Goal: Task Accomplishment & Management: Manage account settings

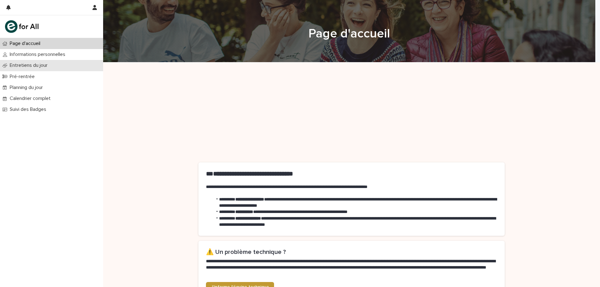
click at [63, 65] on div "Entretiens du jour" at bounding box center [51, 65] width 103 height 11
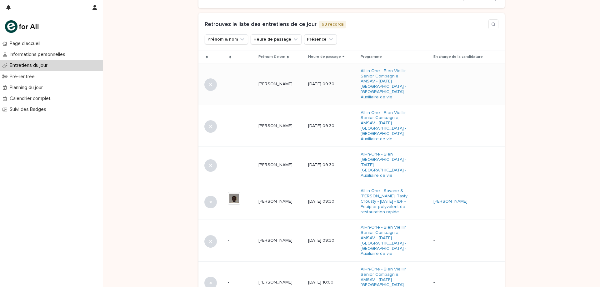
scroll to position [219, 0]
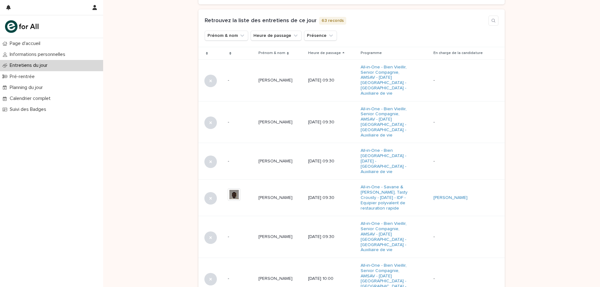
click at [154, 88] on div "Loading... Saving… Loading... Saving… Loading... Saving… Loading... Saving… Loa…" at bounding box center [351, 160] width 497 height 632
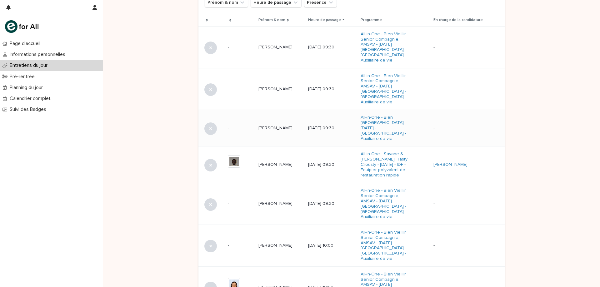
scroll to position [281, 0]
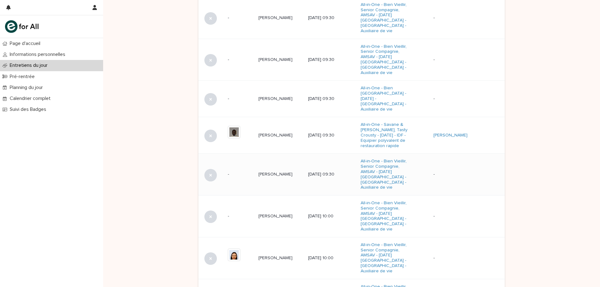
click at [272, 165] on td "[PERSON_NAME] [PERSON_NAME]" at bounding box center [281, 175] width 50 height 42
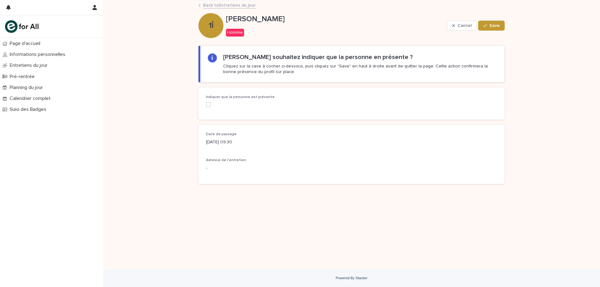
click at [209, 104] on span at bounding box center [208, 104] width 5 height 5
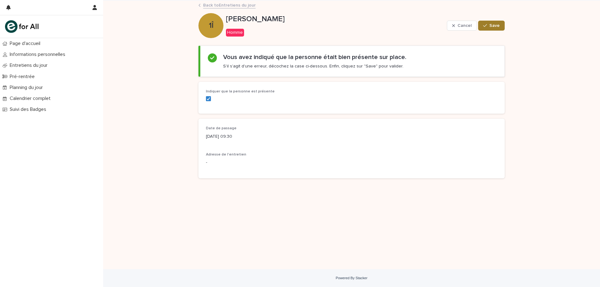
drag, startPoint x: 496, startPoint y: 25, endPoint x: 483, endPoint y: 27, distance: 12.9
click at [496, 25] on span "Save" at bounding box center [494, 25] width 10 height 4
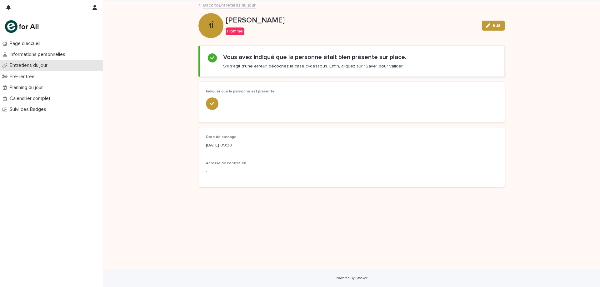
click at [27, 67] on p "Entretiens du jour" at bounding box center [29, 65] width 45 height 6
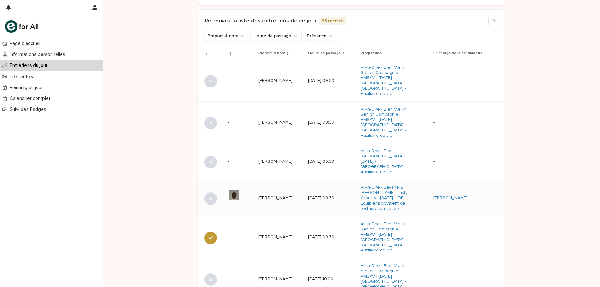
scroll to position [219, 0]
click at [280, 153] on td "[PERSON_NAME]" at bounding box center [281, 161] width 50 height 37
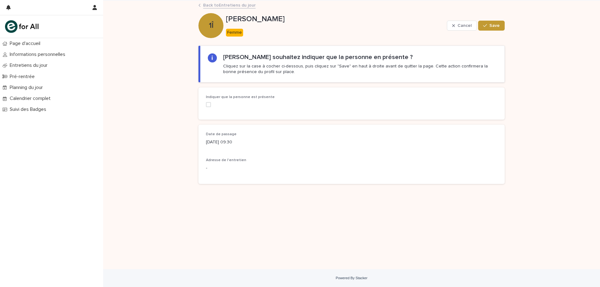
click at [204, 105] on div "Indiquer que la personne est présente" at bounding box center [351, 103] width 306 height 32
click at [212, 103] on label at bounding box center [252, 104] width 92 height 5
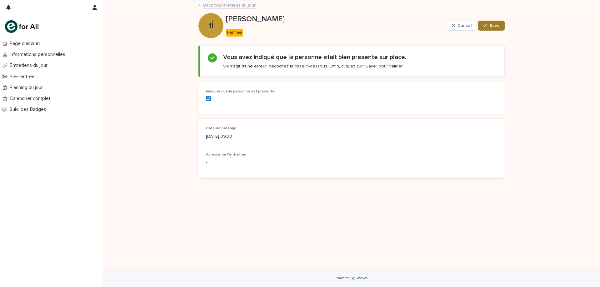
click at [488, 25] on div "button" at bounding box center [486, 25] width 6 height 4
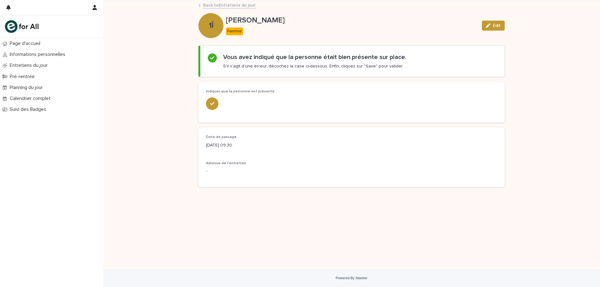
click at [214, 6] on link "Back to Entretiens du jour" at bounding box center [229, 4] width 52 height 7
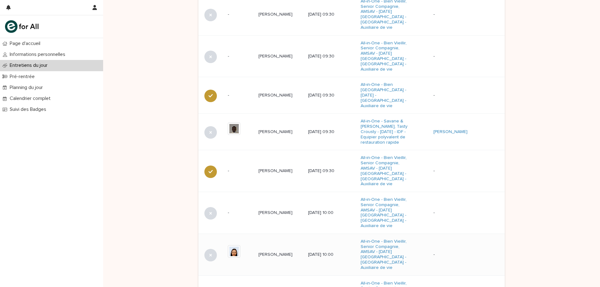
scroll to position [220, 0]
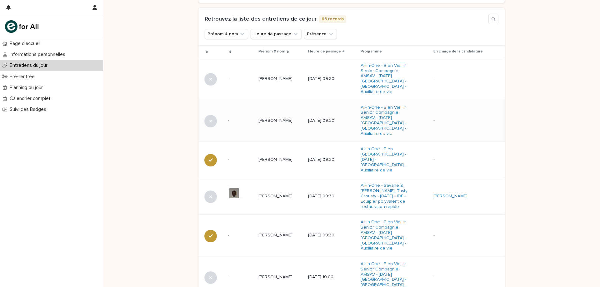
click at [277, 117] on p "[PERSON_NAME]" at bounding box center [275, 120] width 35 height 7
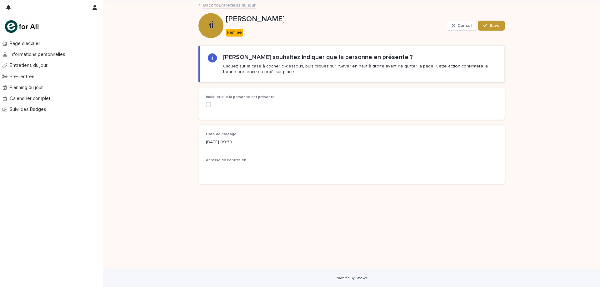
click at [211, 105] on label at bounding box center [252, 104] width 92 height 5
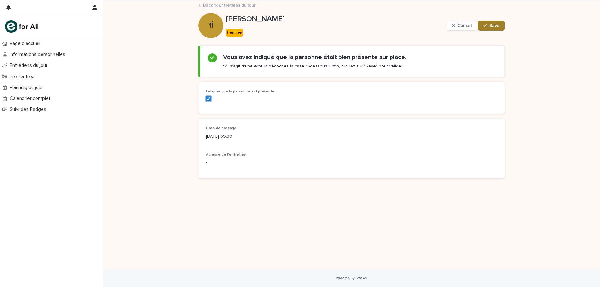
click at [497, 24] on span "Save" at bounding box center [494, 25] width 10 height 4
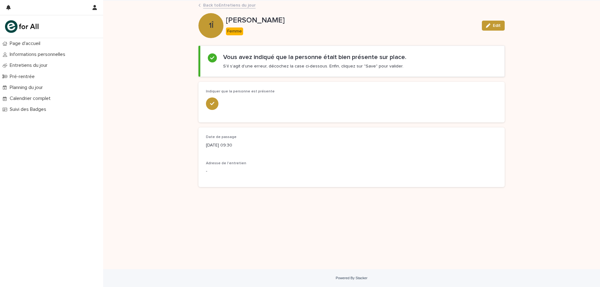
click at [235, 7] on link "Back to Entretiens du jour" at bounding box center [229, 4] width 52 height 7
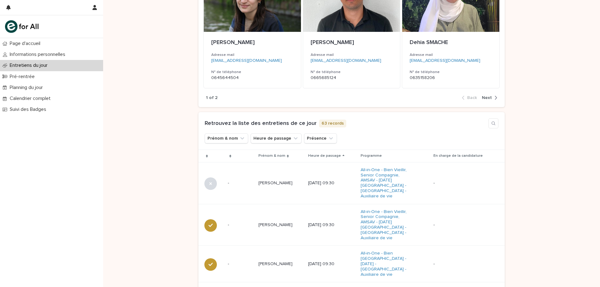
scroll to position [31, 0]
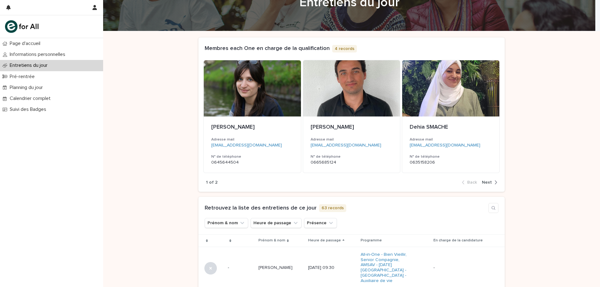
click at [489, 184] on span "Next" at bounding box center [487, 182] width 10 height 4
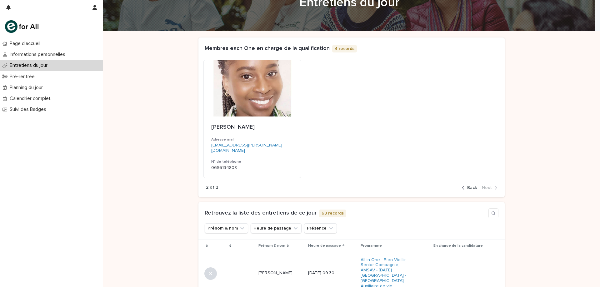
click at [469, 191] on button "Back" at bounding box center [470, 188] width 17 height 6
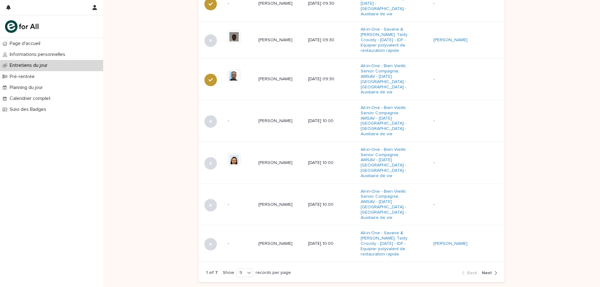
scroll to position [389, 0]
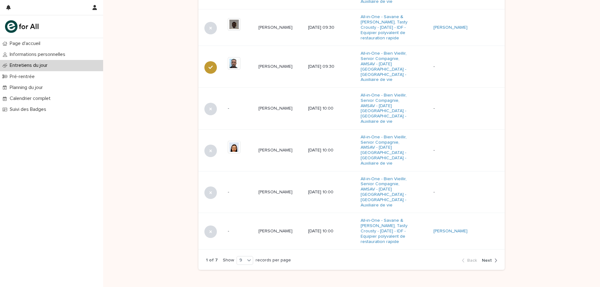
click at [488, 258] on button "Next" at bounding box center [488, 261] width 18 height 6
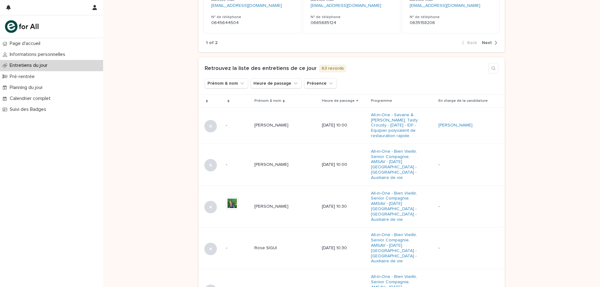
scroll to position [170, 0]
click at [288, 137] on td "[PERSON_NAME] [PERSON_NAME]" at bounding box center [285, 126] width 67 height 37
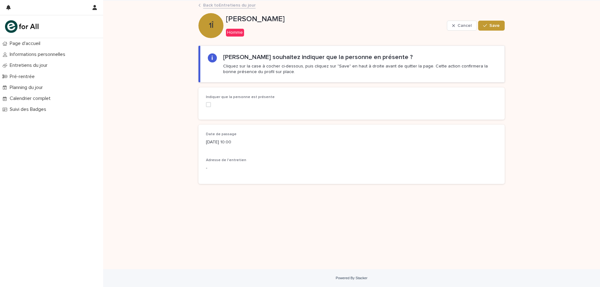
click at [206, 105] on span at bounding box center [208, 104] width 5 height 5
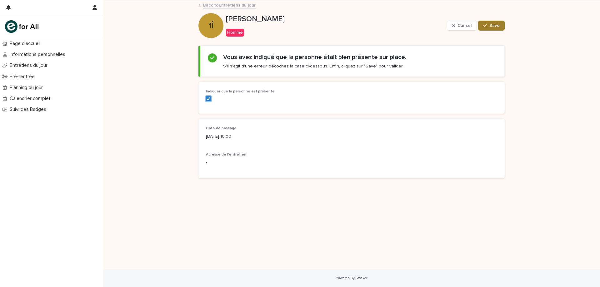
click at [485, 26] on icon "button" at bounding box center [485, 25] width 4 height 4
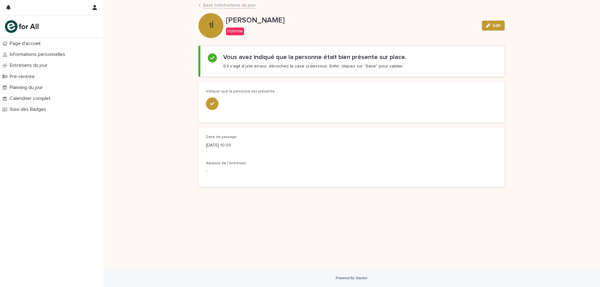
click at [233, 7] on link "Back to Entretiens du jour" at bounding box center [229, 4] width 52 height 7
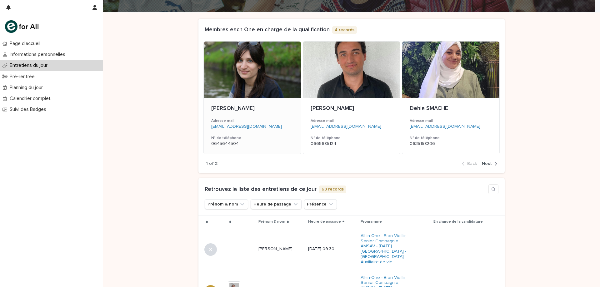
scroll to position [35, 0]
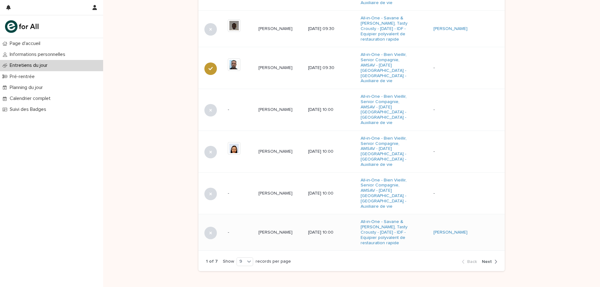
scroll to position [389, 0]
click at [492, 258] on div "button" at bounding box center [494, 261] width 5 height 6
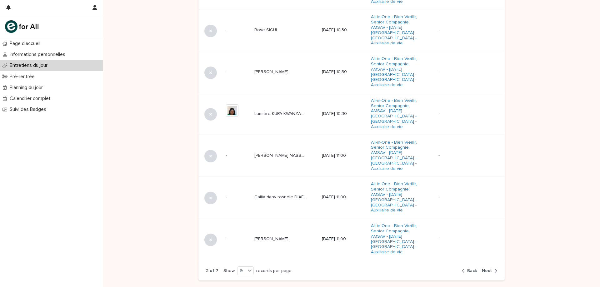
scroll to position [201, 0]
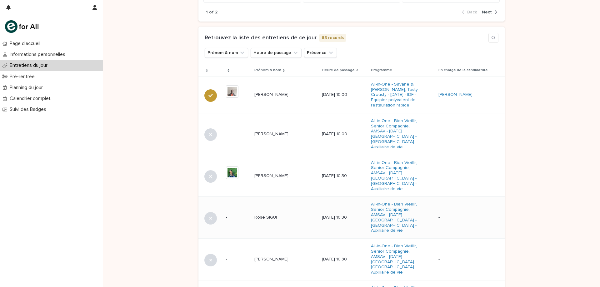
click at [293, 218] on td "Rose SIGUI Rose SIGUI" at bounding box center [285, 218] width 67 height 42
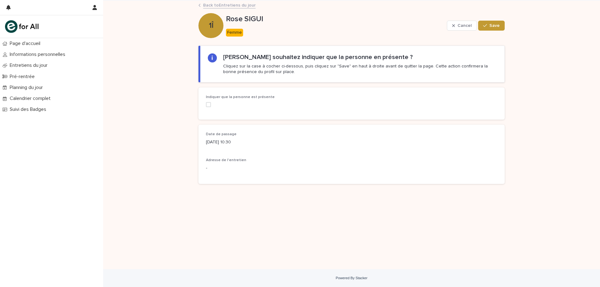
click at [205, 106] on div "Indiquer que la personne est présente" at bounding box center [351, 103] width 306 height 32
click at [206, 105] on span at bounding box center [208, 104] width 5 height 5
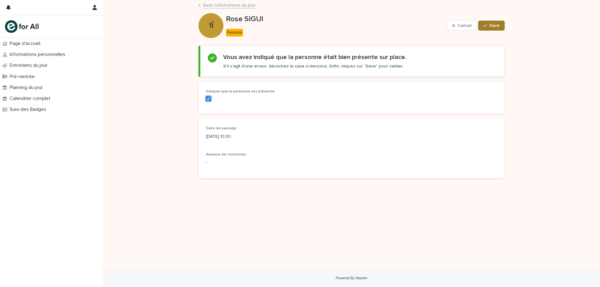
click at [496, 28] on button "Save" at bounding box center [491, 26] width 27 height 10
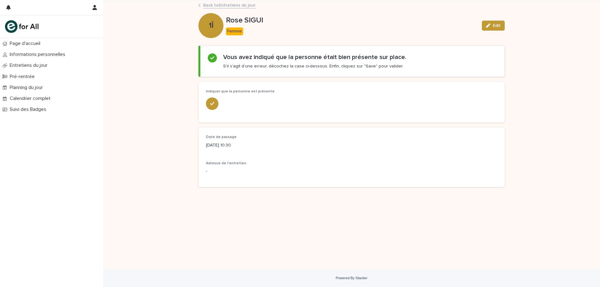
click at [34, 25] on img at bounding box center [21, 26] width 33 height 12
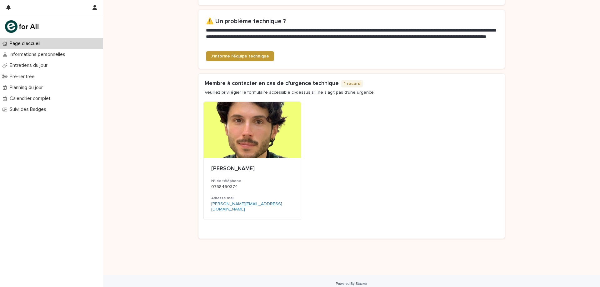
scroll to position [230, 0]
click at [30, 66] on p "Entretiens du jour" at bounding box center [29, 65] width 45 height 6
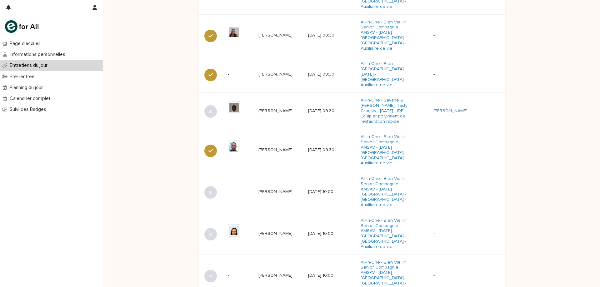
scroll to position [316, 0]
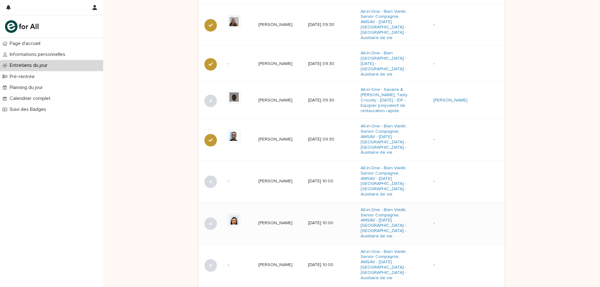
click at [258, 219] on p "[PERSON_NAME]" at bounding box center [275, 222] width 35 height 7
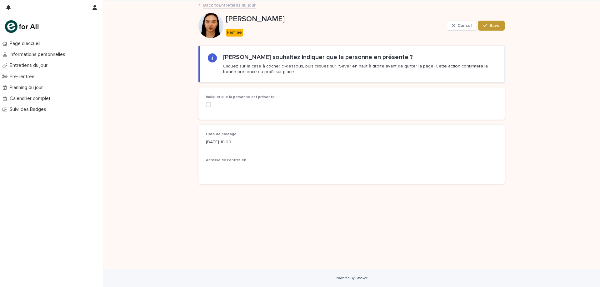
click at [209, 103] on span at bounding box center [208, 104] width 5 height 5
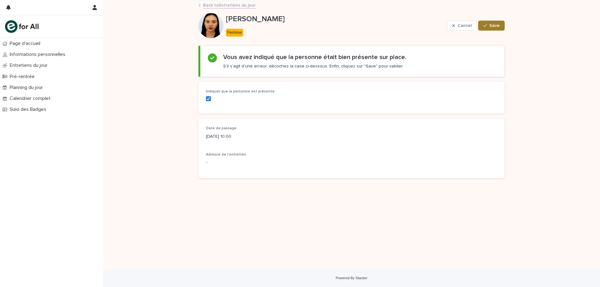
click at [492, 28] on button "Save" at bounding box center [491, 26] width 27 height 10
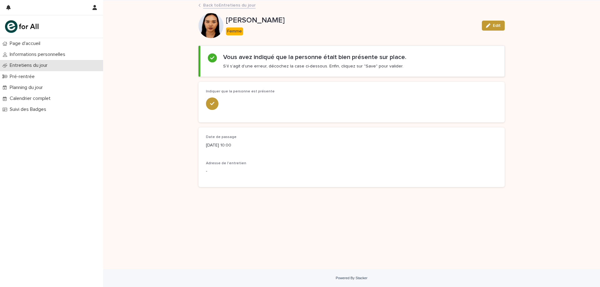
click at [28, 67] on p "Entretiens du jour" at bounding box center [29, 65] width 45 height 6
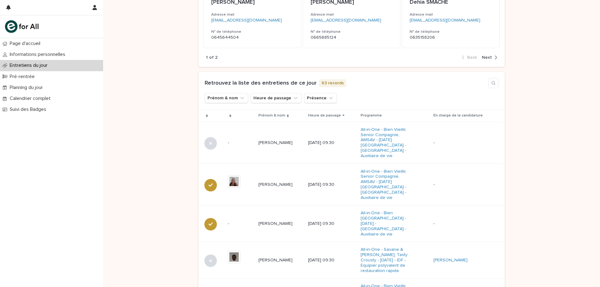
scroll to position [389, 0]
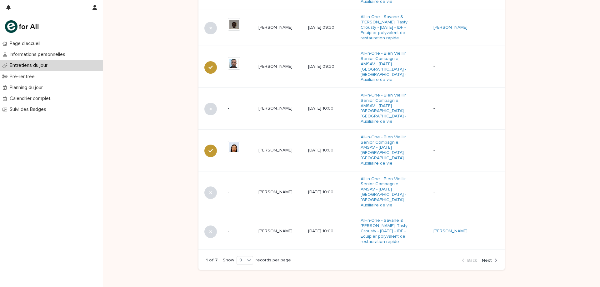
click at [495, 259] on icon "button" at bounding box center [496, 261] width 2 height 4
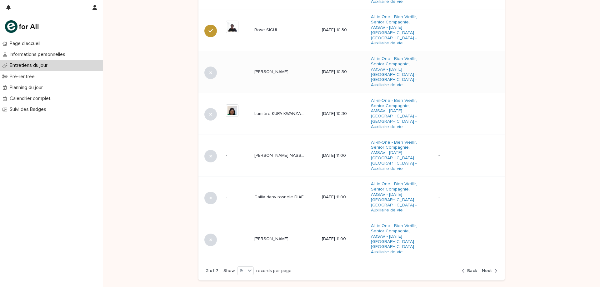
click at [270, 59] on td "[PERSON_NAME] [PERSON_NAME]" at bounding box center [285, 72] width 67 height 42
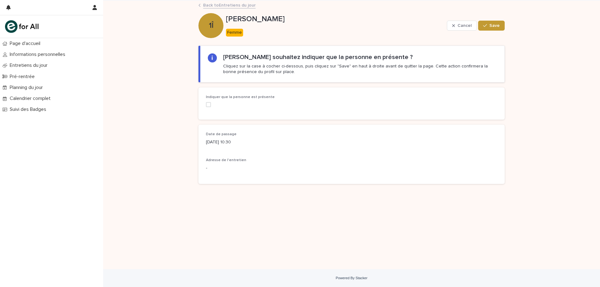
click at [206, 101] on div "Indiquer que la personne est présente" at bounding box center [252, 103] width 92 height 17
click at [207, 106] on span at bounding box center [208, 104] width 5 height 5
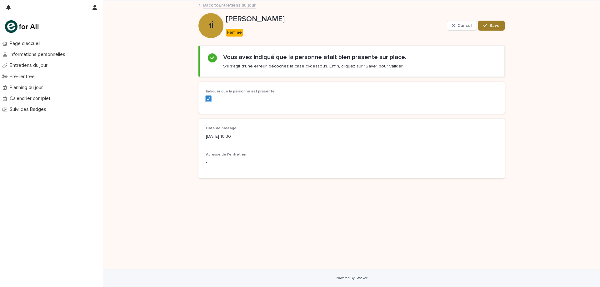
click at [484, 23] on icon "button" at bounding box center [485, 25] width 4 height 4
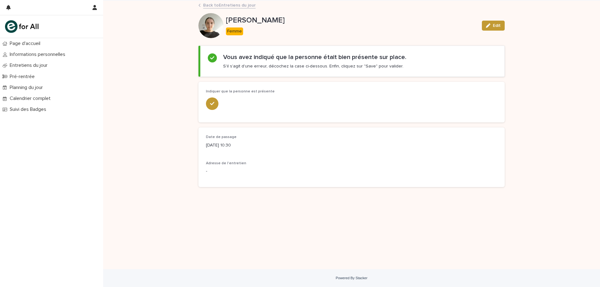
click at [236, 4] on link "Back to Entretiens du jour" at bounding box center [229, 4] width 52 height 7
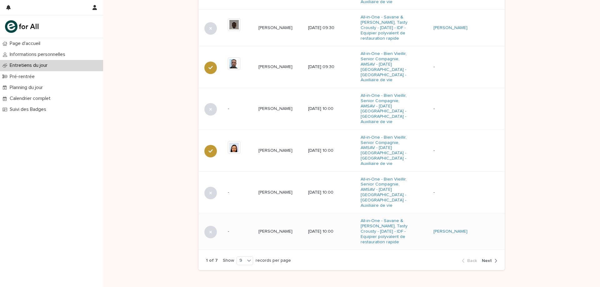
scroll to position [389, 0]
click at [483, 258] on span "Next" at bounding box center [487, 260] width 10 height 4
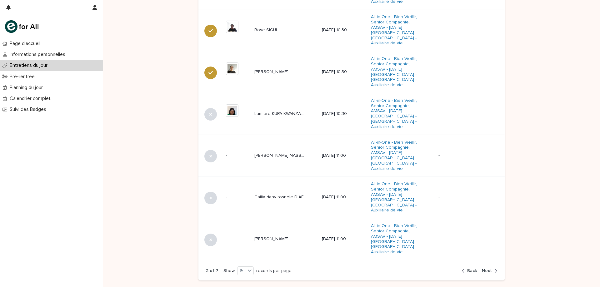
click at [483, 261] on div "2 of 7 Show 9 records per page Back Next" at bounding box center [351, 270] width 306 height 19
click at [483, 269] on span "Next" at bounding box center [487, 271] width 10 height 4
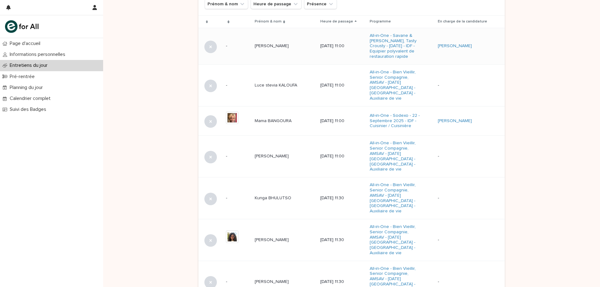
scroll to position [262, 0]
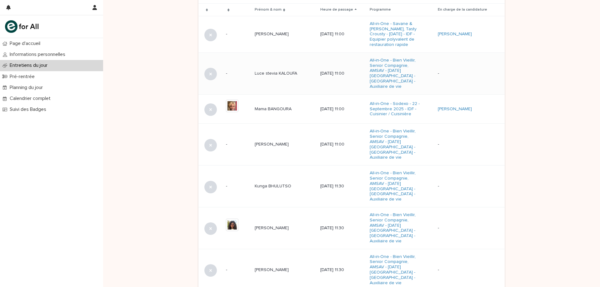
click at [288, 78] on td "Luce stevia KALOUFA Luce stevia KALOUFA" at bounding box center [284, 73] width 65 height 42
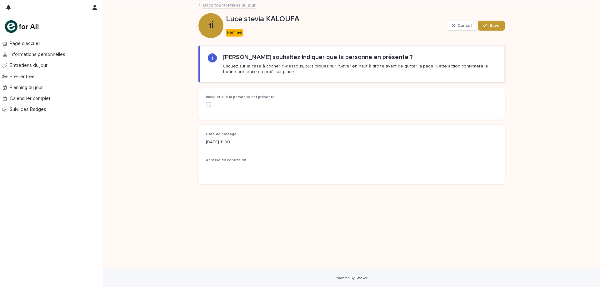
click at [212, 105] on label at bounding box center [252, 104] width 92 height 5
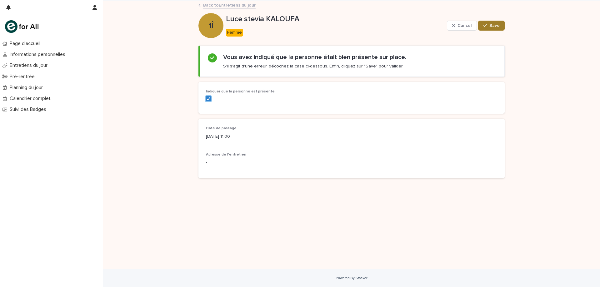
click at [493, 26] on span "Save" at bounding box center [494, 25] width 10 height 4
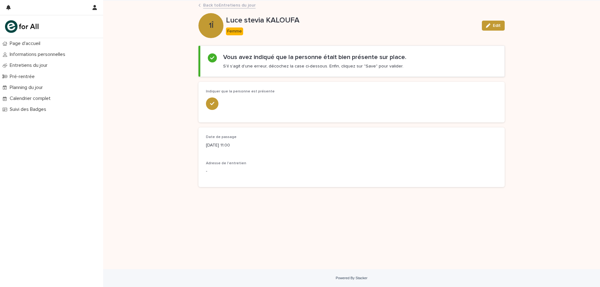
click at [204, 4] on link "Back to Entretiens du jour" at bounding box center [229, 4] width 52 height 7
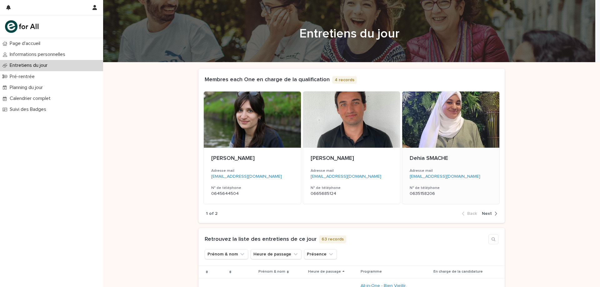
drag, startPoint x: 593, startPoint y: 182, endPoint x: 477, endPoint y: 136, distance: 125.0
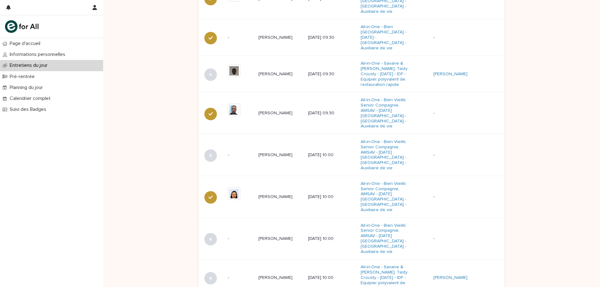
scroll to position [389, 0]
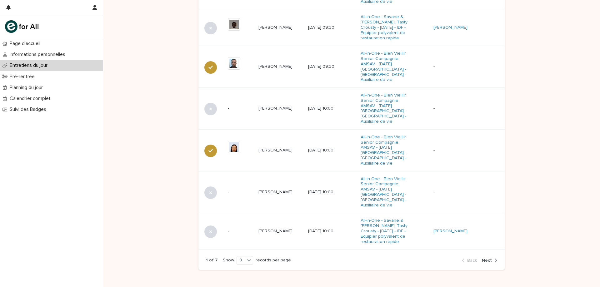
click at [486, 258] on span "Next" at bounding box center [487, 260] width 10 height 4
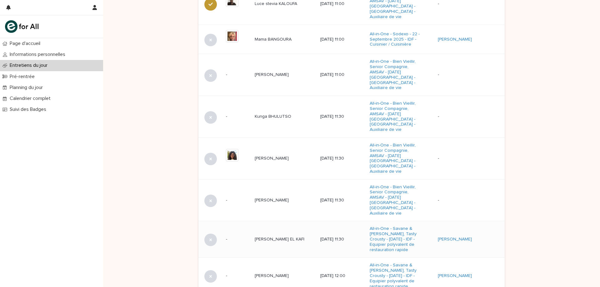
scroll to position [293, 0]
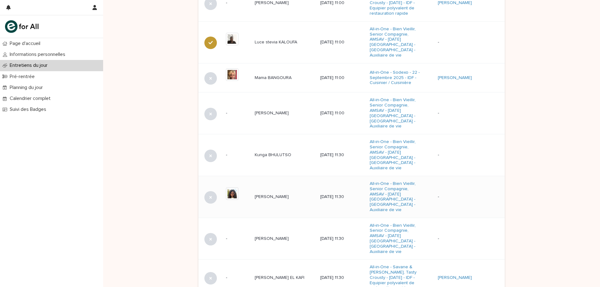
click at [275, 188] on td "[PERSON_NAME] [PERSON_NAME]" at bounding box center [284, 197] width 65 height 42
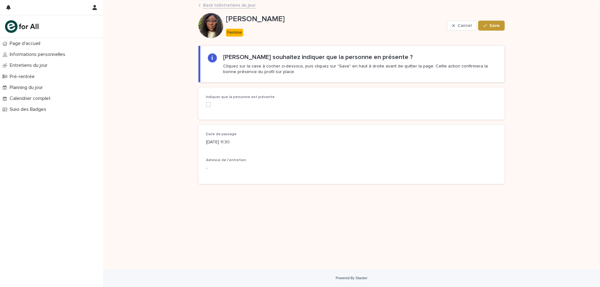
click at [209, 104] on span at bounding box center [208, 104] width 5 height 5
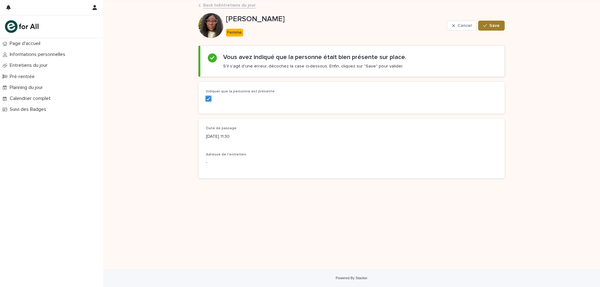
click at [484, 30] on button "Save" at bounding box center [491, 26] width 27 height 10
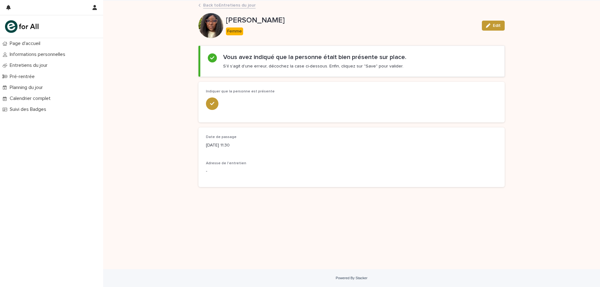
click at [235, 4] on link "Back to Entretiens du jour" at bounding box center [229, 4] width 52 height 7
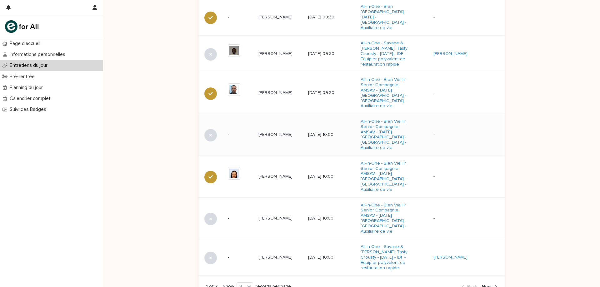
scroll to position [389, 0]
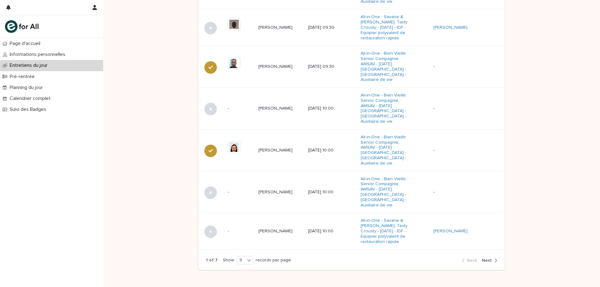
click at [492, 258] on div "button" at bounding box center [494, 261] width 5 height 6
click at [490, 251] on div "1 of 7 Show 9 records per page Back Next" at bounding box center [351, 260] width 306 height 19
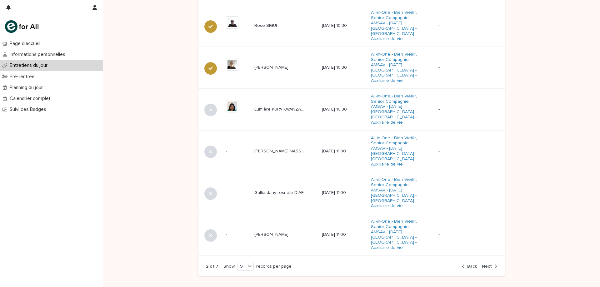
scroll to position [394, 0]
click at [465, 263] on button "Back" at bounding box center [470, 266] width 17 height 6
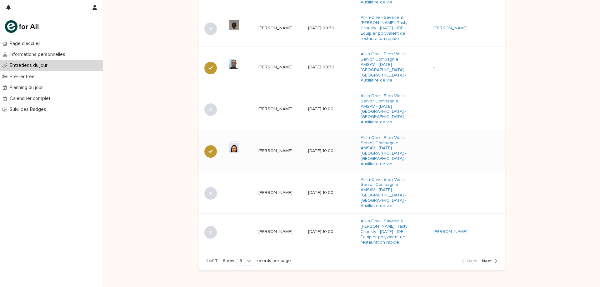
scroll to position [389, 0]
click at [494, 258] on icon "button" at bounding box center [495, 261] width 3 height 6
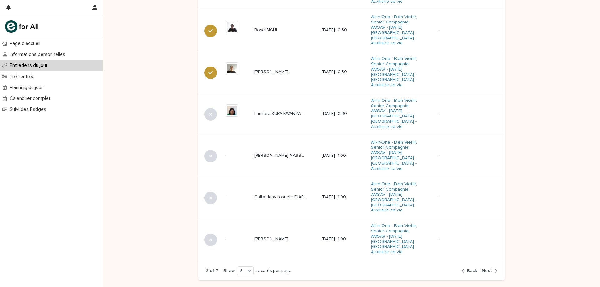
click at [495, 269] on icon "button" at bounding box center [496, 271] width 2 height 4
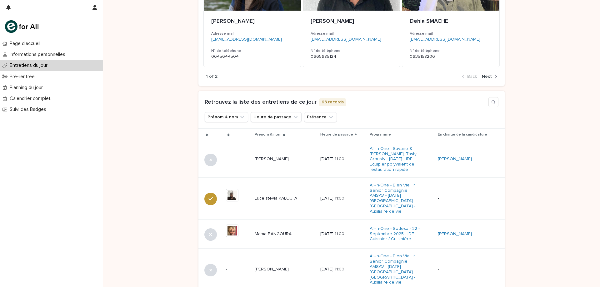
scroll to position [387, 0]
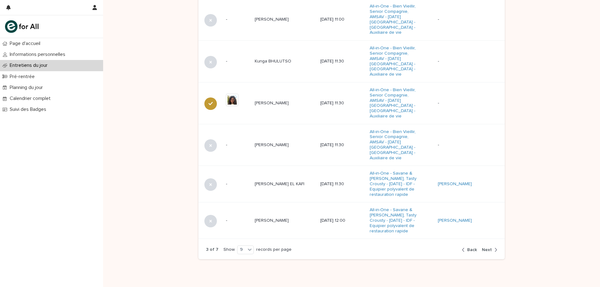
click at [472, 248] on span "Back" at bounding box center [472, 250] width 10 height 4
click at [472, 240] on div "3 of 7 Show 9 records per page Back Next" at bounding box center [351, 249] width 306 height 19
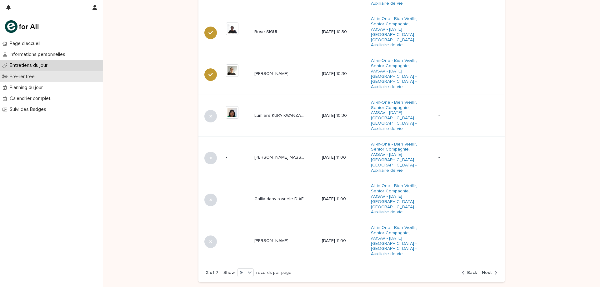
click at [58, 75] on div "Pré-rentrée" at bounding box center [51, 76] width 103 height 11
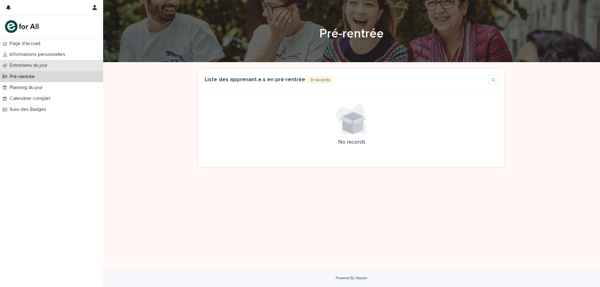
click at [38, 65] on p "Entretiens du jour" at bounding box center [29, 65] width 45 height 6
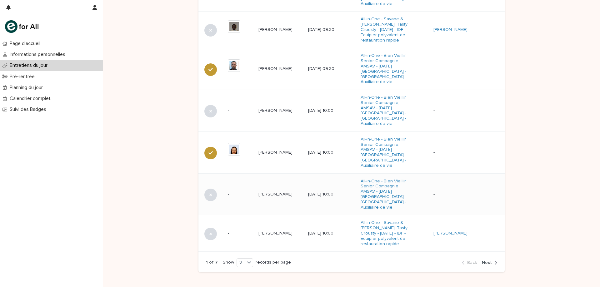
scroll to position [389, 0]
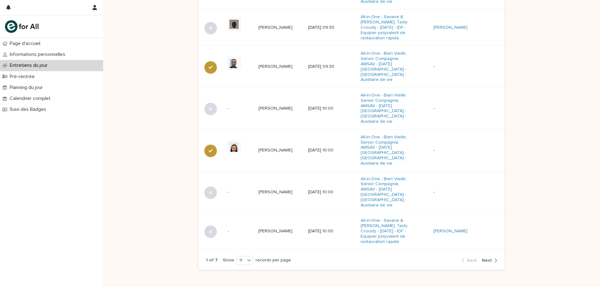
click at [489, 258] on span "Next" at bounding box center [487, 260] width 10 height 4
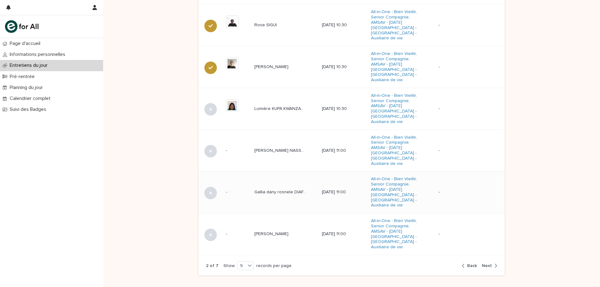
scroll to position [394, 0]
click at [462, 263] on icon "button" at bounding box center [463, 266] width 3 height 6
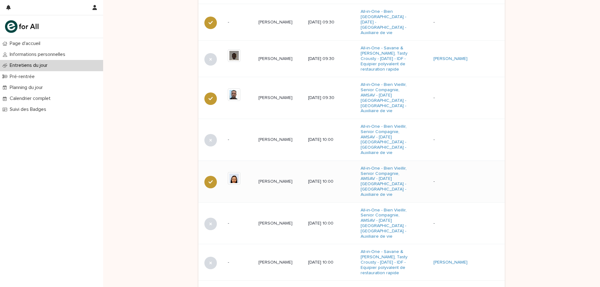
scroll to position [389, 0]
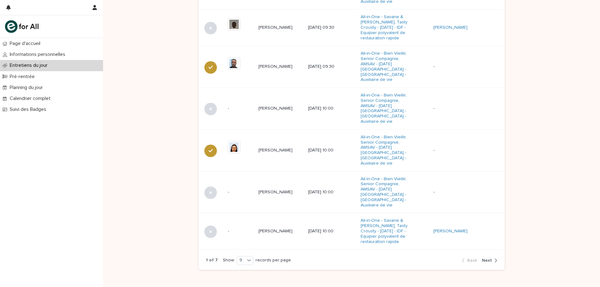
click at [492, 258] on div "button" at bounding box center [494, 261] width 5 height 6
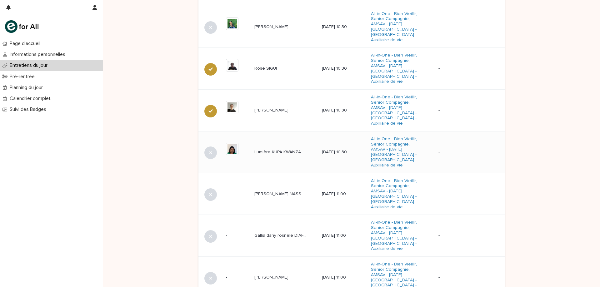
scroll to position [394, 0]
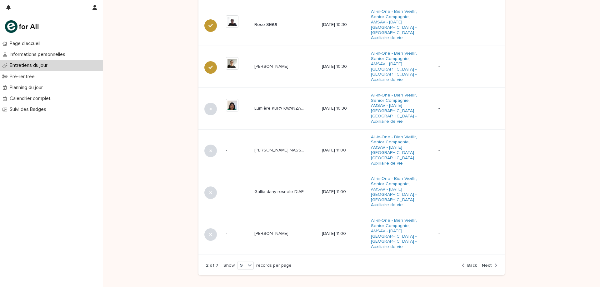
click at [474, 263] on span "Back" at bounding box center [472, 265] width 10 height 4
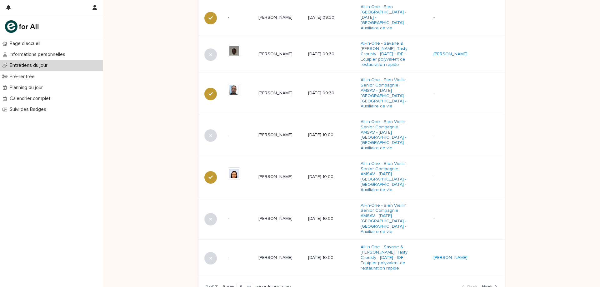
scroll to position [389, 0]
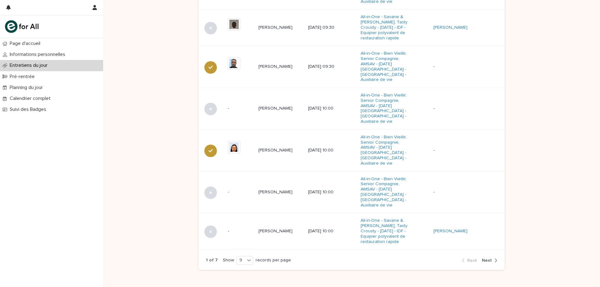
click at [496, 251] on div "1 of 7 Show 9 records per page Back Next" at bounding box center [351, 260] width 306 height 19
click at [494, 258] on icon "button" at bounding box center [495, 261] width 3 height 6
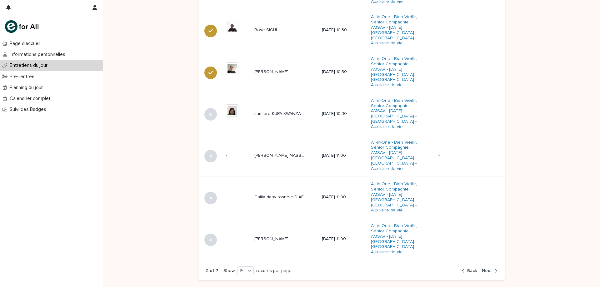
click at [485, 269] on span "Next" at bounding box center [487, 271] width 10 height 4
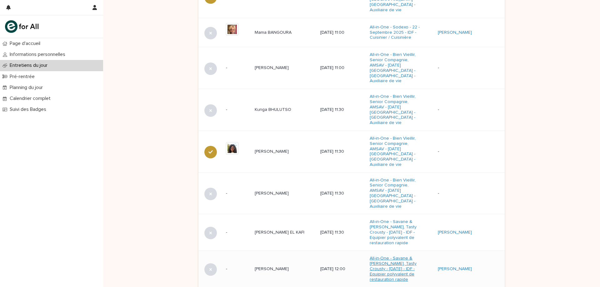
scroll to position [387, 0]
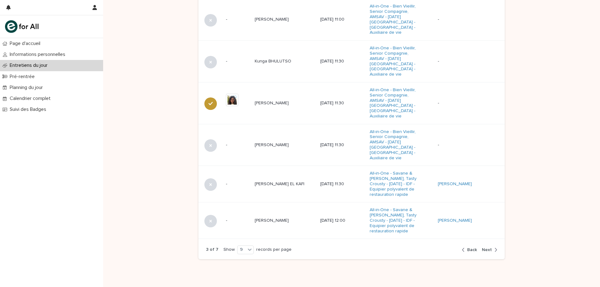
click at [496, 240] on div "3 of 7 Show 9 records per page Back Next" at bounding box center [351, 249] width 306 height 19
click at [492, 247] on div "button" at bounding box center [494, 250] width 5 height 6
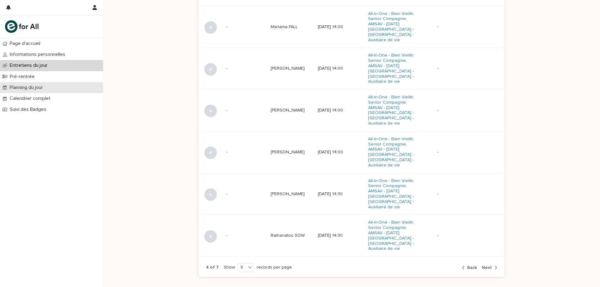
click at [30, 85] on p "Planning du jour" at bounding box center [27, 88] width 41 height 6
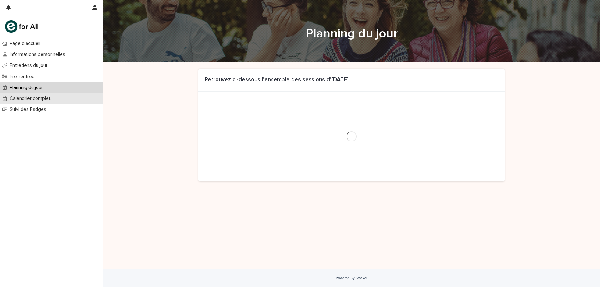
click at [27, 98] on p "Calendrier complet" at bounding box center [31, 99] width 48 height 6
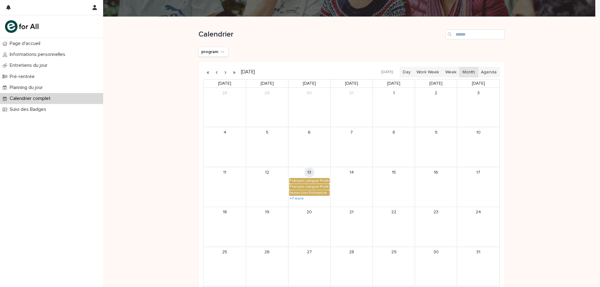
scroll to position [94, 0]
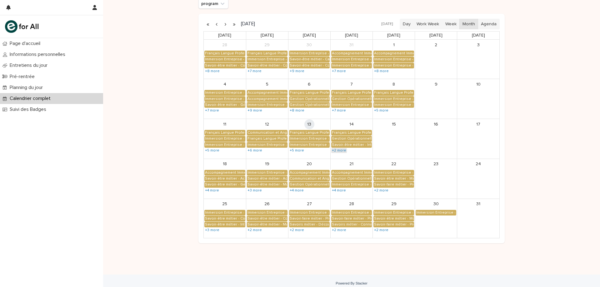
click at [336, 149] on link "+2 more" at bounding box center [339, 150] width 16 height 5
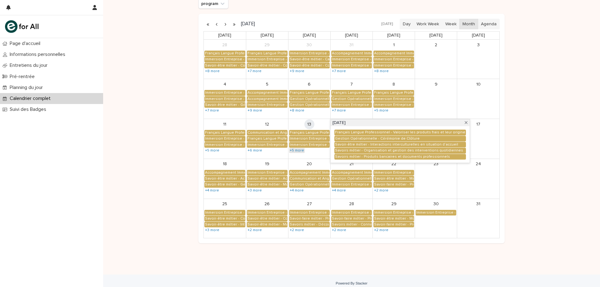
click at [299, 151] on link "+5 more" at bounding box center [297, 150] width 16 height 5
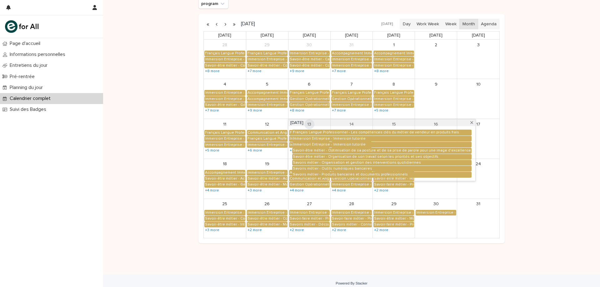
click at [348, 122] on div "[DATE]" at bounding box center [381, 122] width 187 height 7
click at [469, 123] on span at bounding box center [471, 122] width 5 height 5
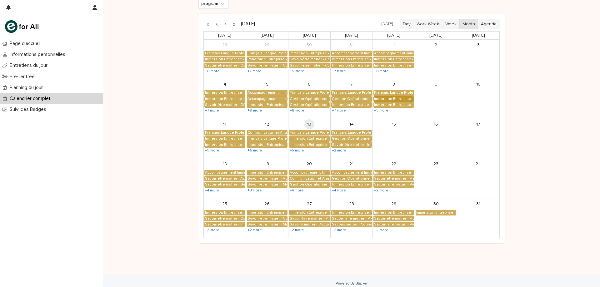
drag, startPoint x: 319, startPoint y: 16, endPoint x: 396, endPoint y: 98, distance: 112.7
click at [319, 16] on div "[DATE] [DATE] Day Work Week Week Month Agenda [DATE] [DATE] [DATE] [DATE] [DATE…" at bounding box center [351, 129] width 306 height 230
click at [23, 76] on p "Pré-rentrée" at bounding box center [23, 77] width 32 height 6
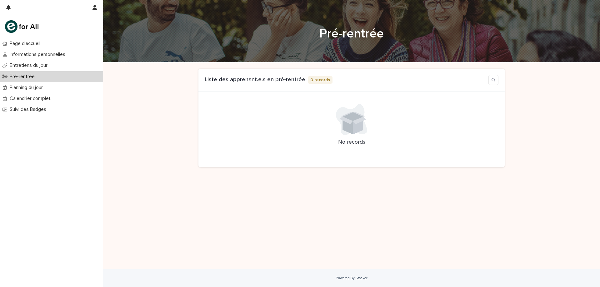
drag, startPoint x: 550, startPoint y: 121, endPoint x: 470, endPoint y: 128, distance: 80.3
click at [550, 121] on div "Loading... Saving… Loading... Saving… Loading... Saving… Loading... Saving… Loa…" at bounding box center [351, 165] width 497 height 207
click at [29, 63] on p "Entretiens du jour" at bounding box center [29, 65] width 45 height 6
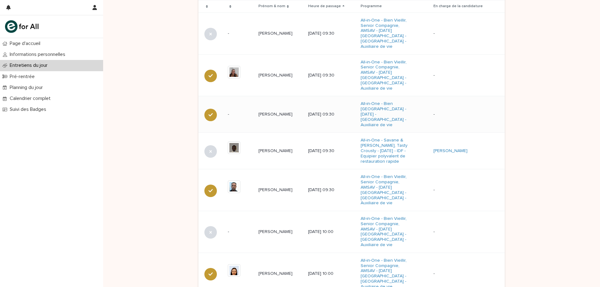
scroll to position [389, 0]
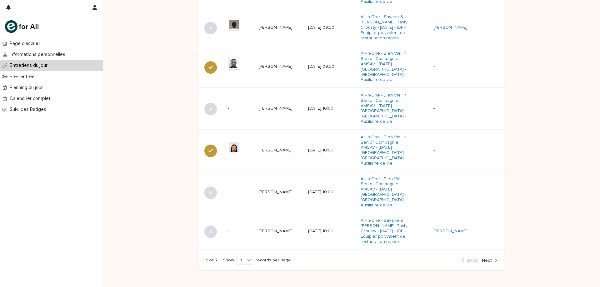
click at [482, 258] on span "Next" at bounding box center [487, 260] width 10 height 4
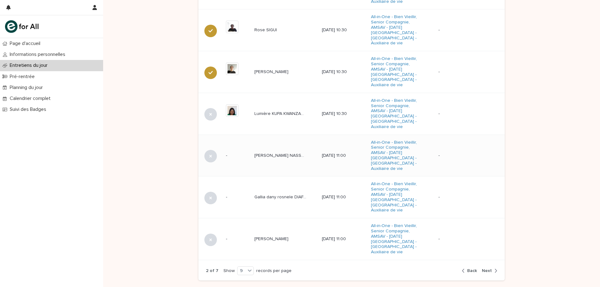
click at [283, 135] on td "[PERSON_NAME] NASSOKHO [PERSON_NAME] NASSOKHO" at bounding box center [285, 156] width 67 height 42
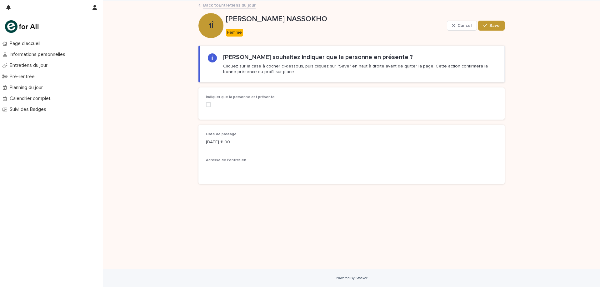
click at [210, 104] on span at bounding box center [208, 104] width 5 height 5
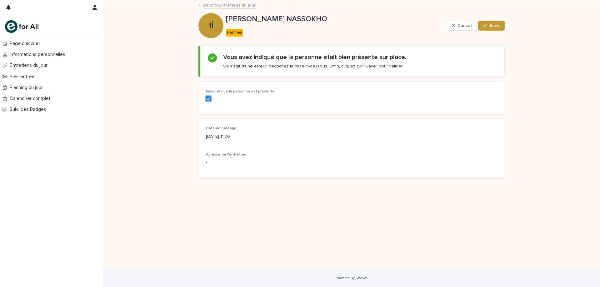
click at [492, 31] on div "Cancel Save" at bounding box center [476, 25] width 58 height 25
click at [493, 29] on button "Save" at bounding box center [491, 26] width 27 height 10
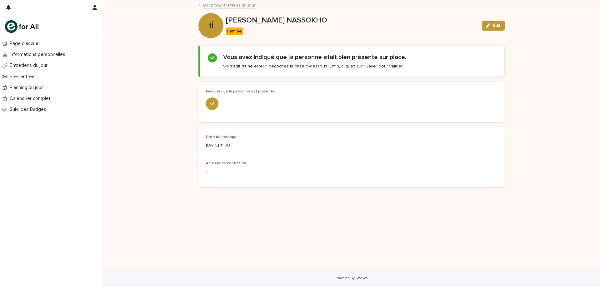
drag, startPoint x: 580, startPoint y: 0, endPoint x: 569, endPoint y: 130, distance: 130.0
click at [579, 139] on div "Loading... Saving… Loading... Saving… [PERSON_NAME] NASSOKHO Edit 1Î [PERSON_NA…" at bounding box center [351, 135] width 497 height 269
click at [237, 7] on link "Back to Entretiens du jour" at bounding box center [229, 4] width 52 height 7
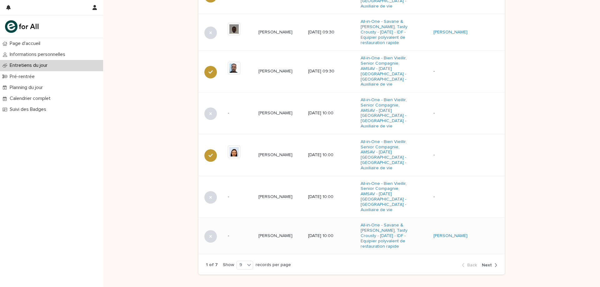
scroll to position [389, 0]
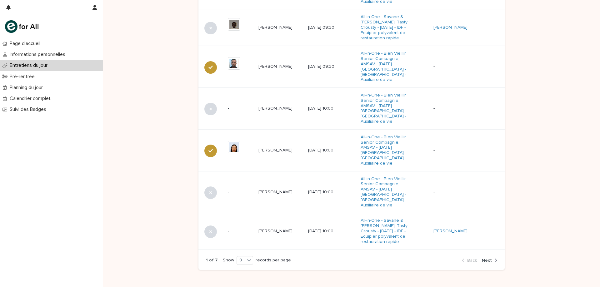
click at [486, 258] on span "Next" at bounding box center [487, 260] width 10 height 4
click at [486, 251] on div "1 of 7 Show 9 records per page Back Next" at bounding box center [351, 260] width 306 height 19
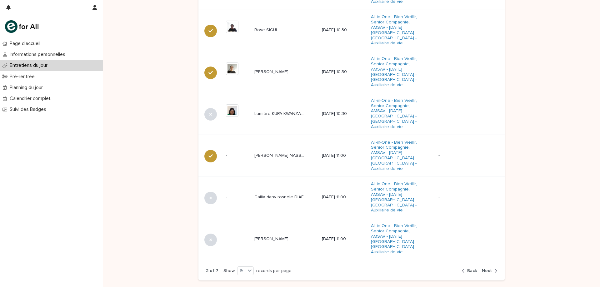
click at [486, 268] on button "Next" at bounding box center [488, 271] width 18 height 6
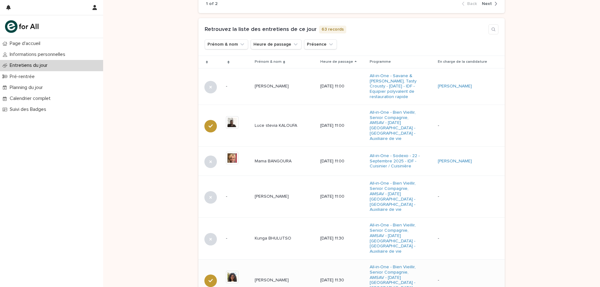
scroll to position [293, 0]
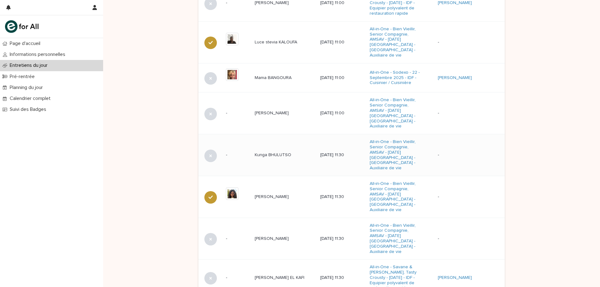
click at [276, 148] on td "Kunga BHULUTSO Kunga BHULUTSO" at bounding box center [284, 155] width 65 height 42
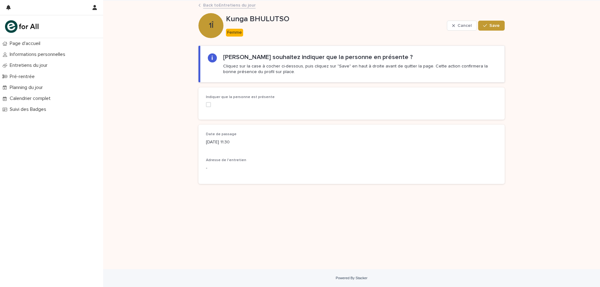
click at [208, 103] on span at bounding box center [208, 104] width 5 height 5
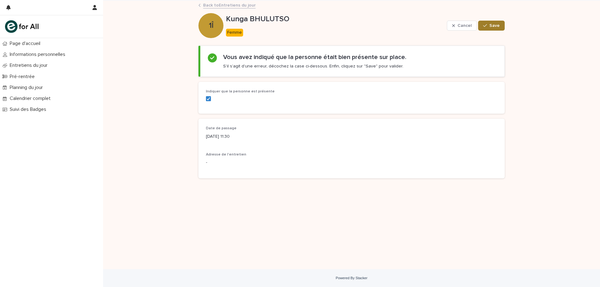
click at [486, 21] on button "Save" at bounding box center [491, 26] width 27 height 10
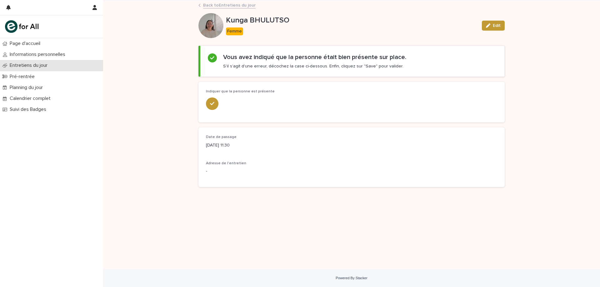
click at [32, 65] on p "Entretiens du jour" at bounding box center [29, 65] width 45 height 6
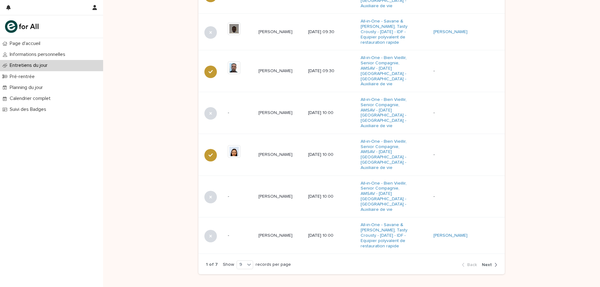
scroll to position [389, 0]
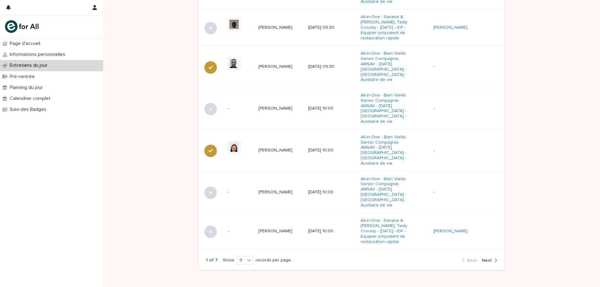
click at [486, 258] on span "Next" at bounding box center [487, 260] width 10 height 4
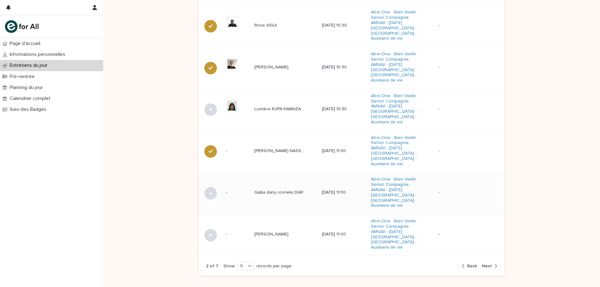
scroll to position [394, 0]
click at [488, 263] on span "Next" at bounding box center [487, 265] width 10 height 4
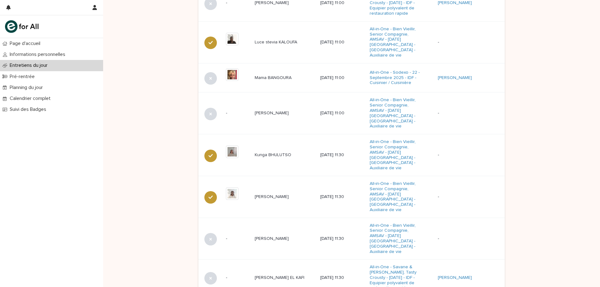
scroll to position [325, 0]
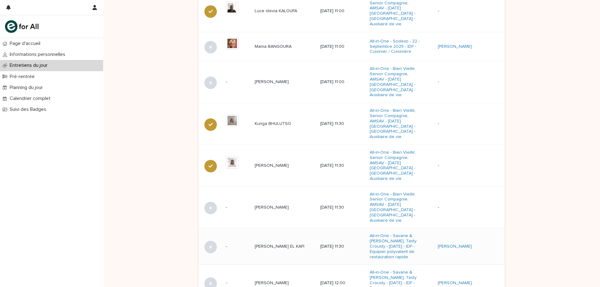
click at [266, 243] on p "[PERSON_NAME] EL KAFI" at bounding box center [280, 246] width 51 height 7
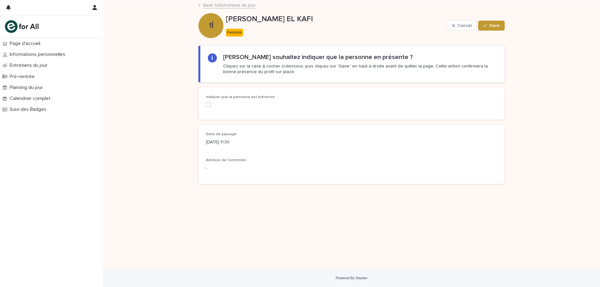
click at [209, 102] on span at bounding box center [208, 104] width 5 height 5
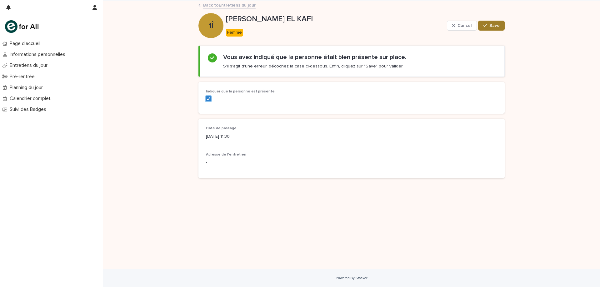
click at [488, 23] on div "button" at bounding box center [486, 25] width 6 height 4
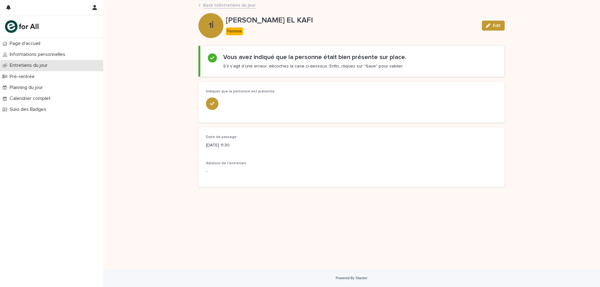
click at [30, 62] on div "Entretiens du jour" at bounding box center [51, 65] width 103 height 11
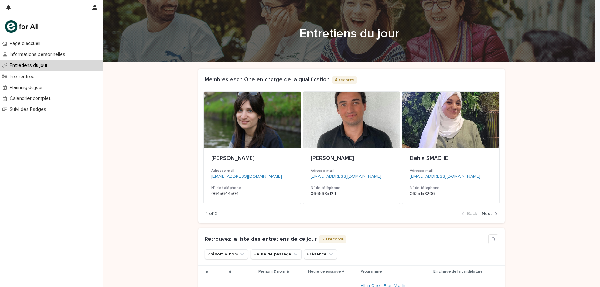
drag, startPoint x: 534, startPoint y: 140, endPoint x: 301, endPoint y: 139, distance: 232.7
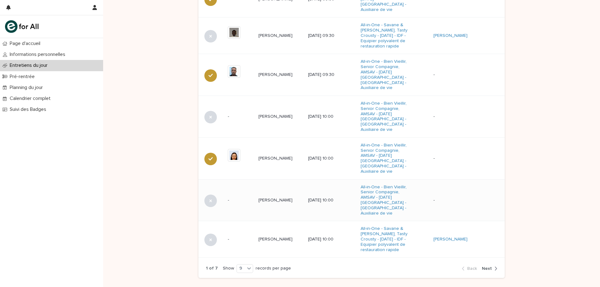
scroll to position [389, 0]
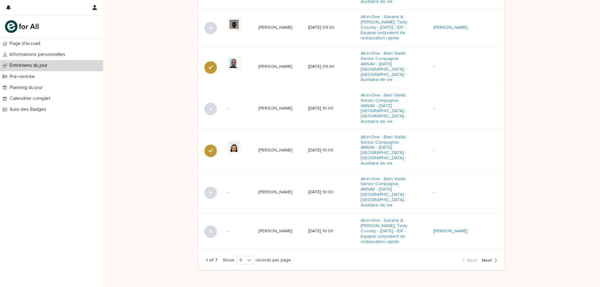
click at [494, 258] on icon "button" at bounding box center [495, 261] width 3 height 6
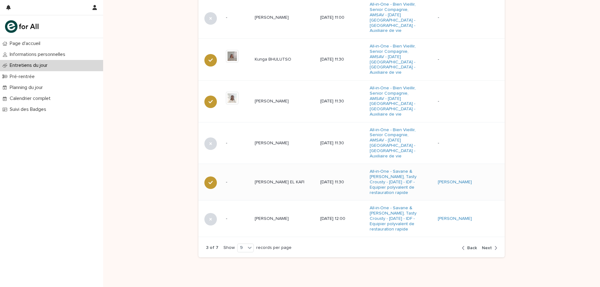
scroll to position [387, 0]
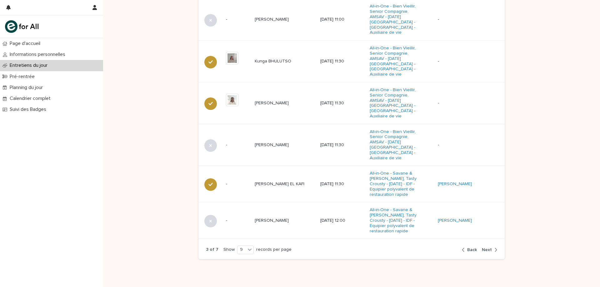
click at [484, 248] on span "Next" at bounding box center [487, 250] width 10 height 4
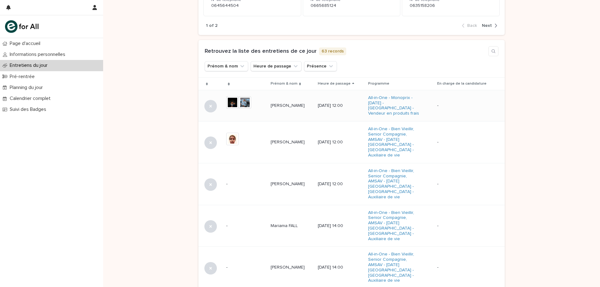
scroll to position [188, 0]
click at [311, 112] on td "[PERSON_NAME] [PERSON_NAME]" at bounding box center [291, 105] width 47 height 31
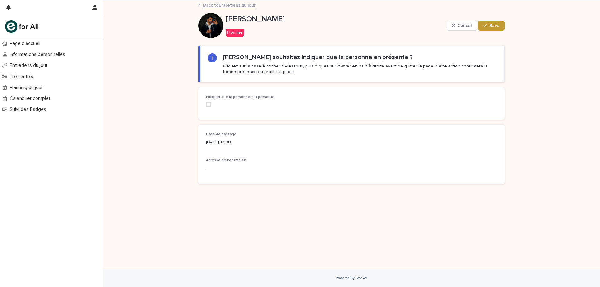
click at [209, 104] on span at bounding box center [208, 104] width 5 height 5
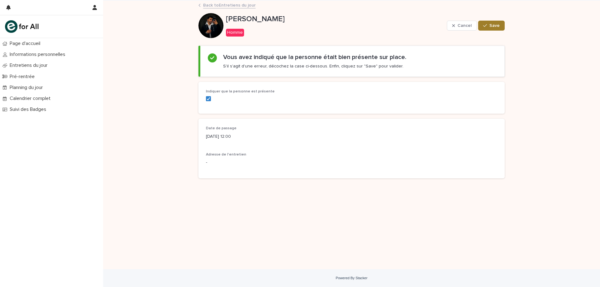
click at [497, 23] on span "Save" at bounding box center [494, 25] width 10 height 4
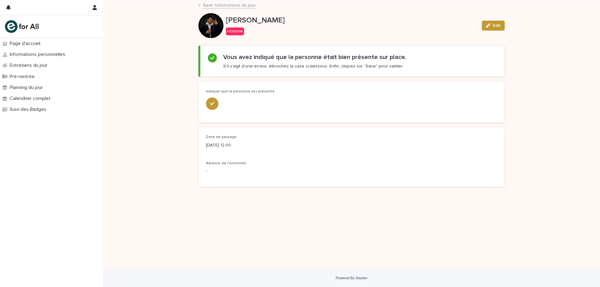
click at [207, 3] on link "Back to Entretiens du jour" at bounding box center [229, 4] width 52 height 7
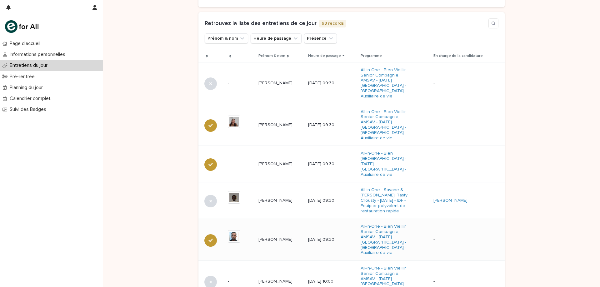
scroll to position [389, 0]
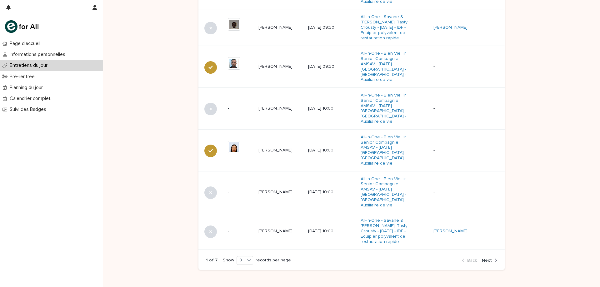
click at [492, 258] on div "button" at bounding box center [494, 261] width 5 height 6
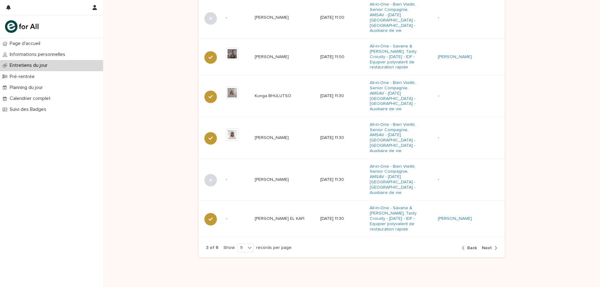
scroll to position [387, 0]
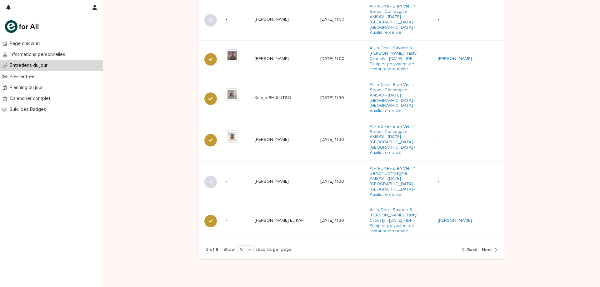
click at [485, 248] on span "Next" at bounding box center [487, 250] width 10 height 4
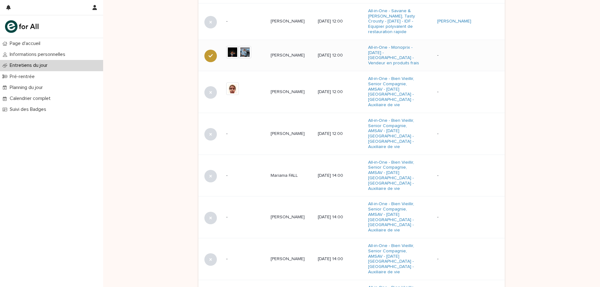
scroll to position [264, 0]
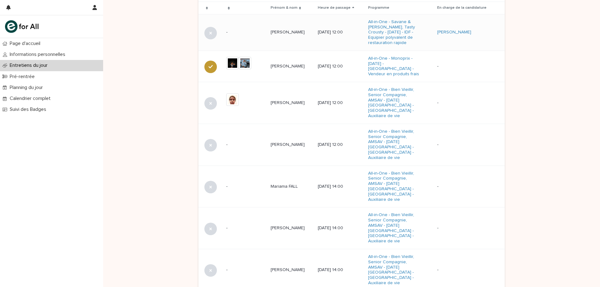
click at [294, 40] on td "[PERSON_NAME] [PERSON_NAME]" at bounding box center [291, 32] width 47 height 37
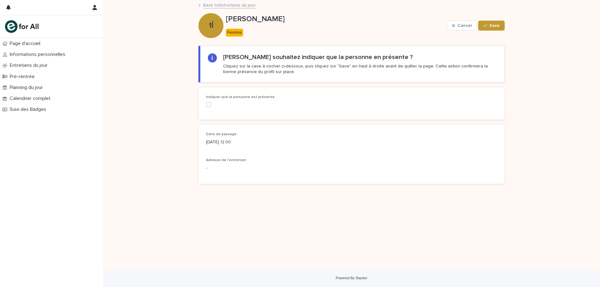
click at [211, 107] on label at bounding box center [252, 104] width 92 height 5
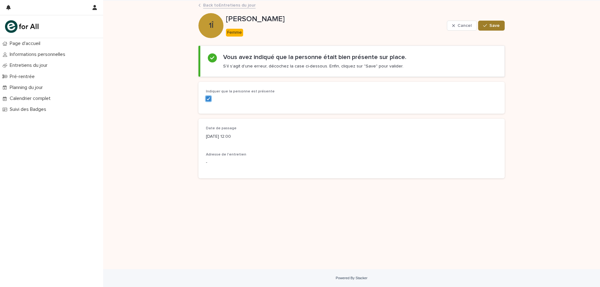
click at [490, 29] on button "Save" at bounding box center [491, 26] width 27 height 10
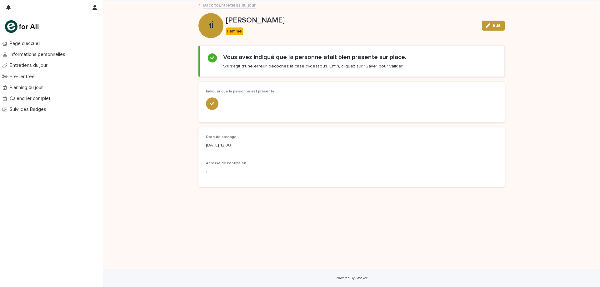
click at [249, 3] on link "Back to Entretiens du jour" at bounding box center [229, 4] width 52 height 7
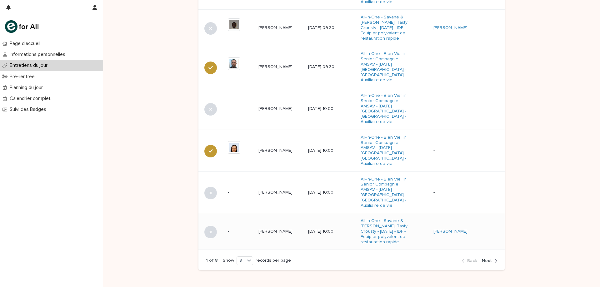
scroll to position [389, 0]
click at [495, 259] on icon "button" at bounding box center [496, 261] width 2 height 4
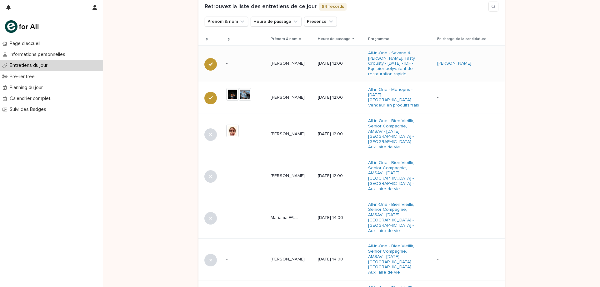
scroll to position [358, 0]
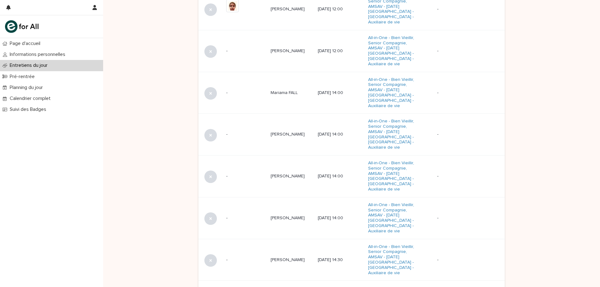
click at [468, 287] on span "Back" at bounding box center [472, 292] width 10 height 4
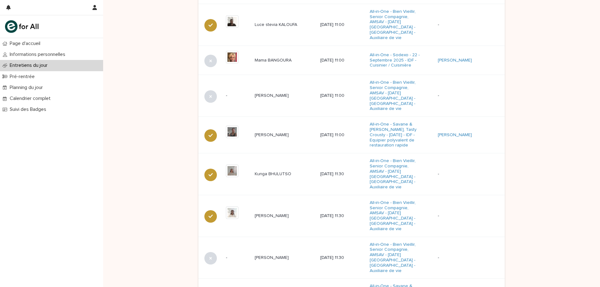
scroll to position [387, 0]
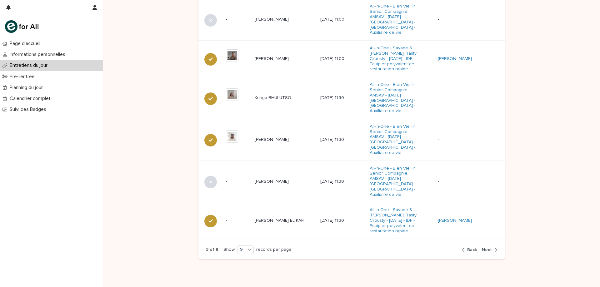
click at [487, 248] on span "Next" at bounding box center [487, 250] width 10 height 4
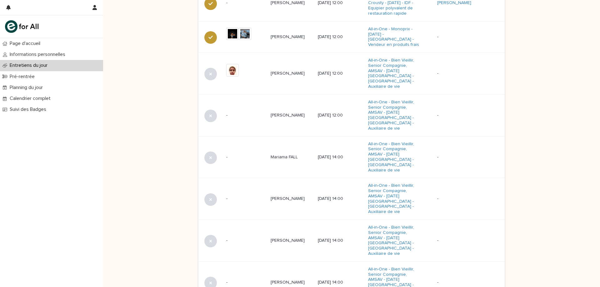
scroll to position [231, 0]
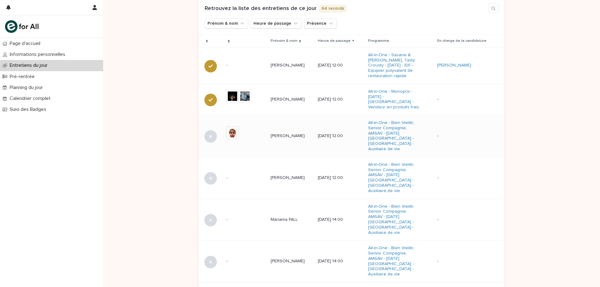
click at [294, 134] on p "[PERSON_NAME]" at bounding box center [287, 135] width 35 height 7
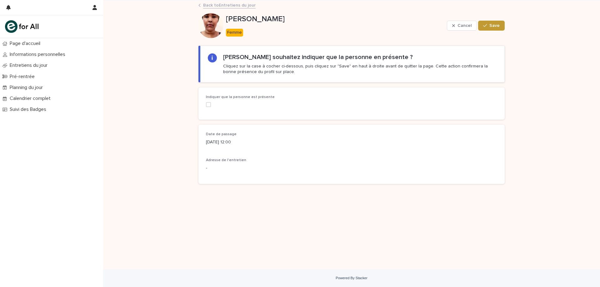
click at [206, 104] on div "Indiquer que la personne est présente" at bounding box center [351, 103] width 306 height 32
click at [206, 102] on span at bounding box center [208, 104] width 5 height 5
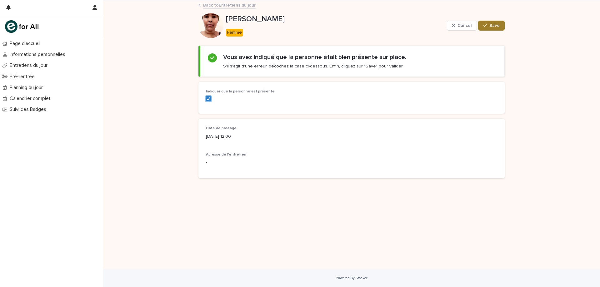
click at [490, 29] on button "Save" at bounding box center [491, 26] width 27 height 10
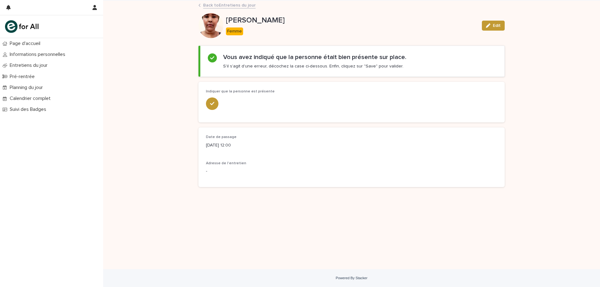
click at [247, 6] on link "Back to Entretiens du jour" at bounding box center [229, 4] width 52 height 7
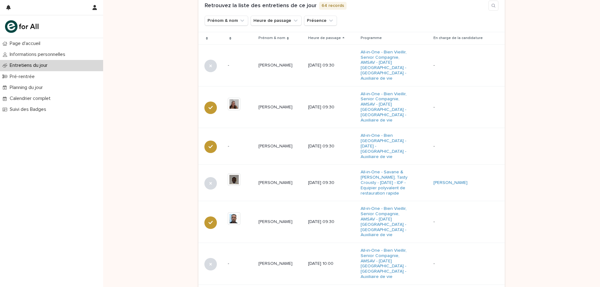
scroll to position [389, 0]
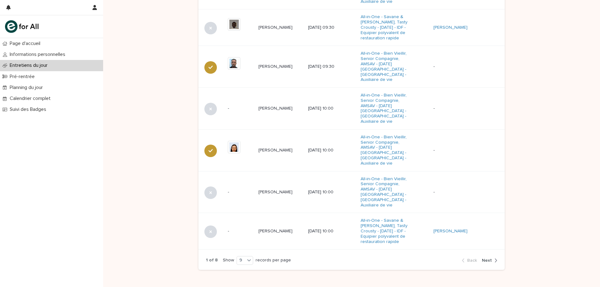
click at [492, 258] on div "button" at bounding box center [494, 261] width 5 height 6
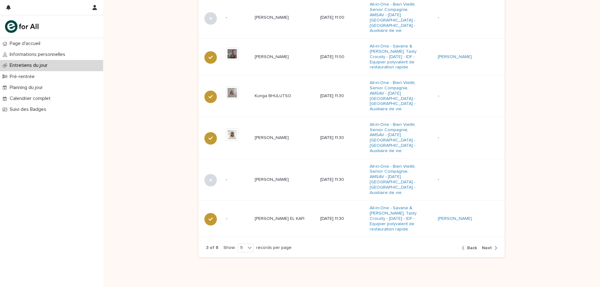
scroll to position [387, 0]
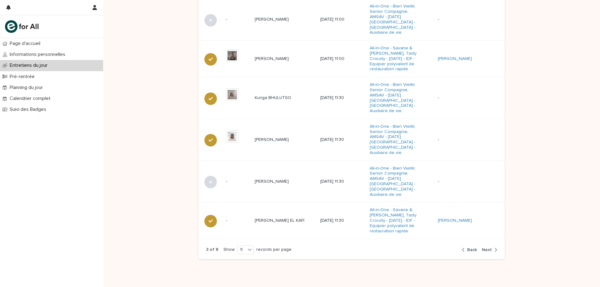
click at [492, 247] on div "button" at bounding box center [494, 250] width 5 height 6
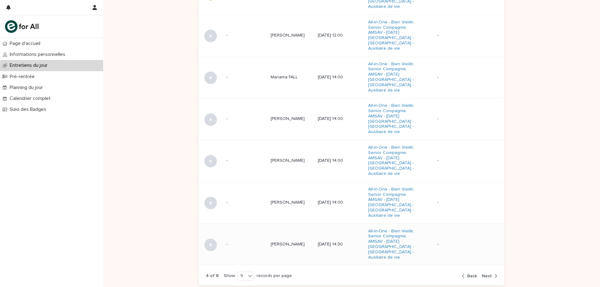
scroll to position [389, 0]
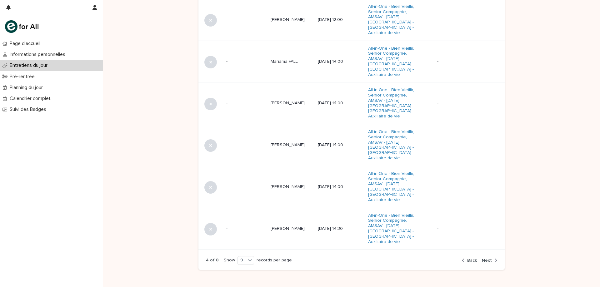
click at [487, 258] on span "Next" at bounding box center [487, 260] width 10 height 4
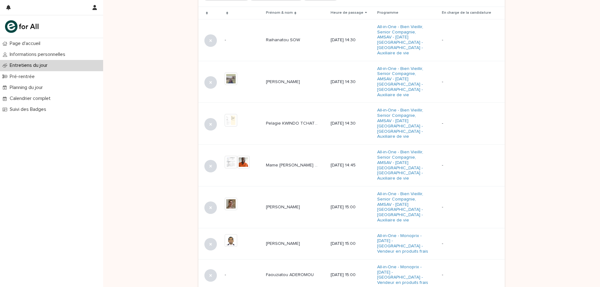
scroll to position [228, 0]
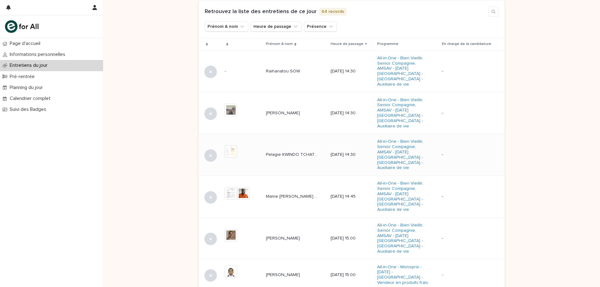
click at [295, 154] on td "Pelagie KWINDO [PERSON_NAME] KWINDO TCHATO" at bounding box center [295, 155] width 64 height 42
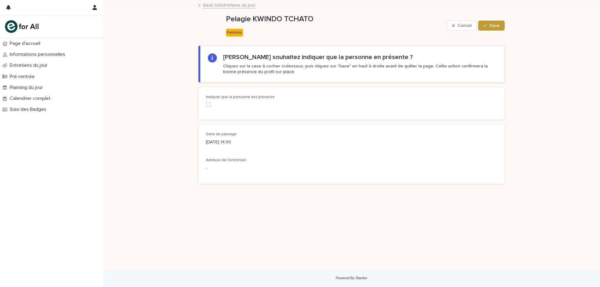
click at [211, 102] on label at bounding box center [252, 104] width 92 height 5
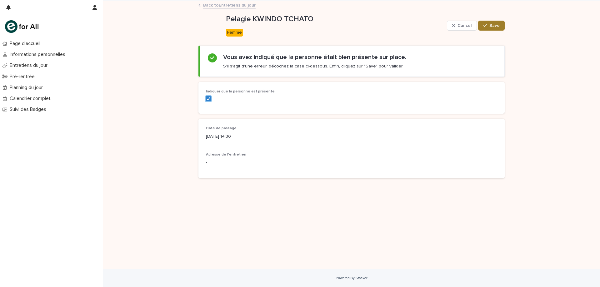
click at [488, 25] on div "button" at bounding box center [486, 25] width 6 height 4
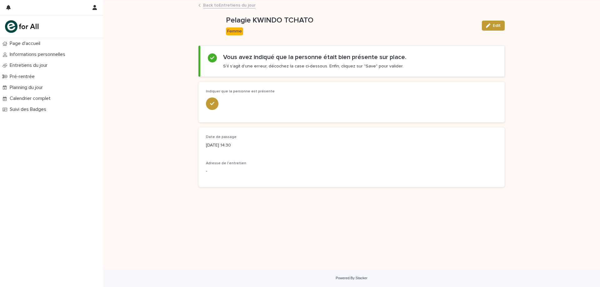
click at [243, 5] on link "Back to Entretiens du jour" at bounding box center [229, 4] width 52 height 7
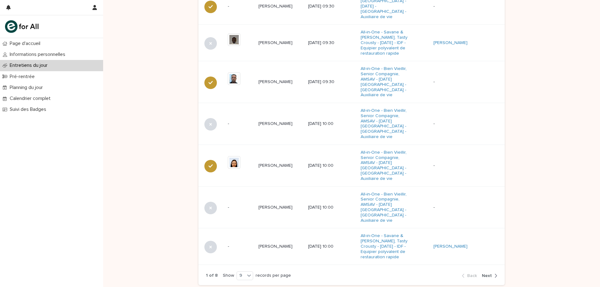
scroll to position [389, 0]
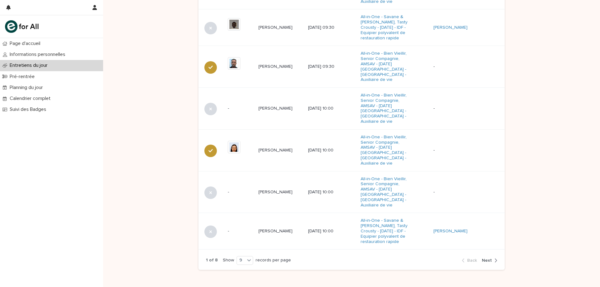
click at [484, 258] on span "Next" at bounding box center [487, 260] width 10 height 4
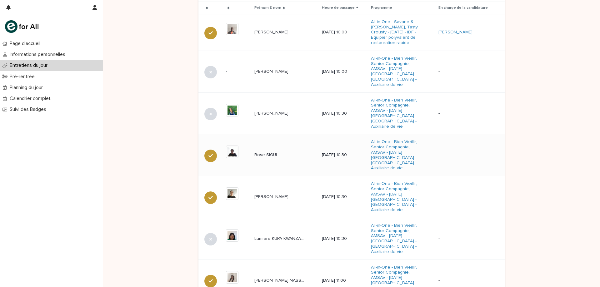
scroll to position [394, 0]
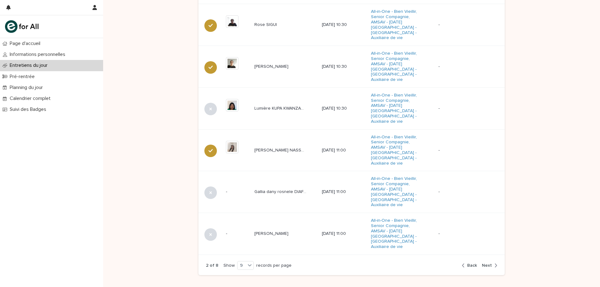
click at [487, 263] on span "Next" at bounding box center [487, 265] width 10 height 4
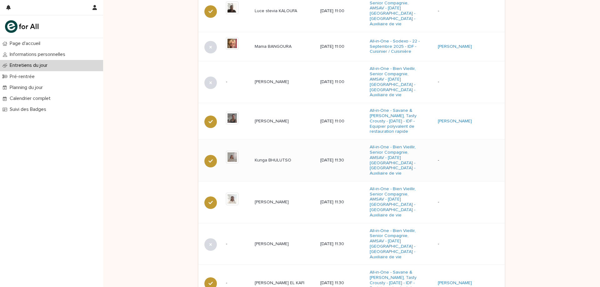
scroll to position [387, 0]
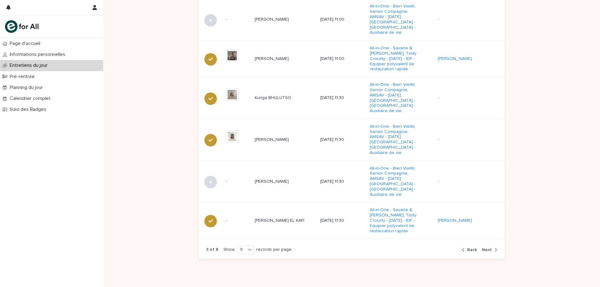
click at [468, 248] on span "Back" at bounding box center [472, 250] width 10 height 4
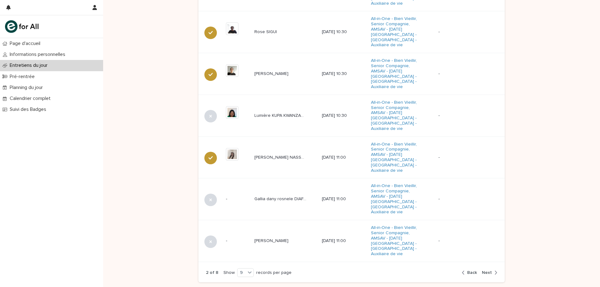
click at [488, 270] on button "Next" at bounding box center [488, 273] width 18 height 6
click at [488, 263] on div "2 of 8 Show 9 records per page Back Next" at bounding box center [351, 272] width 306 height 19
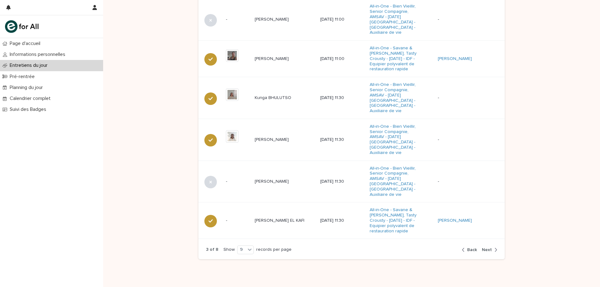
click at [489, 248] on span "Next" at bounding box center [487, 250] width 10 height 4
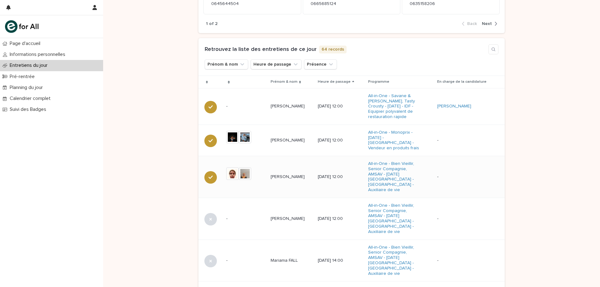
scroll to position [200, 0]
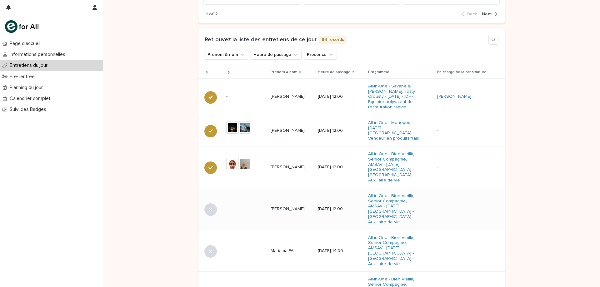
click at [277, 213] on td "[PERSON_NAME] [PERSON_NAME]" at bounding box center [291, 209] width 47 height 42
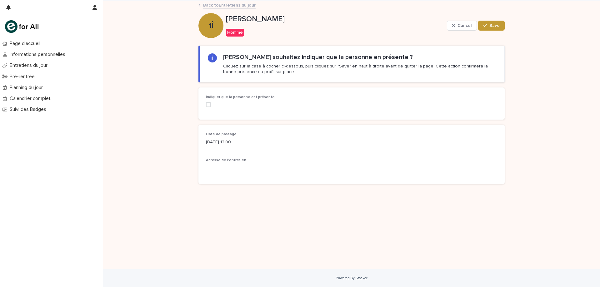
click at [210, 102] on div "Indiquer que la personne est présente" at bounding box center [252, 103] width 92 height 17
click at [214, 107] on label at bounding box center [252, 104] width 92 height 5
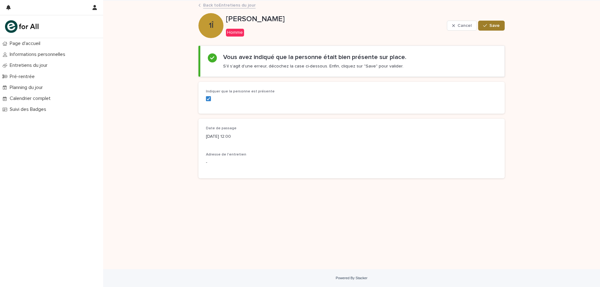
click at [494, 23] on span "Save" at bounding box center [494, 25] width 10 height 4
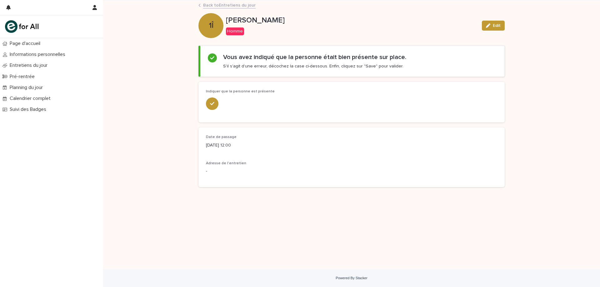
click at [218, 2] on link "Back to Entretiens du jour" at bounding box center [229, 4] width 52 height 7
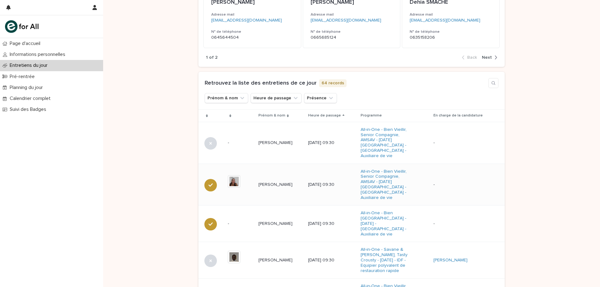
scroll to position [389, 0]
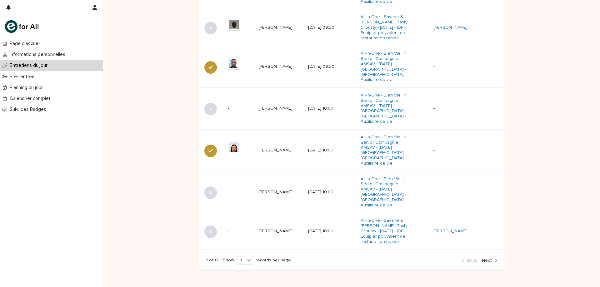
click at [492, 258] on div "button" at bounding box center [494, 261] width 5 height 6
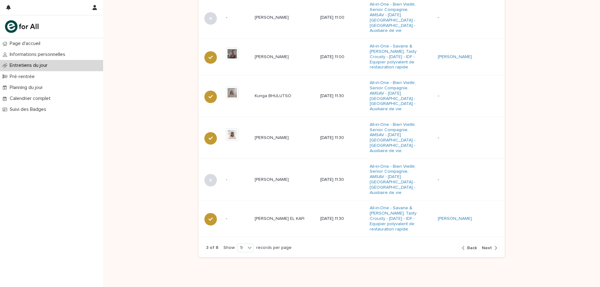
scroll to position [387, 0]
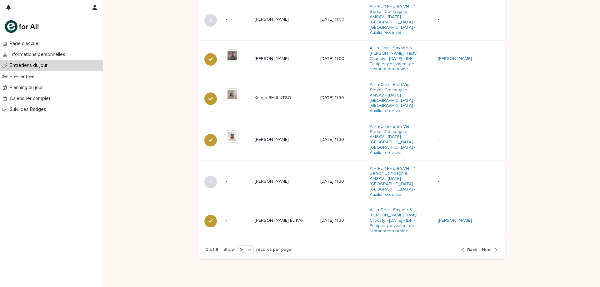
click at [492, 247] on div "button" at bounding box center [494, 250] width 5 height 6
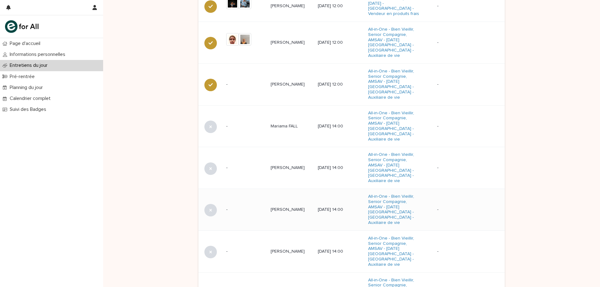
scroll to position [326, 0]
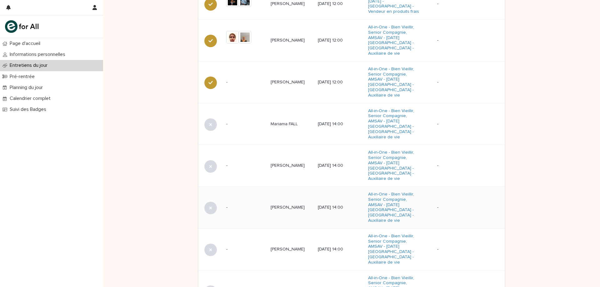
click at [268, 191] on td "[PERSON_NAME] [PERSON_NAME]" at bounding box center [291, 208] width 47 height 42
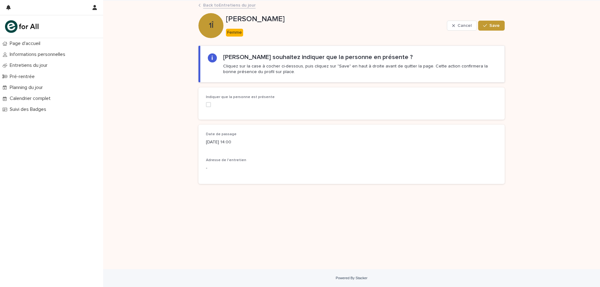
click at [209, 104] on span at bounding box center [208, 104] width 5 height 5
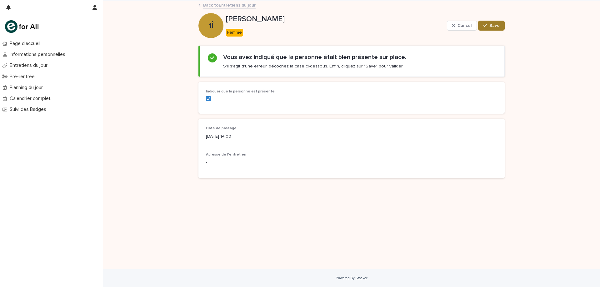
click at [502, 25] on button "Save" at bounding box center [491, 26] width 27 height 10
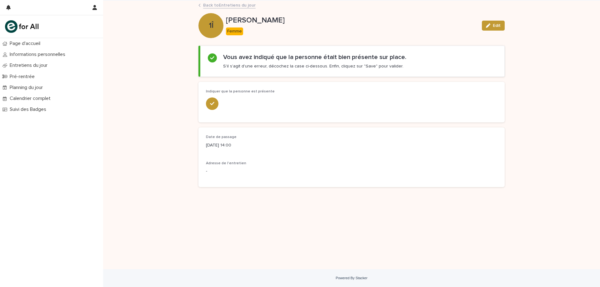
click at [516, 104] on div "Loading... Saving… Loading... Saving… [PERSON_NAME] Edit 1Î [PERSON_NAME] Femme…" at bounding box center [351, 135] width 497 height 269
click at [217, 5] on link "Back to Entretiens du jour" at bounding box center [229, 4] width 52 height 7
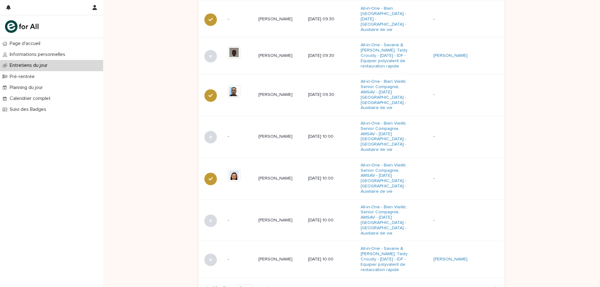
scroll to position [389, 0]
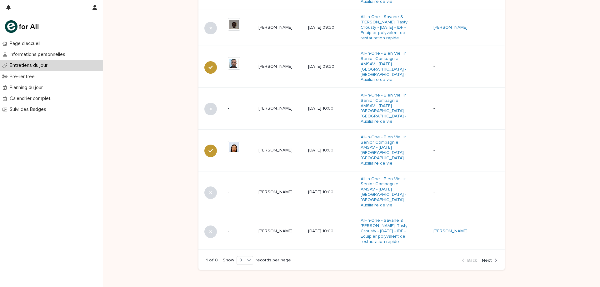
click at [488, 258] on span "Next" at bounding box center [487, 260] width 10 height 4
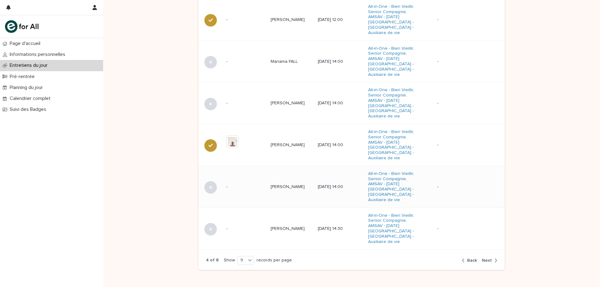
click at [295, 182] on div "[PERSON_NAME]" at bounding box center [291, 187] width 42 height 10
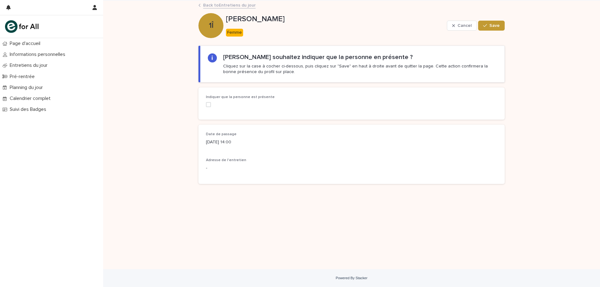
click at [209, 102] on span at bounding box center [208, 104] width 5 height 5
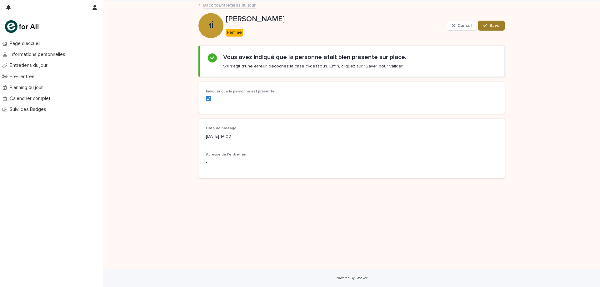
click at [501, 26] on button "Save" at bounding box center [491, 26] width 27 height 10
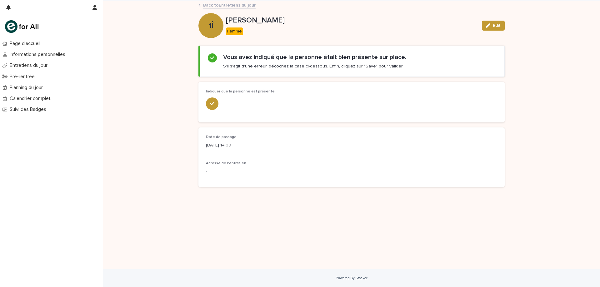
click at [241, 8] on link "Back to Entretiens du jour" at bounding box center [229, 4] width 52 height 7
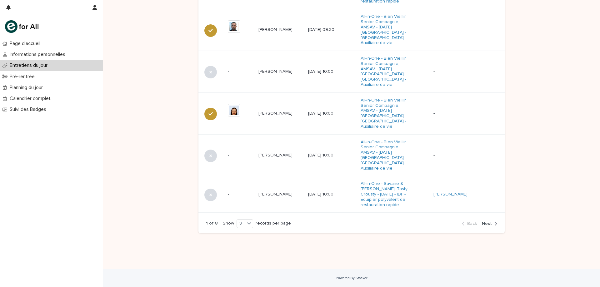
scroll to position [389, 0]
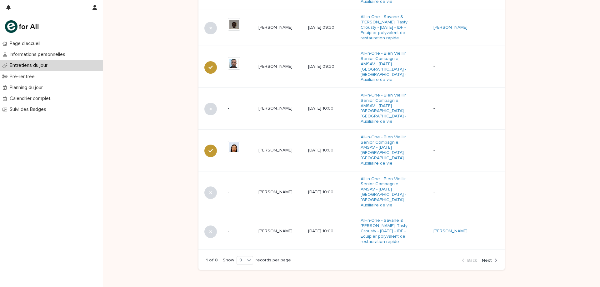
click at [483, 258] on span "Next" at bounding box center [487, 260] width 10 height 4
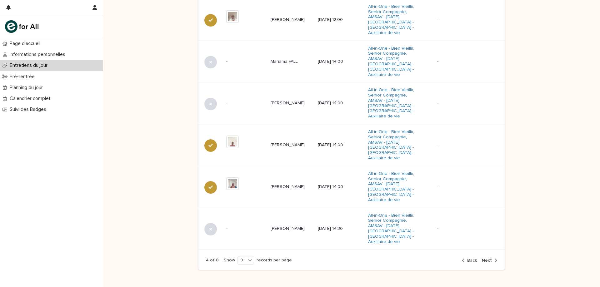
scroll to position [358, 0]
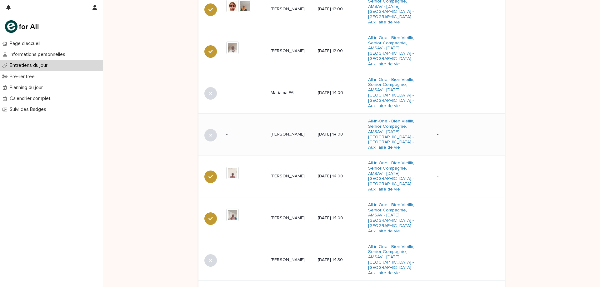
click at [288, 124] on td "[PERSON_NAME] BANKWUI [PERSON_NAME] BANKWUI" at bounding box center [291, 135] width 47 height 42
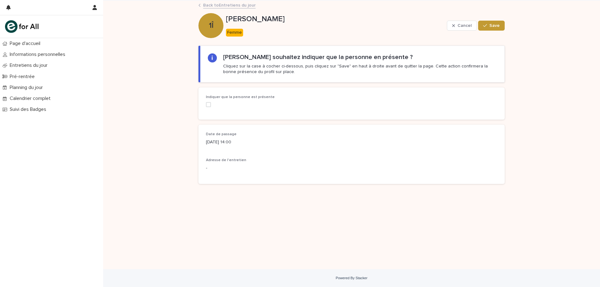
click at [208, 105] on span at bounding box center [208, 104] width 5 height 5
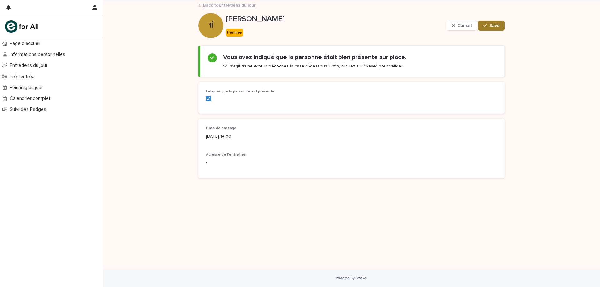
click at [495, 26] on span "Save" at bounding box center [494, 25] width 10 height 4
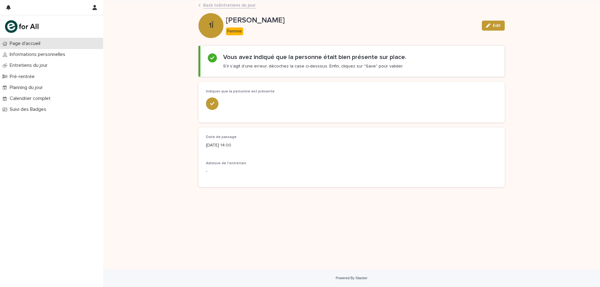
click at [37, 39] on div "Page d'accueil" at bounding box center [51, 43] width 103 height 11
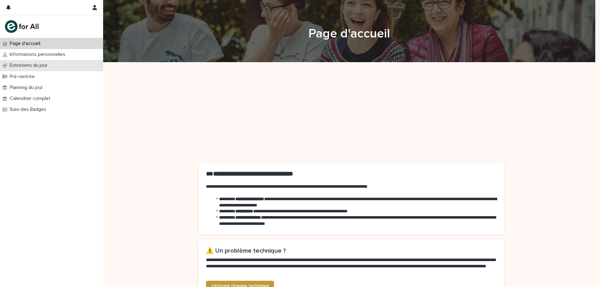
click at [17, 65] on p "Entretiens du jour" at bounding box center [29, 65] width 45 height 6
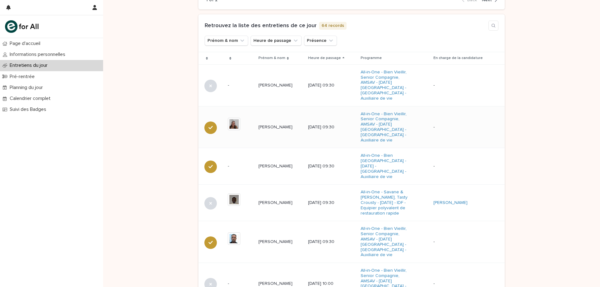
scroll to position [125, 0]
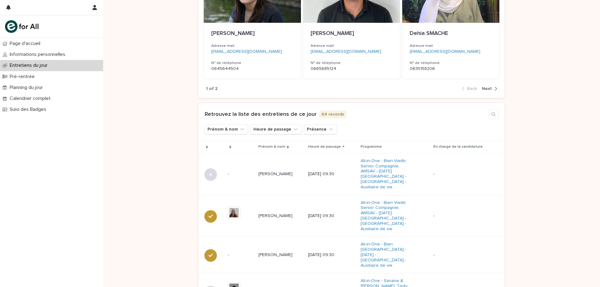
click at [353, 147] on div "Heure de passage" at bounding box center [331, 146] width 47 height 7
click at [351, 148] on th "Heure de passage" at bounding box center [331, 147] width 52 height 12
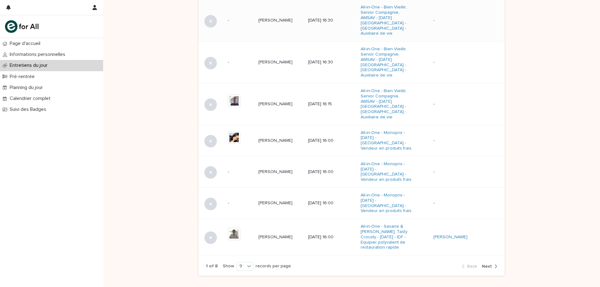
scroll to position [379, 0]
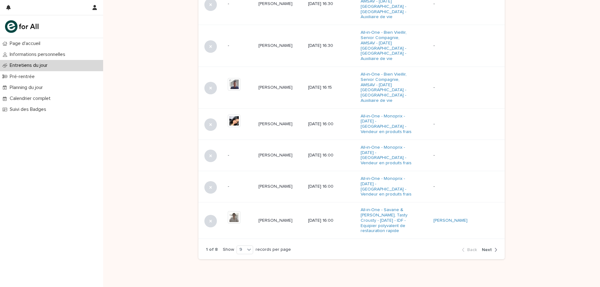
click at [483, 248] on span "Next" at bounding box center [487, 250] width 10 height 4
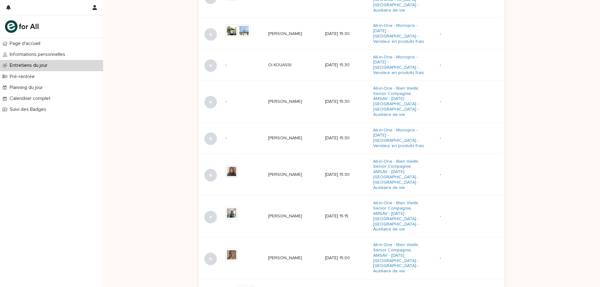
scroll to position [347, 0]
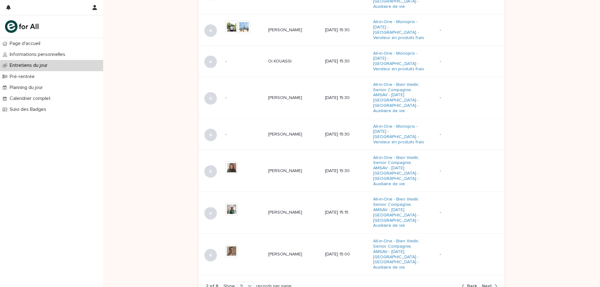
click at [484, 284] on span "Next" at bounding box center [487, 286] width 10 height 4
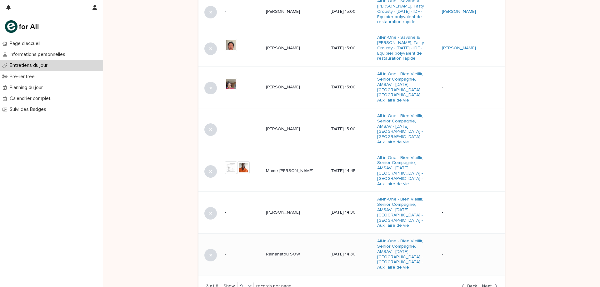
click at [273, 250] on p "Raihanatou SOW" at bounding box center [283, 253] width 35 height 7
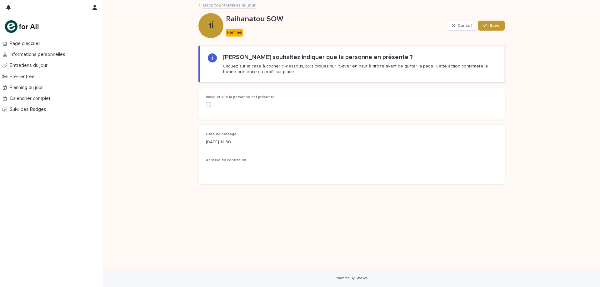
click at [209, 107] on span at bounding box center [208, 104] width 5 height 5
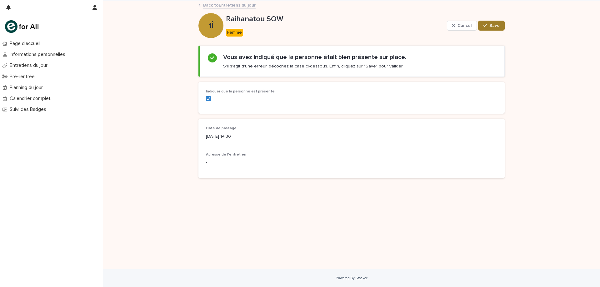
click at [492, 25] on span "Save" at bounding box center [494, 25] width 10 height 4
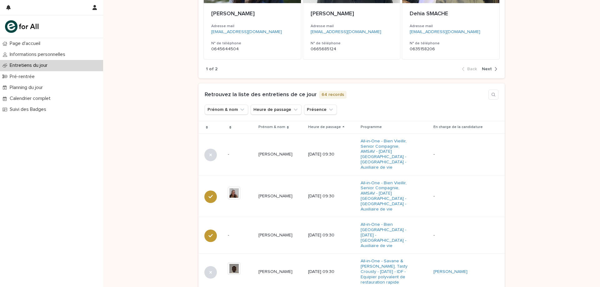
scroll to position [156, 0]
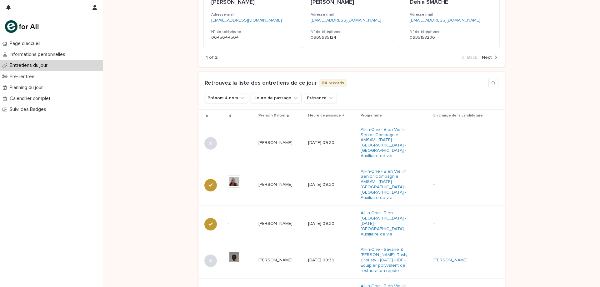
click at [344, 115] on icon at bounding box center [343, 115] width 2 height 3
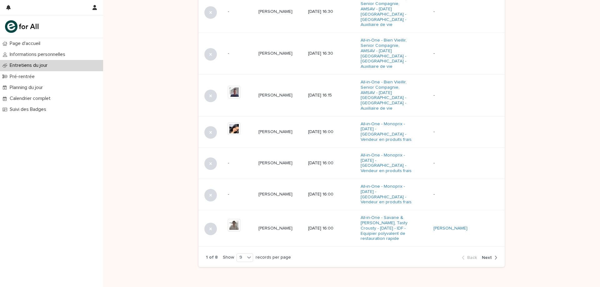
scroll to position [379, 0]
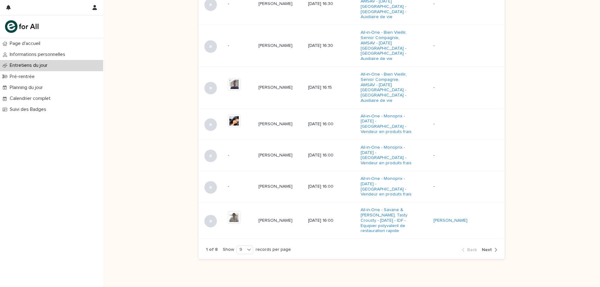
click at [485, 248] on span "Next" at bounding box center [487, 250] width 10 height 4
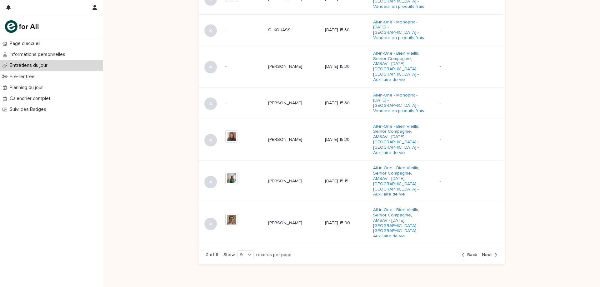
click at [487, 253] on span "Next" at bounding box center [487, 255] width 10 height 4
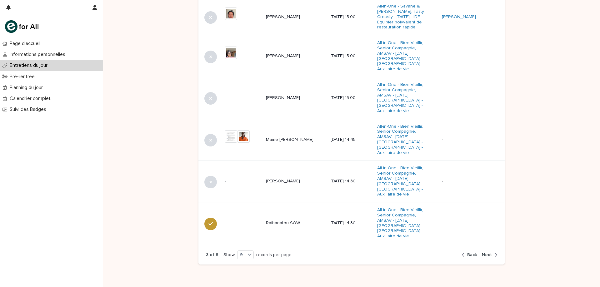
drag, startPoint x: 344, startPoint y: 216, endPoint x: 565, endPoint y: 65, distance: 266.8
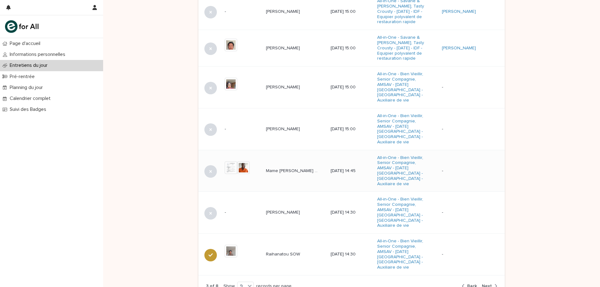
scroll to position [384, 0]
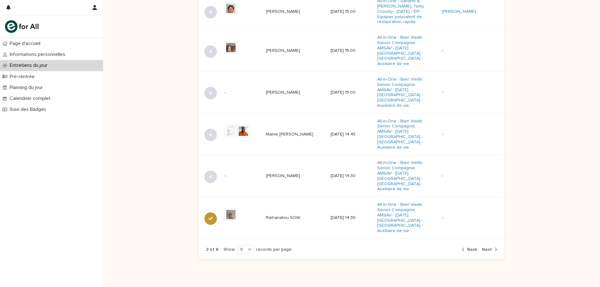
click at [487, 247] on span "Next" at bounding box center [487, 249] width 10 height 4
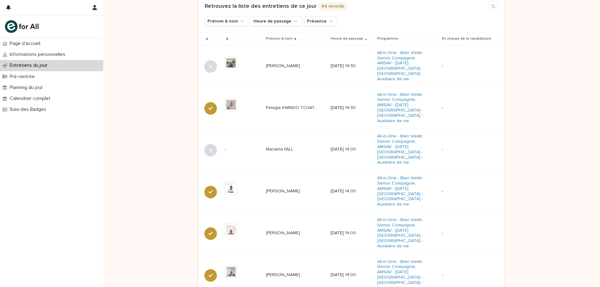
scroll to position [228, 0]
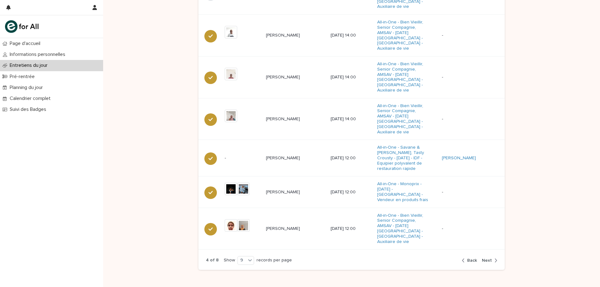
click at [468, 258] on span "Back" at bounding box center [472, 260] width 10 height 4
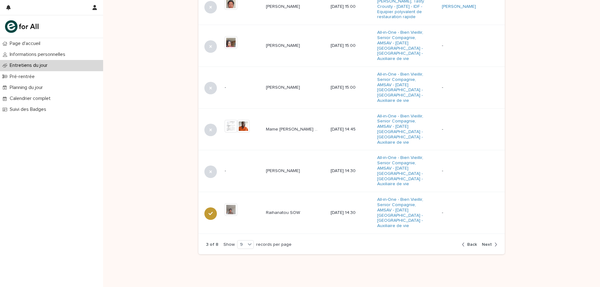
scroll to position [384, 0]
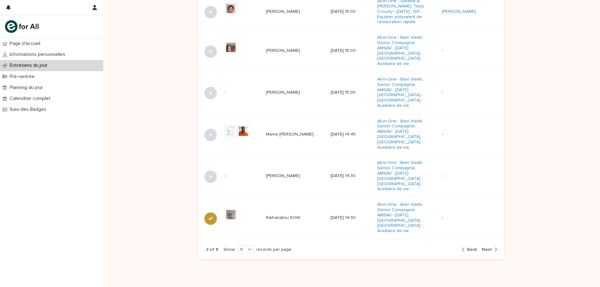
click at [468, 247] on span "Back" at bounding box center [472, 249] width 10 height 4
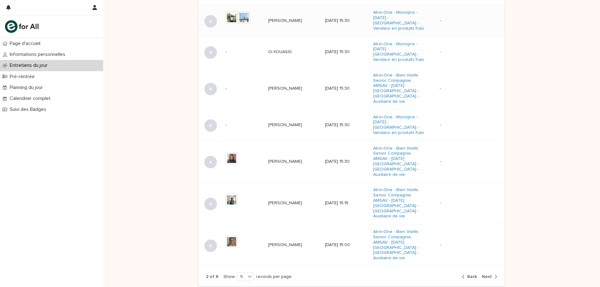
scroll to position [379, 0]
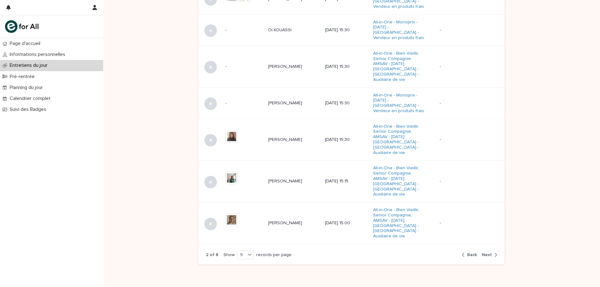
click at [492, 252] on div "button" at bounding box center [494, 255] width 5 height 6
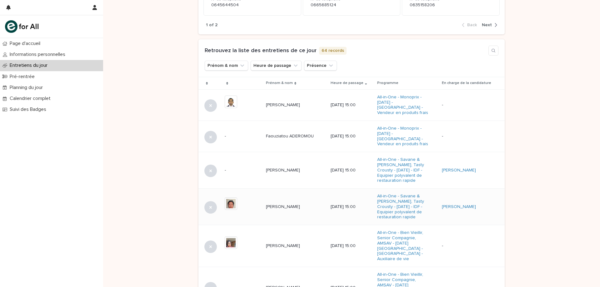
scroll to position [254, 0]
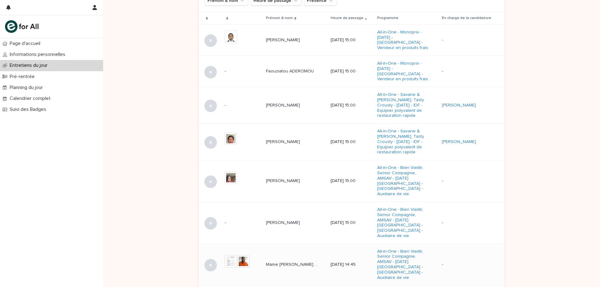
click at [293, 261] on p "Mame [PERSON_NAME] MBODJ" at bounding box center [292, 264] width 53 height 7
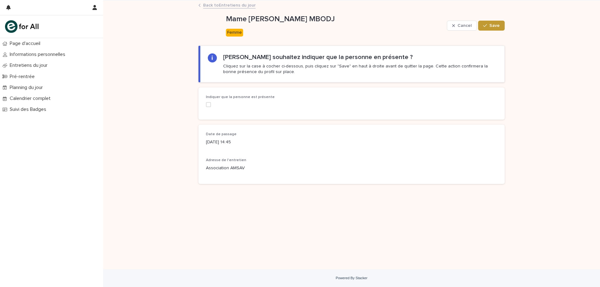
click at [208, 105] on span at bounding box center [208, 104] width 5 height 5
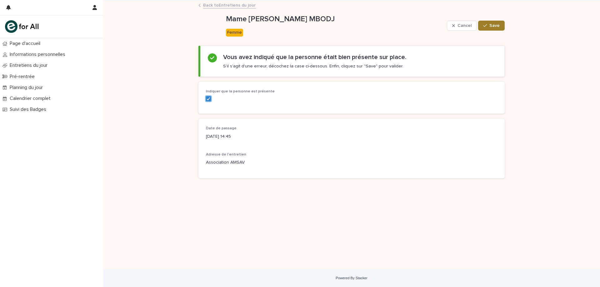
click at [491, 24] on span "Save" at bounding box center [494, 25] width 10 height 4
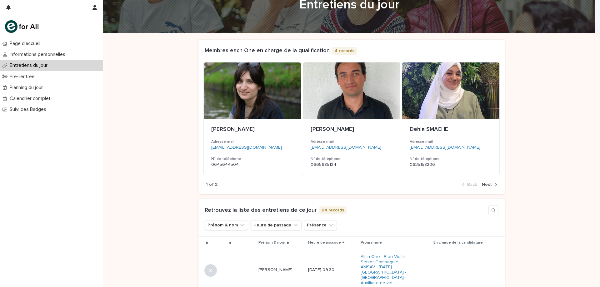
scroll to position [156, 0]
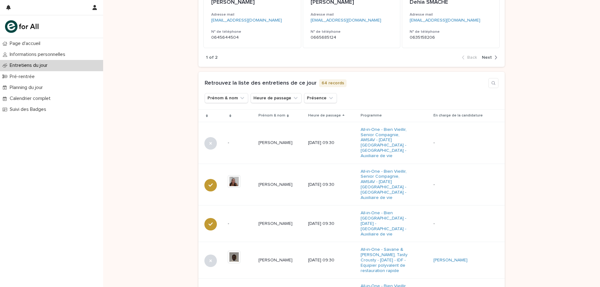
click at [344, 116] on icon at bounding box center [343, 115] width 2 height 3
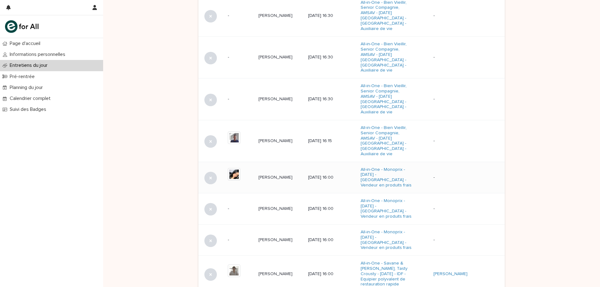
scroll to position [339, 0]
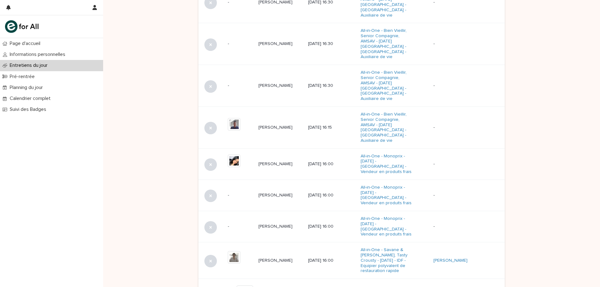
click at [484, 287] on span "Next" at bounding box center [487, 290] width 10 height 4
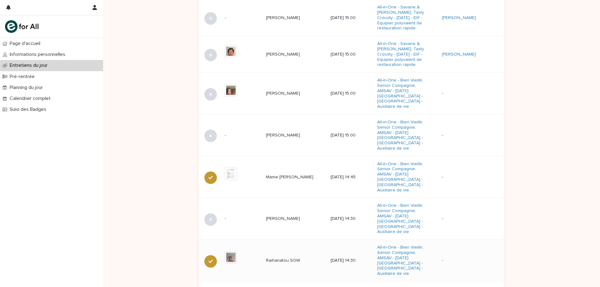
scroll to position [279, 0]
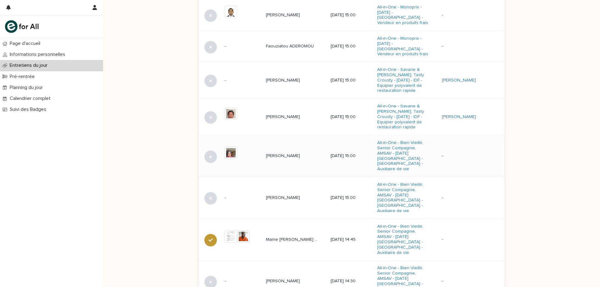
click at [285, 153] on p "[PERSON_NAME]" at bounding box center [283, 155] width 35 height 7
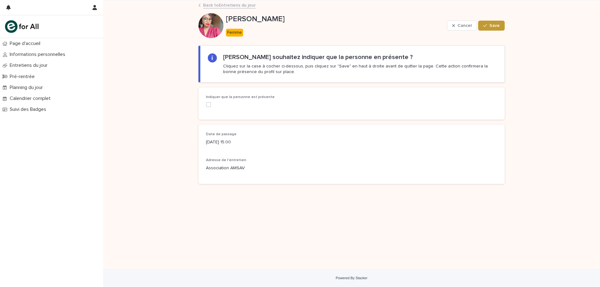
click at [207, 104] on span at bounding box center [208, 104] width 5 height 5
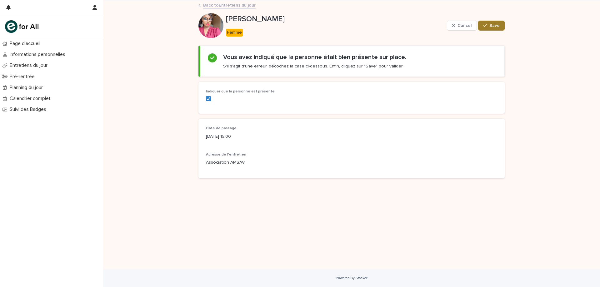
click at [497, 26] on span "Save" at bounding box center [494, 25] width 10 height 4
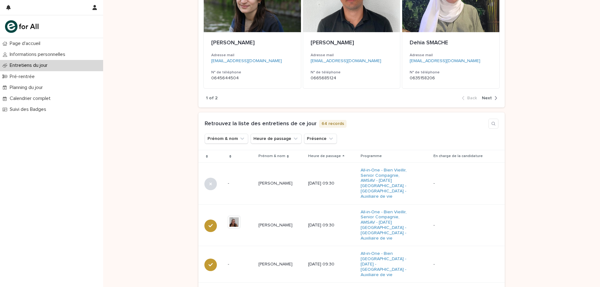
scroll to position [187, 0]
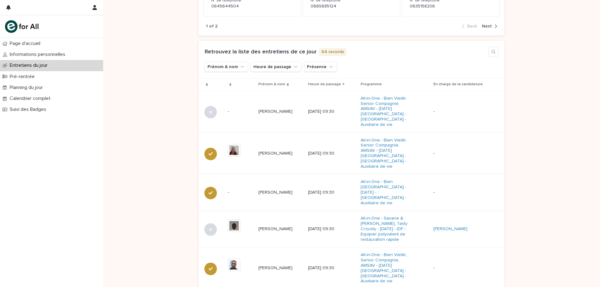
click at [344, 85] on icon at bounding box center [343, 84] width 2 height 3
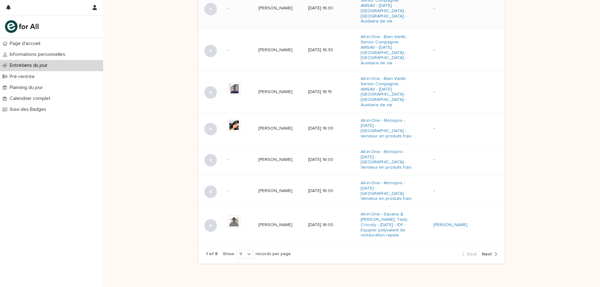
scroll to position [379, 0]
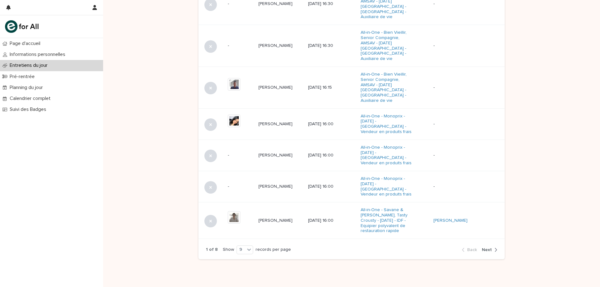
click at [484, 247] on button "Next" at bounding box center [488, 250] width 18 height 6
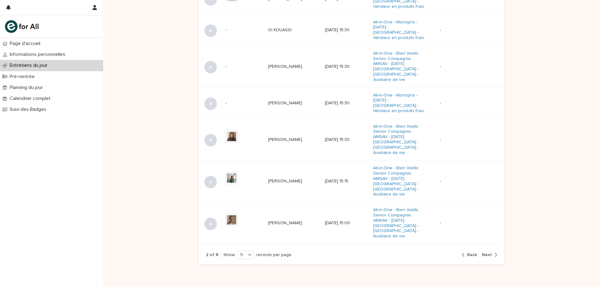
click at [487, 253] on span "Next" at bounding box center [487, 255] width 10 height 4
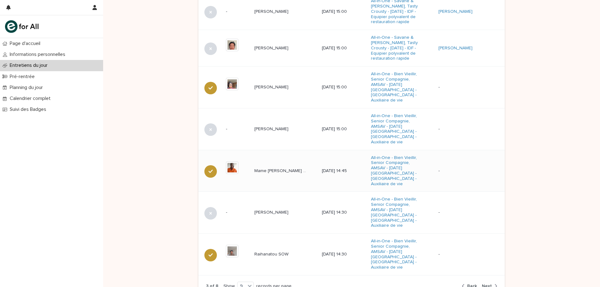
scroll to position [191, 0]
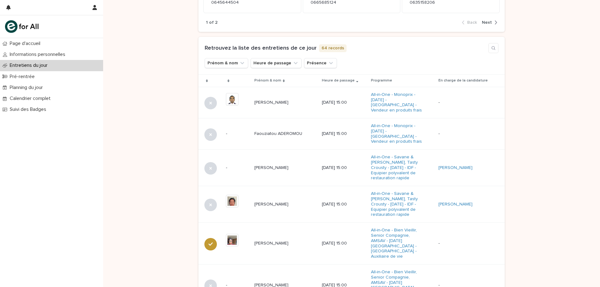
click at [354, 82] on div "Heure de passage" at bounding box center [344, 80] width 44 height 7
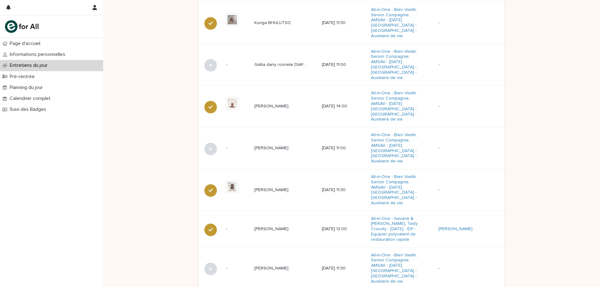
scroll to position [350, 0]
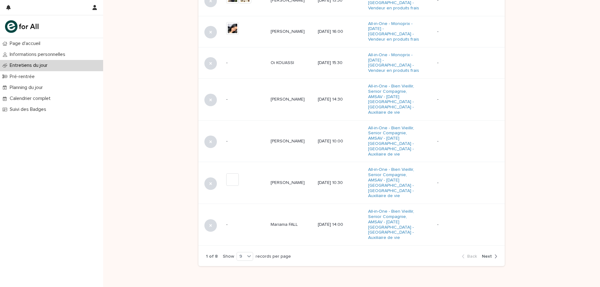
scroll to position [379, 0]
click at [488, 253] on span "Next" at bounding box center [487, 255] width 10 height 4
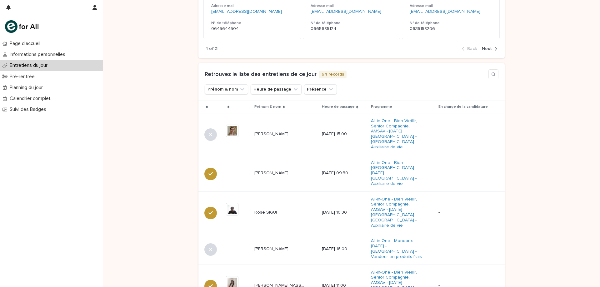
scroll to position [160, 0]
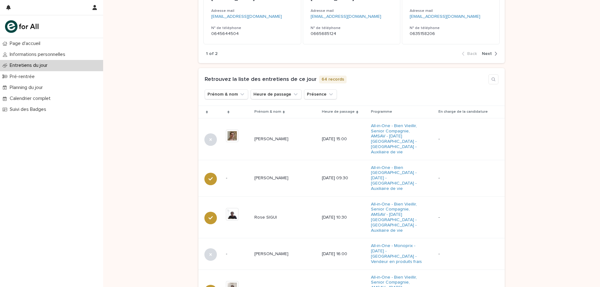
click at [350, 111] on div "Heure de passage" at bounding box center [344, 111] width 44 height 7
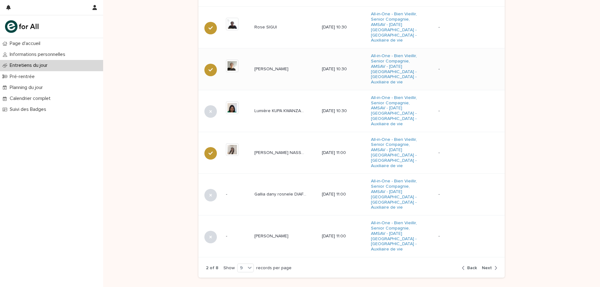
scroll to position [394, 0]
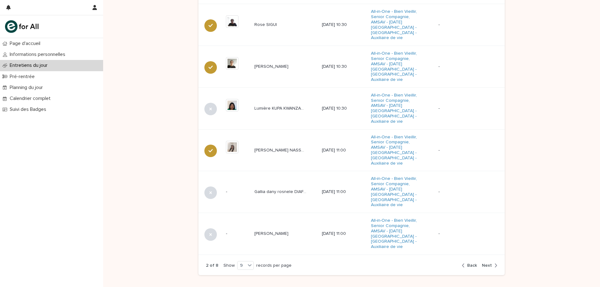
click at [469, 263] on span "Back" at bounding box center [472, 265] width 10 height 4
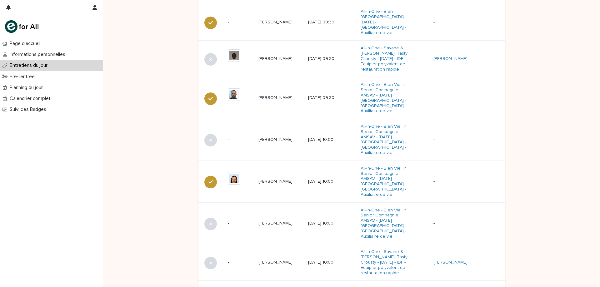
scroll to position [389, 0]
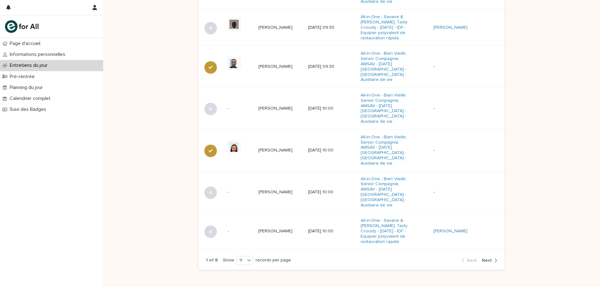
click at [492, 258] on div "button" at bounding box center [494, 261] width 5 height 6
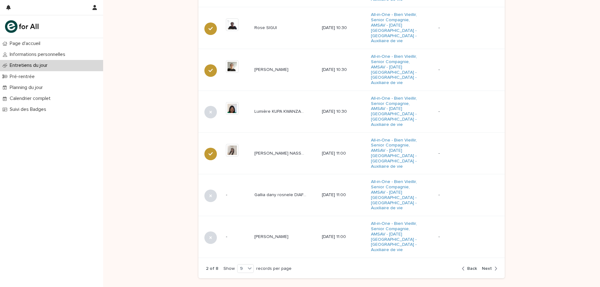
scroll to position [394, 0]
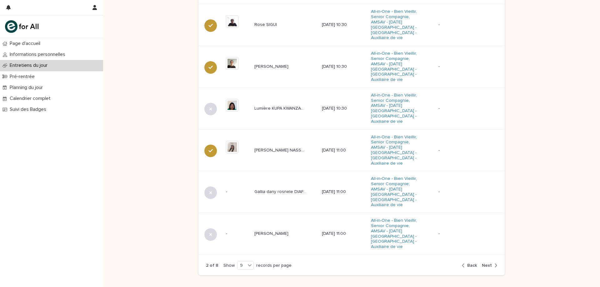
click at [488, 263] on span "Next" at bounding box center [487, 265] width 10 height 4
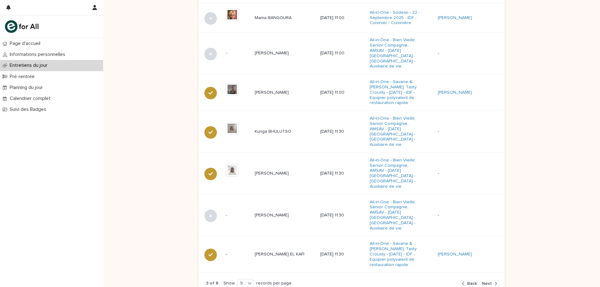
scroll to position [387, 0]
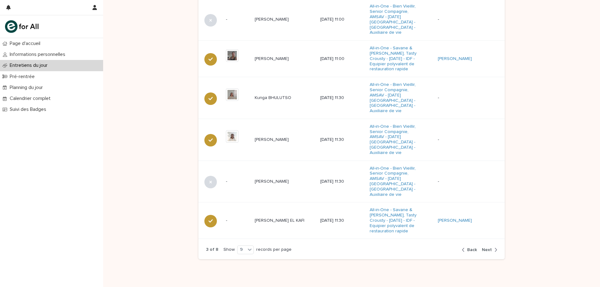
click at [486, 248] on span "Next" at bounding box center [487, 250] width 10 height 4
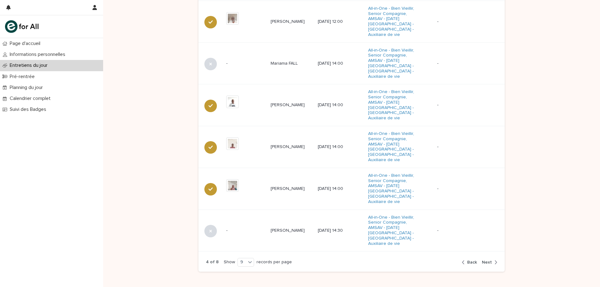
click at [485, 260] on span "Next" at bounding box center [487, 262] width 10 height 4
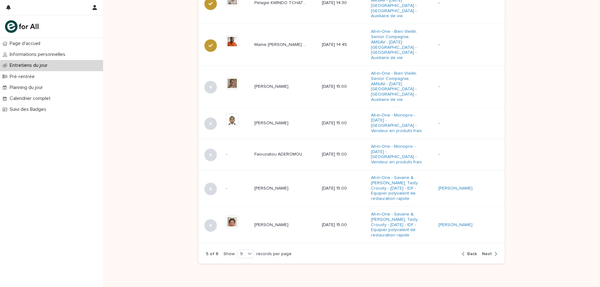
scroll to position [384, 0]
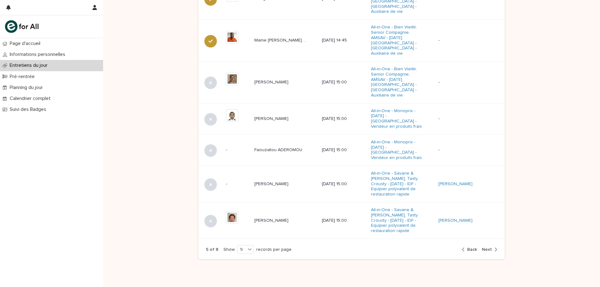
click at [472, 247] on span "Back" at bounding box center [472, 249] width 10 height 4
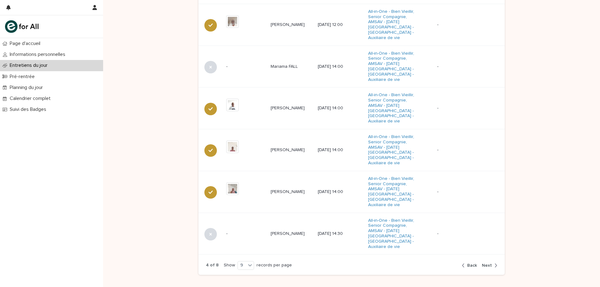
click at [472, 256] on div "4 of 8 Show 9 records per page Back Next" at bounding box center [351, 265] width 306 height 19
click at [470, 263] on button "Back" at bounding box center [470, 266] width 17 height 6
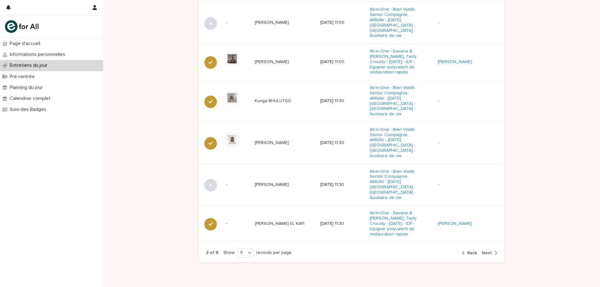
click at [470, 251] on span "Back" at bounding box center [472, 253] width 10 height 4
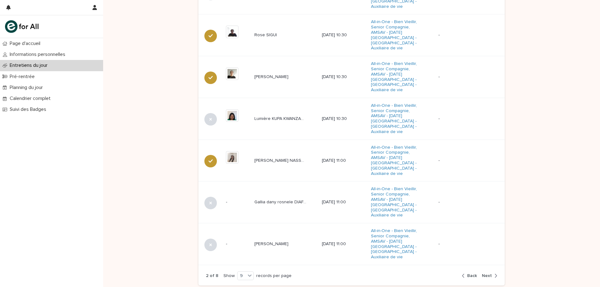
click at [470, 266] on div "2 of 8 Show 9 records per page Back Next" at bounding box center [351, 275] width 306 height 19
click at [467, 274] on span "Back" at bounding box center [472, 276] width 10 height 4
click at [470, 266] on div "2 of 8 Show 9 records per page Back Next" at bounding box center [351, 275] width 306 height 19
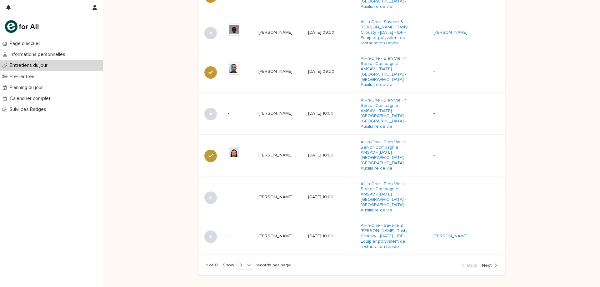
click at [489, 263] on span "Next" at bounding box center [487, 265] width 10 height 4
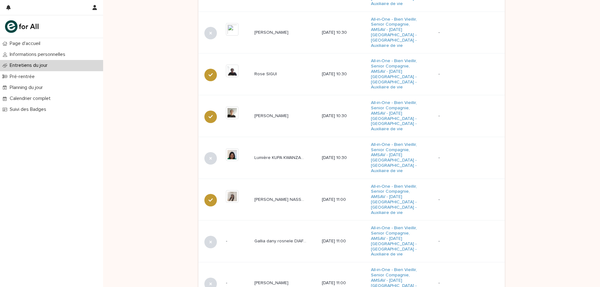
scroll to position [353, 0]
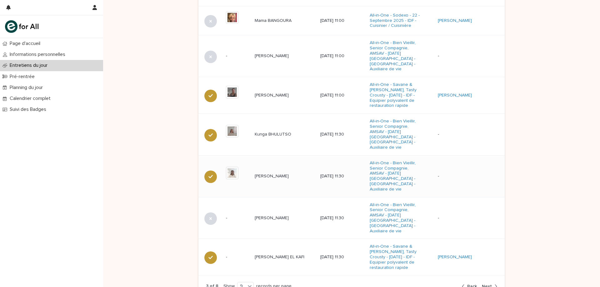
scroll to position [384, 0]
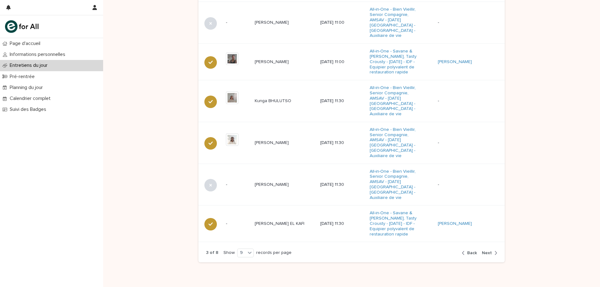
click at [482, 251] on span "Next" at bounding box center [487, 253] width 10 height 4
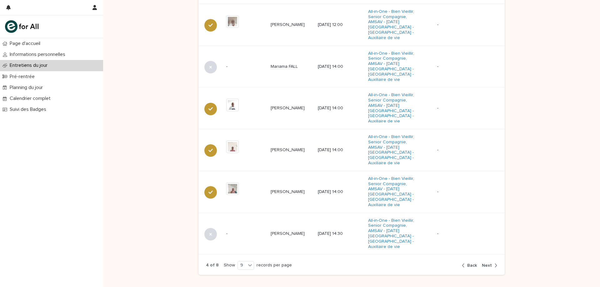
click at [488, 263] on span "Next" at bounding box center [487, 265] width 10 height 4
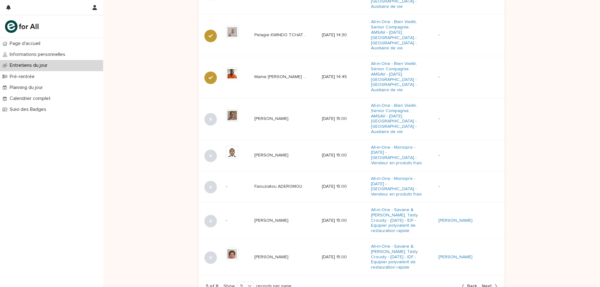
scroll to position [353, 0]
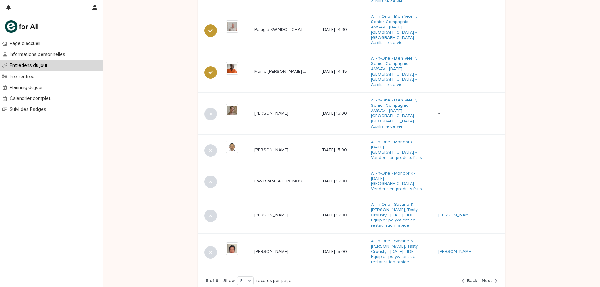
click at [486, 279] on span "Next" at bounding box center [487, 281] width 10 height 4
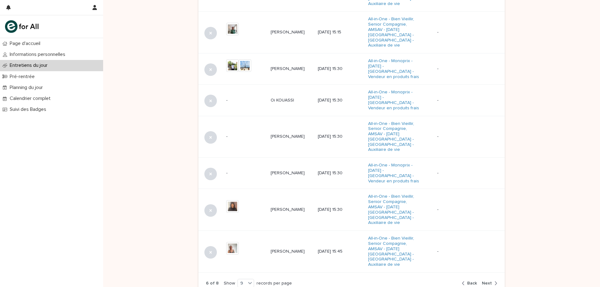
scroll to position [256, 0]
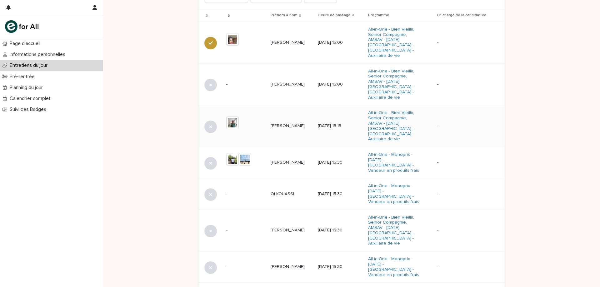
click at [284, 122] on p "[PERSON_NAME]" at bounding box center [287, 125] width 35 height 7
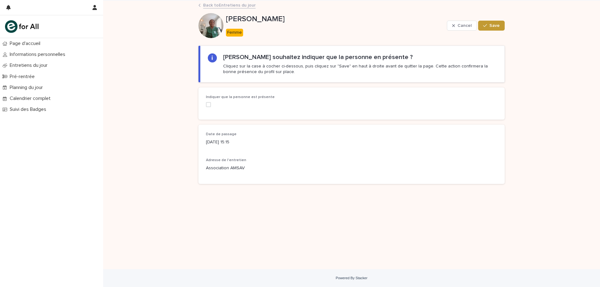
click at [209, 105] on span at bounding box center [208, 104] width 5 height 5
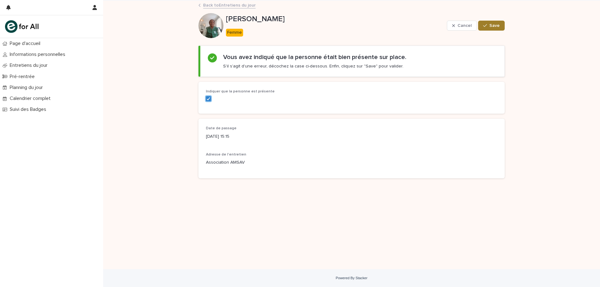
click at [493, 26] on span "Save" at bounding box center [494, 25] width 10 height 4
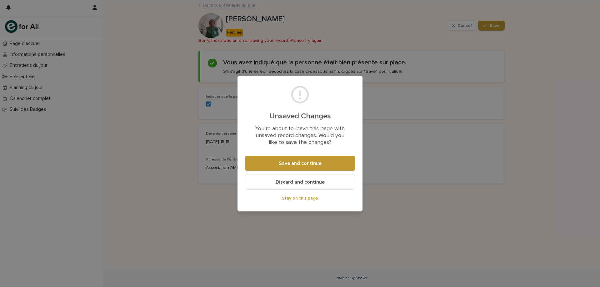
click at [404, 155] on div "Unsaved Changes You’re about to leave this page with unsaved record changes. Wo…" at bounding box center [300, 143] width 600 height 287
click at [445, 213] on div "Unsaved Changes You’re about to leave this page with unsaved record changes. Wo…" at bounding box center [300, 143] width 600 height 287
click at [300, 198] on span "Stay on this page" at bounding box center [300, 198] width 36 height 4
click at [293, 163] on span "Save and continue" at bounding box center [300, 163] width 43 height 5
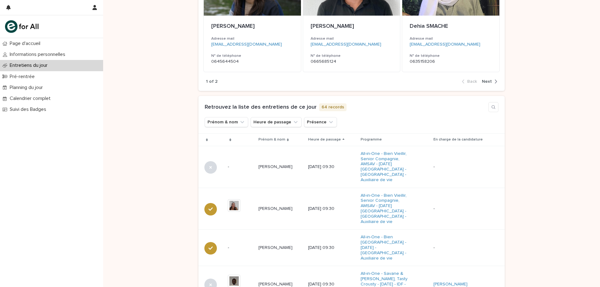
scroll to position [156, 0]
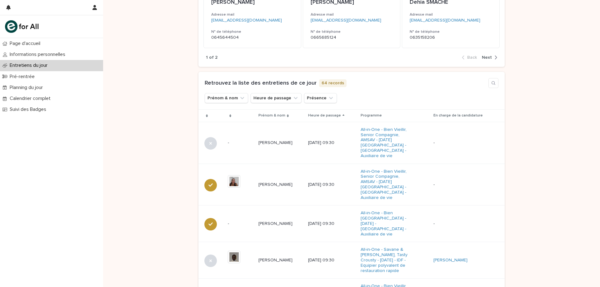
click at [344, 115] on icon at bounding box center [343, 115] width 2 height 3
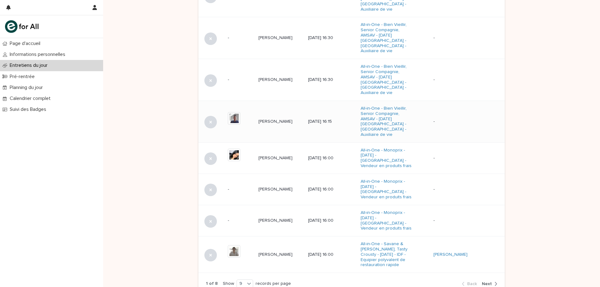
scroll to position [379, 0]
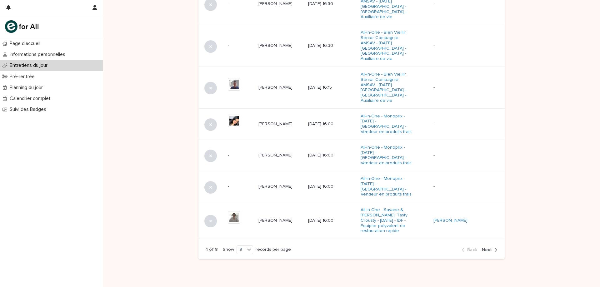
click at [487, 248] on span "Next" at bounding box center [487, 250] width 10 height 4
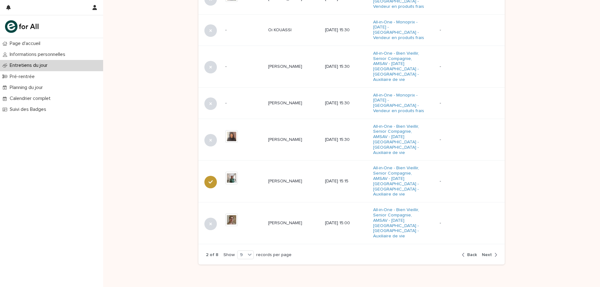
click at [486, 253] on span "Next" at bounding box center [487, 255] width 10 height 4
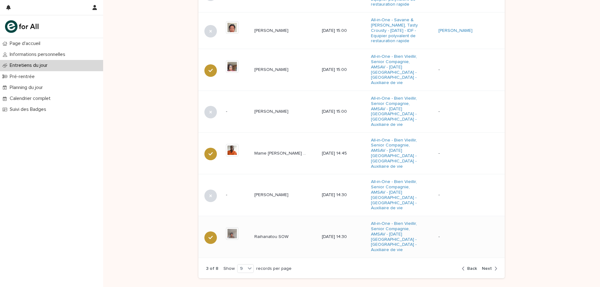
scroll to position [375, 0]
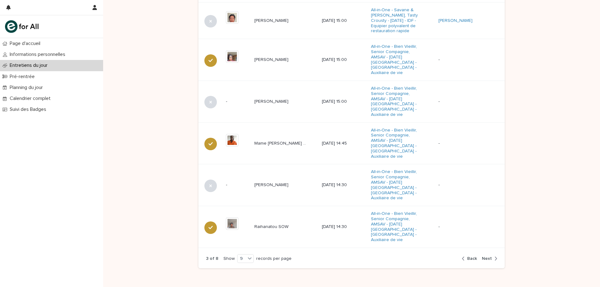
click at [469, 256] on span "Back" at bounding box center [472, 258] width 10 height 4
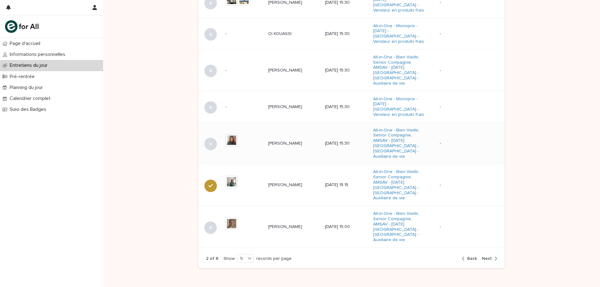
click at [287, 140] on p "[PERSON_NAME]" at bounding box center [285, 143] width 35 height 7
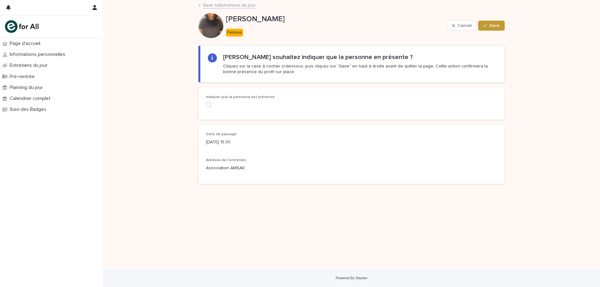
click at [210, 104] on span at bounding box center [208, 104] width 5 height 5
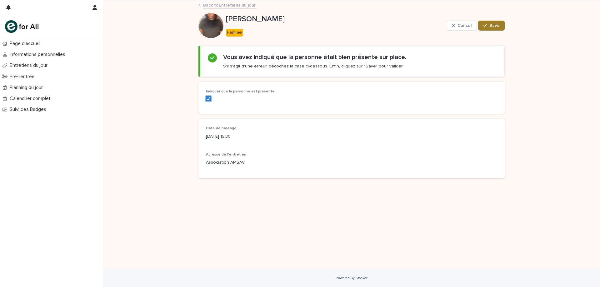
click at [494, 25] on span "Save" at bounding box center [494, 25] width 10 height 4
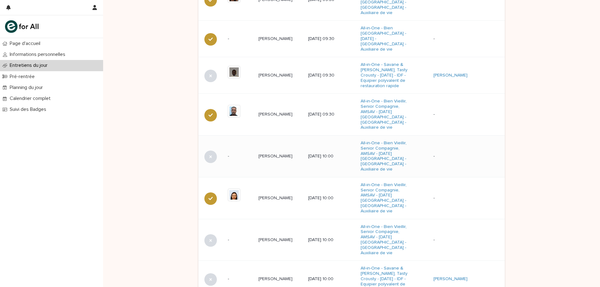
scroll to position [344, 0]
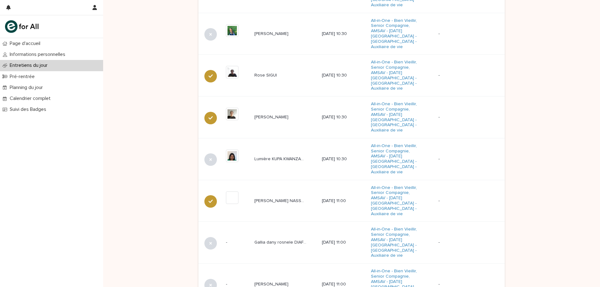
scroll to position [346, 0]
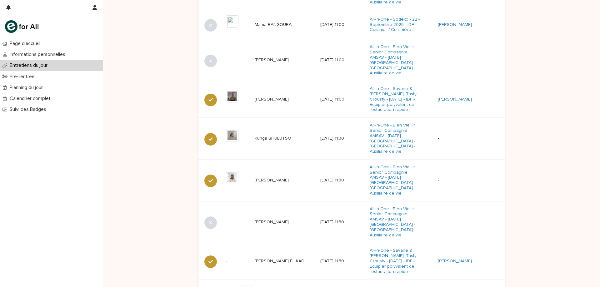
scroll to position [343, 0]
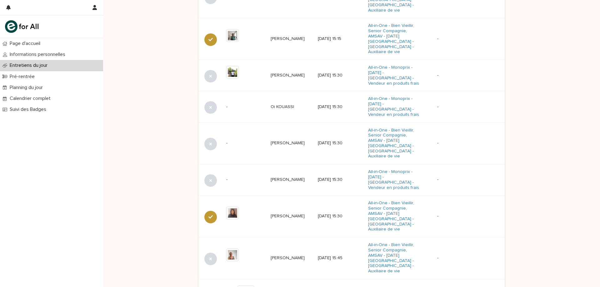
scroll to position [339, 0]
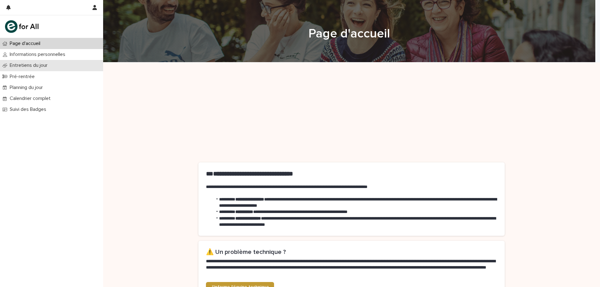
click at [27, 65] on p "Entretiens du jour" at bounding box center [29, 65] width 45 height 6
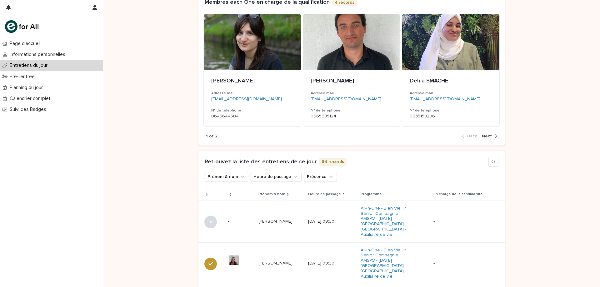
scroll to position [66, 0]
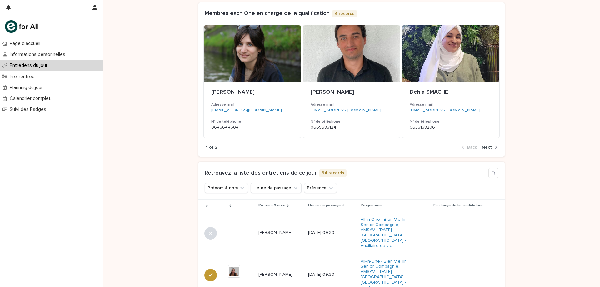
click at [344, 204] on icon at bounding box center [343, 205] width 2 height 3
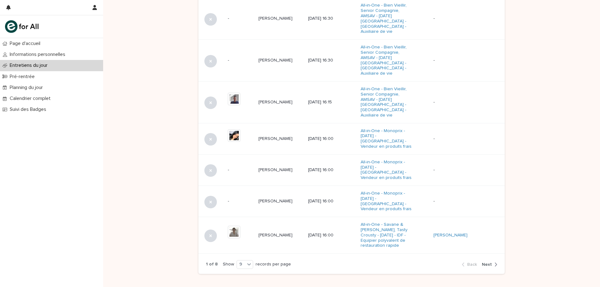
scroll to position [379, 0]
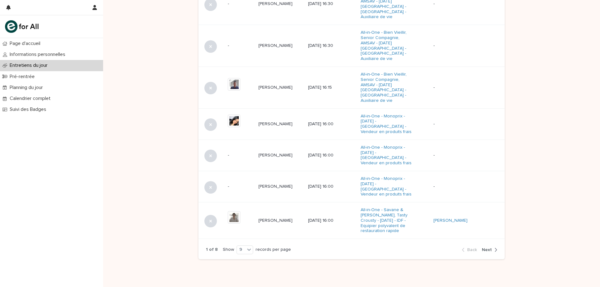
click at [487, 248] on span "Next" at bounding box center [487, 250] width 10 height 4
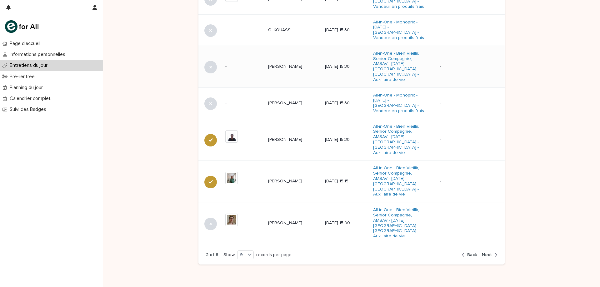
click at [286, 63] on p "[PERSON_NAME]" at bounding box center [285, 66] width 35 height 7
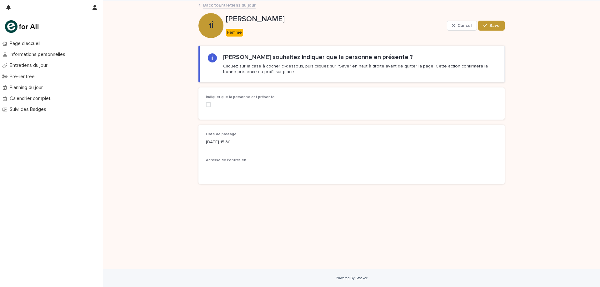
click at [207, 105] on span at bounding box center [208, 104] width 5 height 5
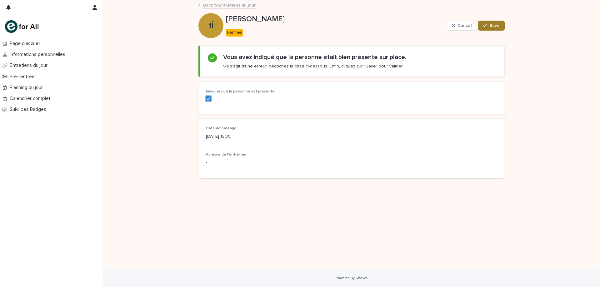
click at [495, 25] on span "Save" at bounding box center [494, 25] width 10 height 4
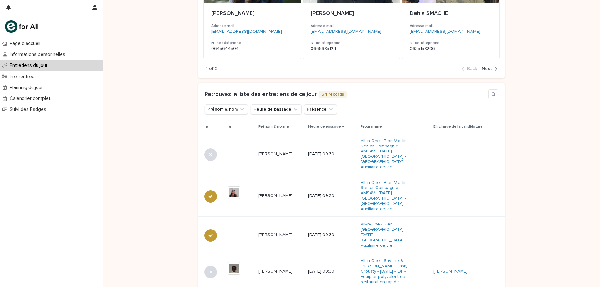
scroll to position [156, 0]
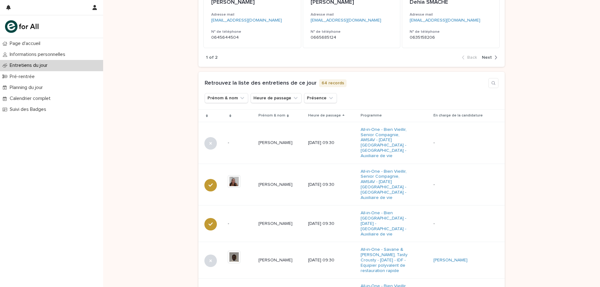
click at [344, 116] on icon at bounding box center [343, 115] width 2 height 3
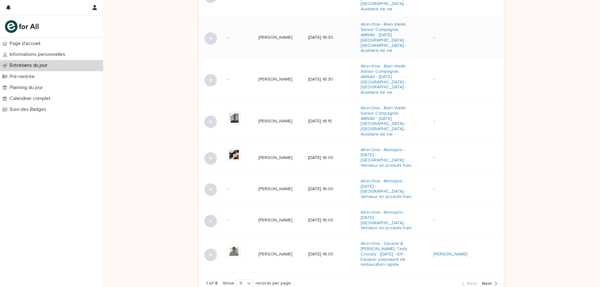
scroll to position [370, 0]
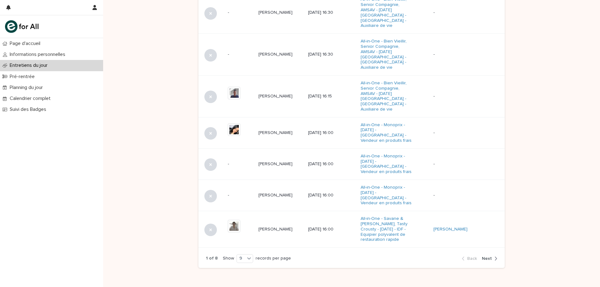
click at [482, 256] on span "Next" at bounding box center [487, 258] width 10 height 4
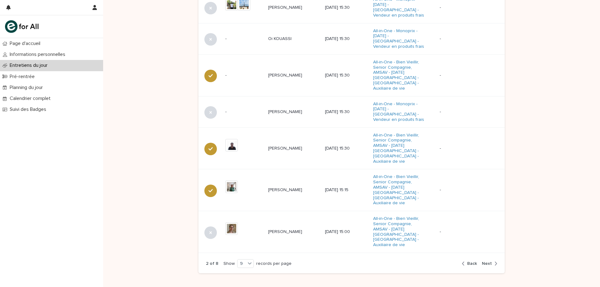
click at [488, 261] on span "Next" at bounding box center [487, 263] width 10 height 4
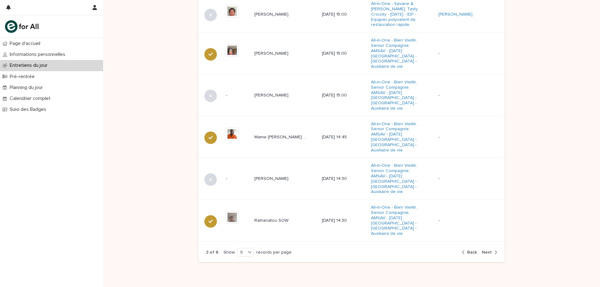
scroll to position [384, 0]
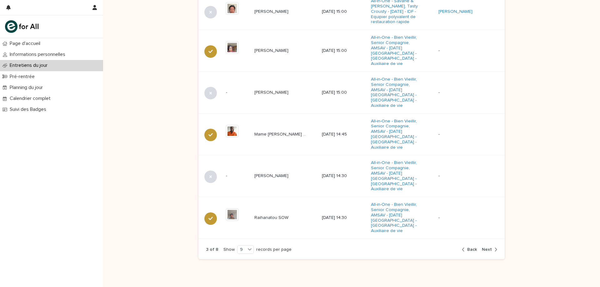
click at [468, 247] on span "Back" at bounding box center [472, 249] width 10 height 4
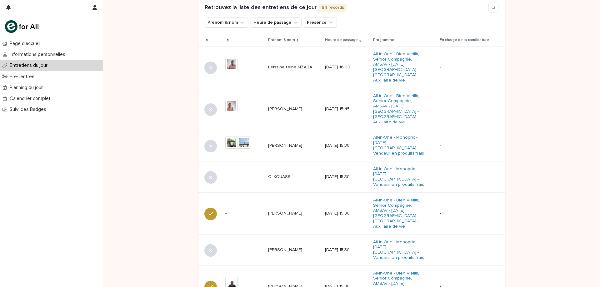
scroll to position [222, 0]
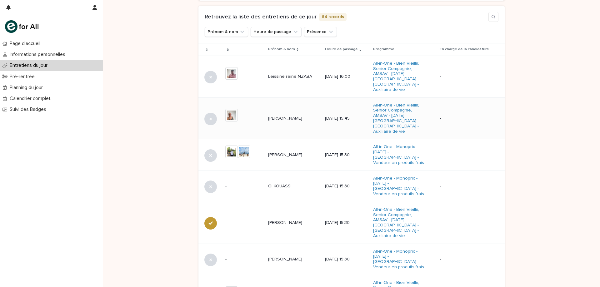
click at [285, 115] on p "[PERSON_NAME]" at bounding box center [285, 118] width 35 height 7
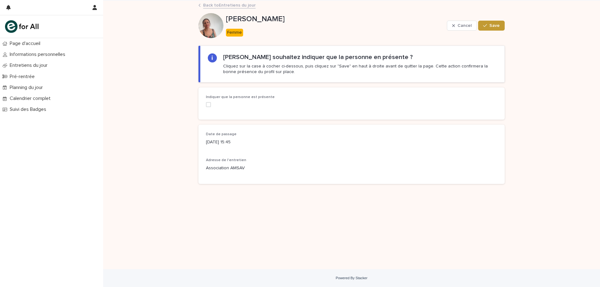
click at [210, 105] on span at bounding box center [208, 104] width 5 height 5
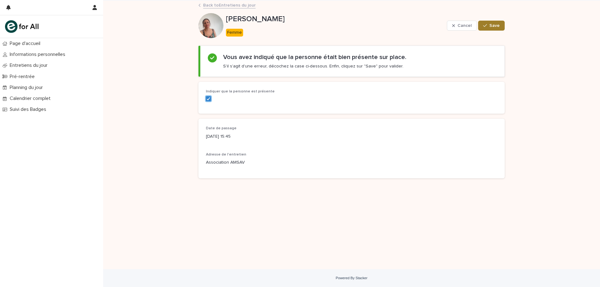
click at [489, 25] on div "button" at bounding box center [486, 25] width 6 height 4
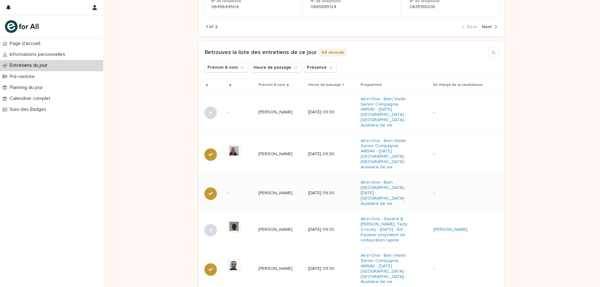
scroll to position [187, 0]
click at [344, 86] on icon at bounding box center [343, 84] width 2 height 3
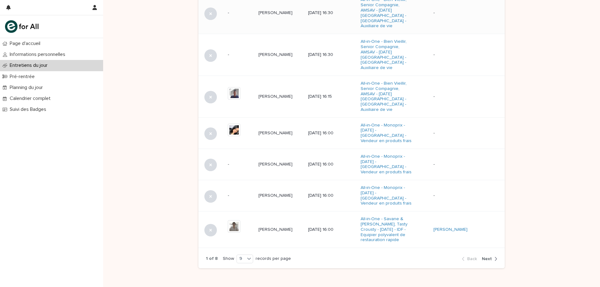
scroll to position [370, 0]
click at [486, 256] on span "Next" at bounding box center [487, 258] width 10 height 4
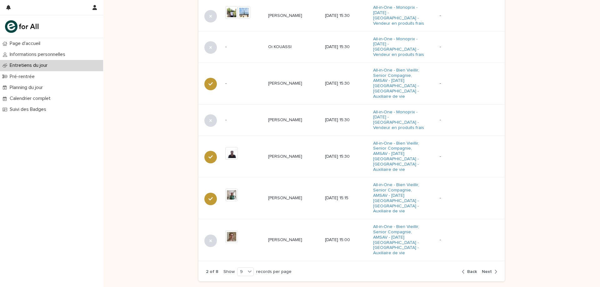
scroll to position [379, 0]
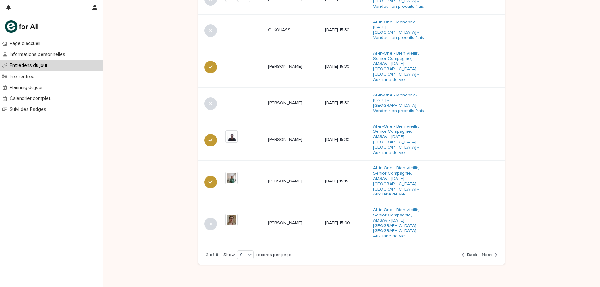
click at [470, 253] on span "Back" at bounding box center [472, 255] width 10 height 4
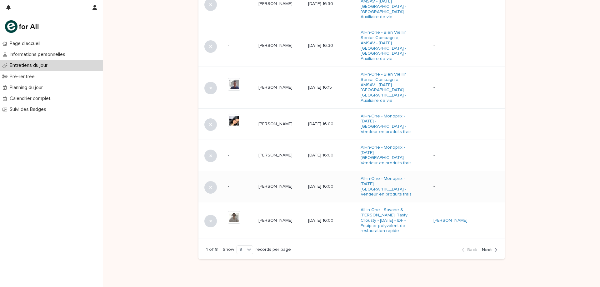
click at [275, 183] on p "[PERSON_NAME]" at bounding box center [275, 186] width 35 height 7
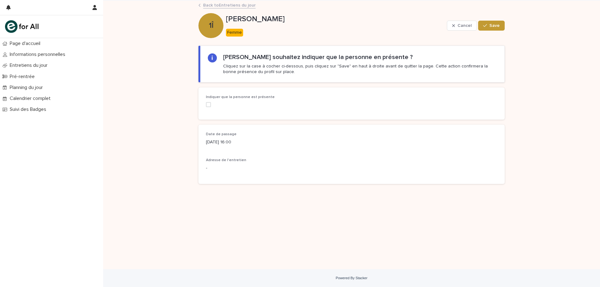
click at [207, 104] on span at bounding box center [208, 104] width 5 height 5
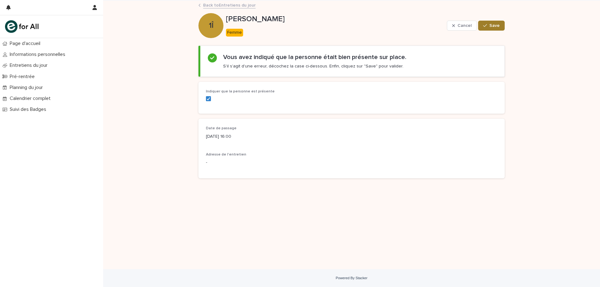
click at [487, 27] on icon "button" at bounding box center [485, 25] width 4 height 4
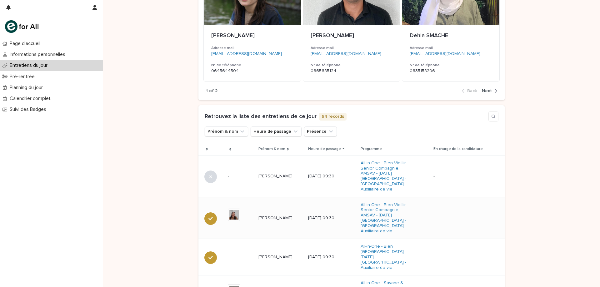
scroll to position [156, 0]
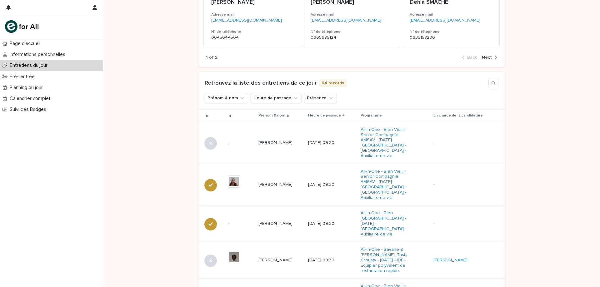
click at [344, 115] on icon at bounding box center [343, 115] width 2 height 3
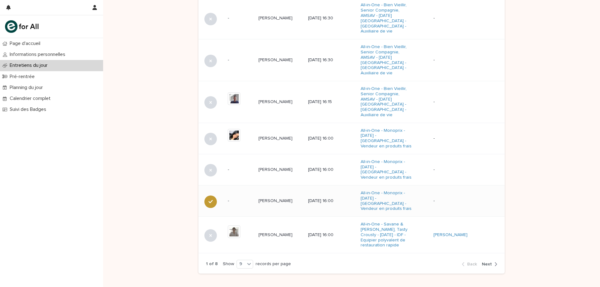
scroll to position [379, 0]
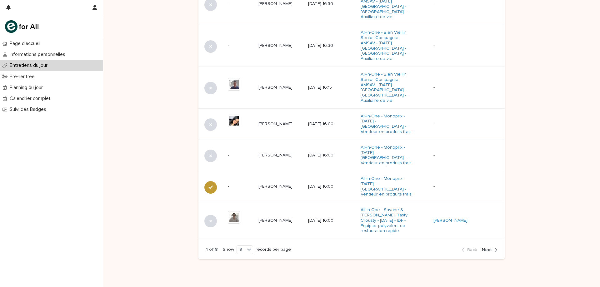
click at [483, 248] on span "Next" at bounding box center [487, 250] width 10 height 4
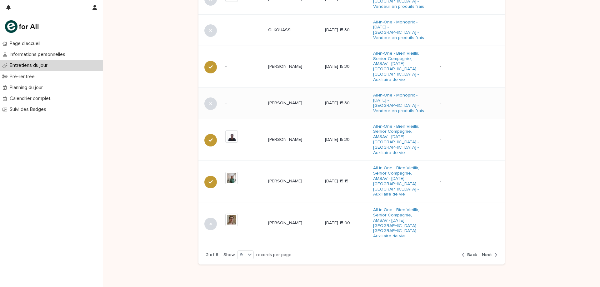
click at [282, 99] on p "[PERSON_NAME]" at bounding box center [285, 102] width 35 height 7
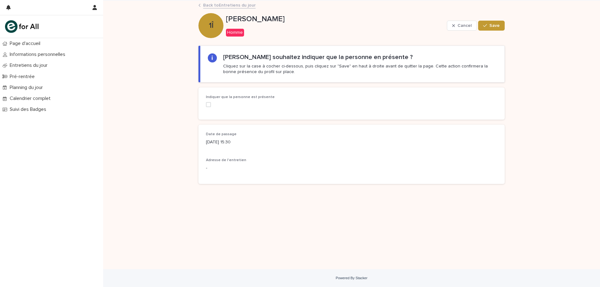
click at [209, 104] on span at bounding box center [208, 104] width 5 height 5
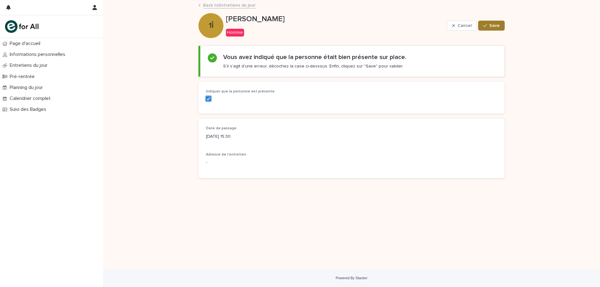
click at [496, 24] on span "Save" at bounding box center [494, 25] width 10 height 4
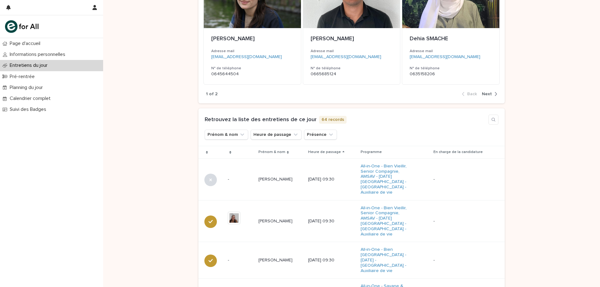
scroll to position [125, 0]
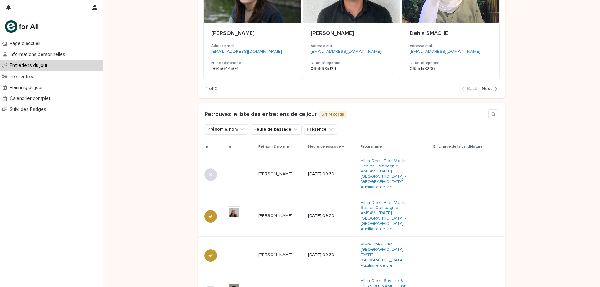
click at [351, 144] on div "Heure de passage" at bounding box center [331, 146] width 47 height 7
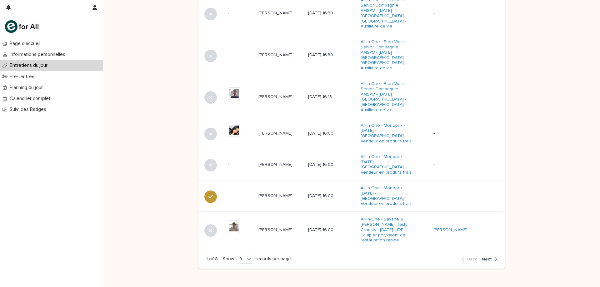
scroll to position [370, 0]
click at [484, 256] on span "Next" at bounding box center [487, 258] width 10 height 4
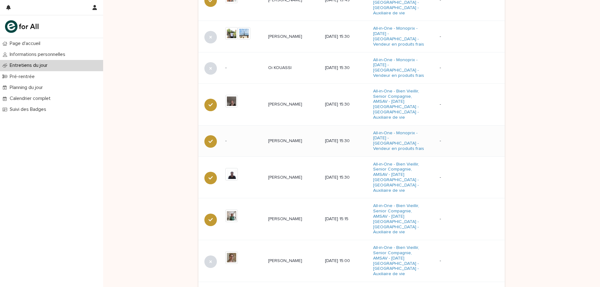
scroll to position [347, 0]
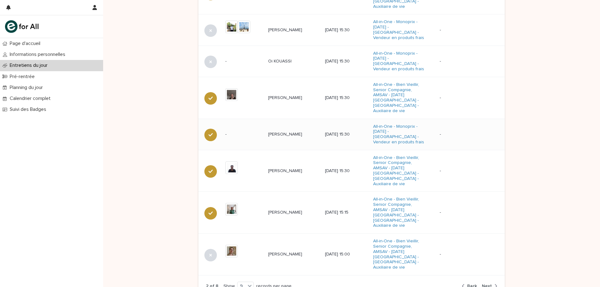
click at [471, 284] on span "Back" at bounding box center [472, 286] width 10 height 4
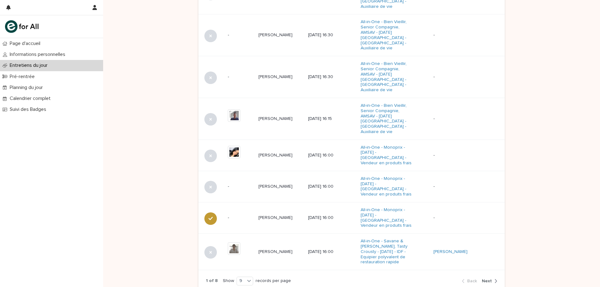
scroll to position [316, 0]
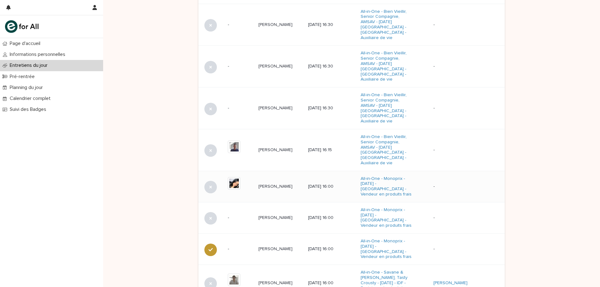
click at [265, 183] on p "[PERSON_NAME]" at bounding box center [275, 186] width 35 height 7
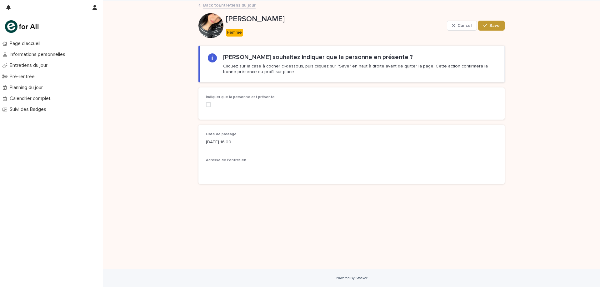
click at [210, 106] on span at bounding box center [208, 104] width 5 height 5
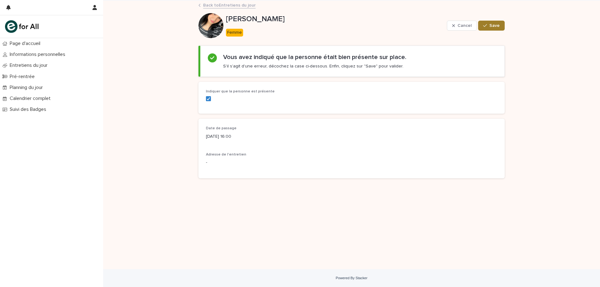
click at [490, 27] on span "Save" at bounding box center [494, 25] width 10 height 4
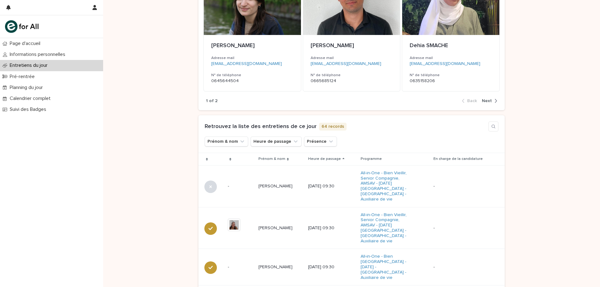
scroll to position [125, 0]
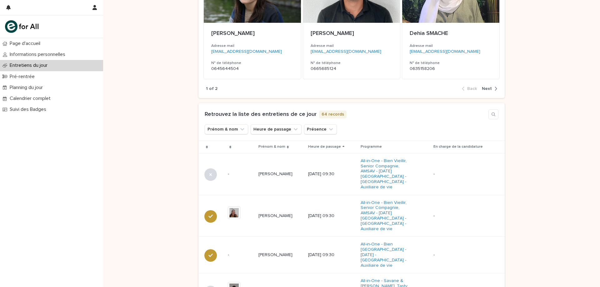
click at [344, 147] on icon at bounding box center [343, 147] width 2 height 3
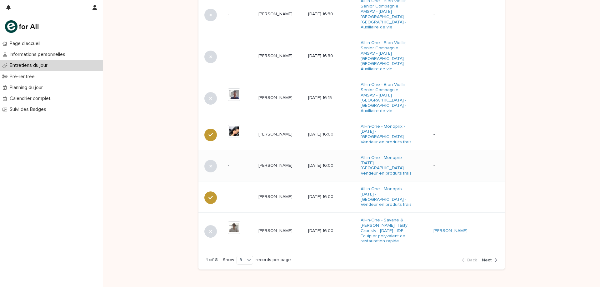
scroll to position [379, 0]
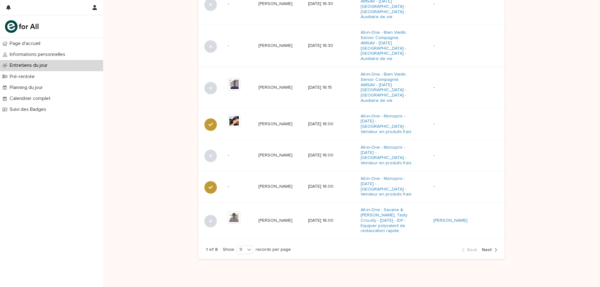
click at [487, 248] on span "Next" at bounding box center [487, 250] width 10 height 4
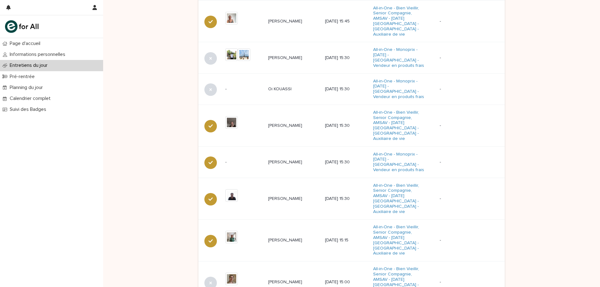
scroll to position [347, 0]
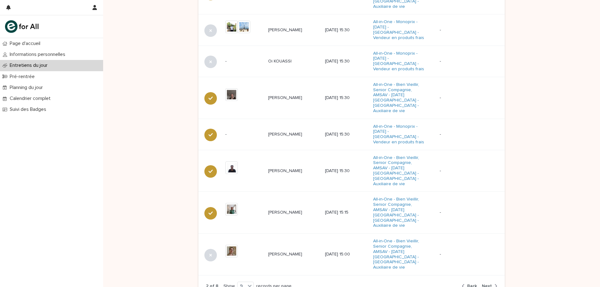
click at [483, 284] on span "Next" at bounding box center [487, 286] width 10 height 4
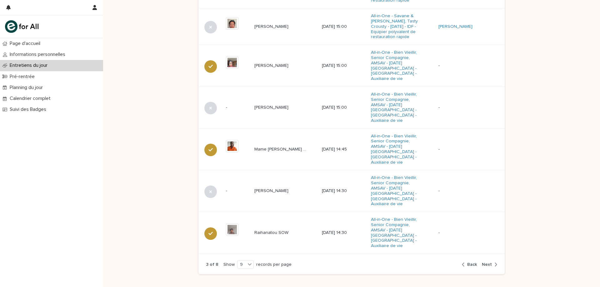
scroll to position [379, 0]
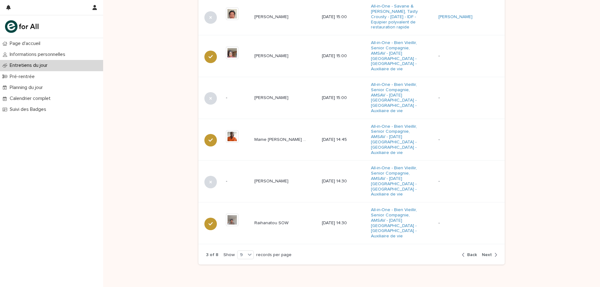
click at [489, 253] on span "Next" at bounding box center [487, 255] width 10 height 4
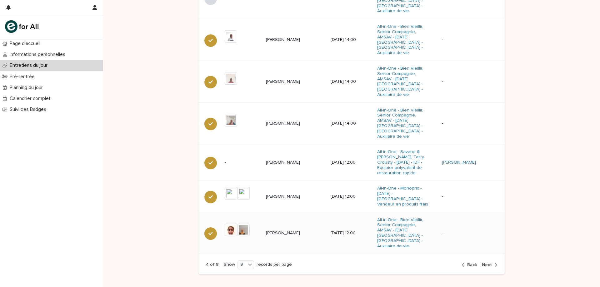
scroll to position [389, 0]
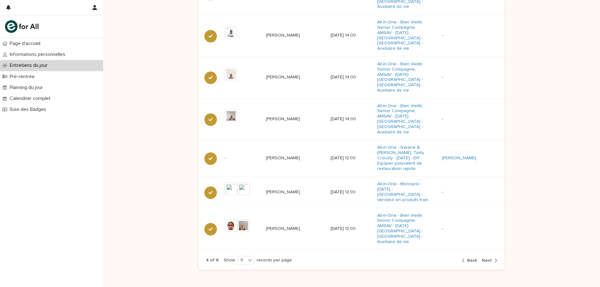
click at [470, 258] on span "Back" at bounding box center [472, 260] width 10 height 4
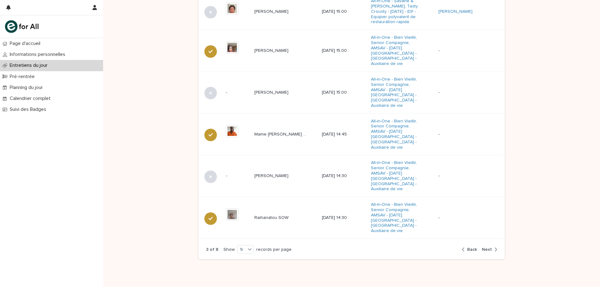
click at [470, 247] on span "Back" at bounding box center [472, 249] width 10 height 4
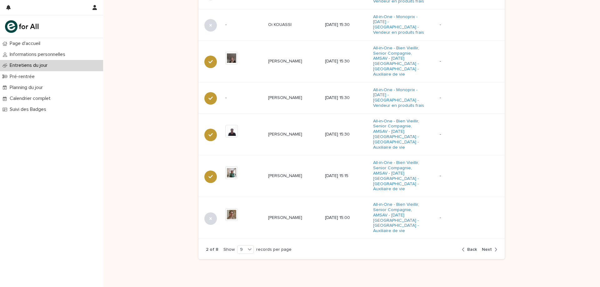
scroll to position [379, 0]
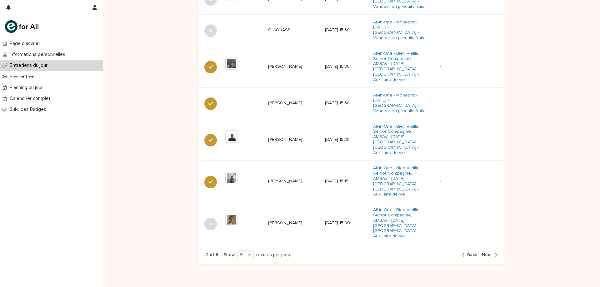
click at [469, 253] on span "Back" at bounding box center [472, 255] width 10 height 4
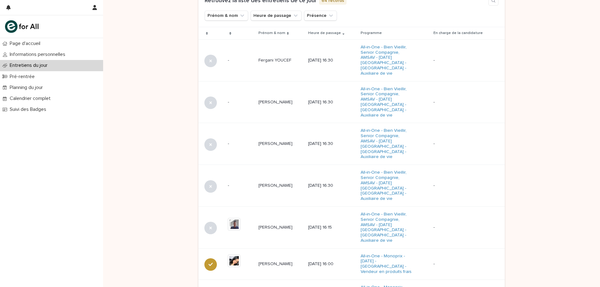
scroll to position [222, 0]
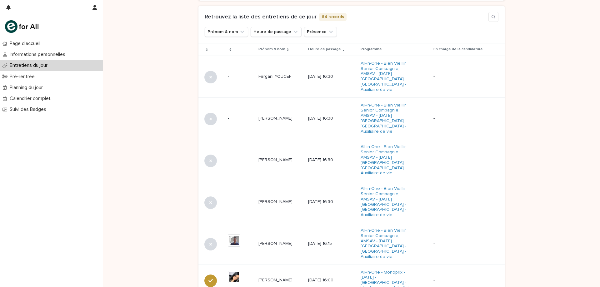
click at [146, 189] on div "Loading... Saving… Loading... Saving… Loading... Saving… Loading... Saving… Loa…" at bounding box center [351, 146] width 497 height 612
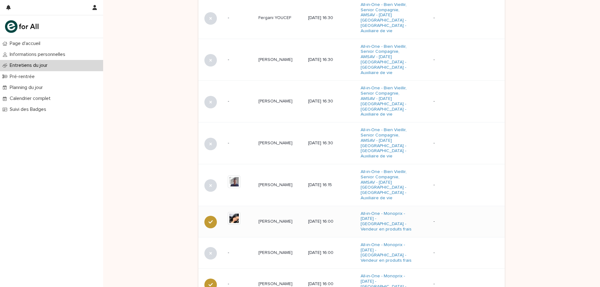
scroll to position [285, 0]
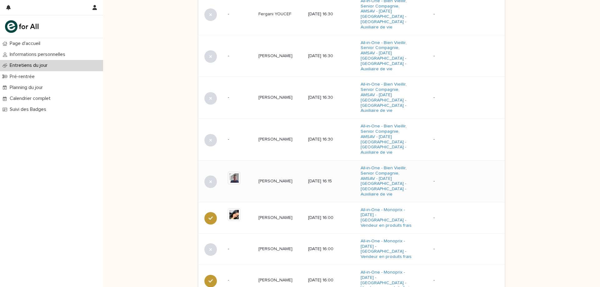
click at [276, 177] on p "[PERSON_NAME]" at bounding box center [275, 180] width 35 height 7
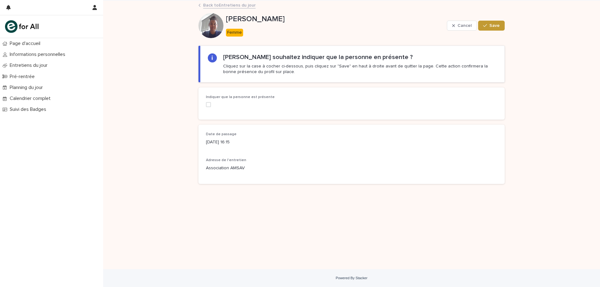
click at [209, 105] on span at bounding box center [208, 104] width 5 height 5
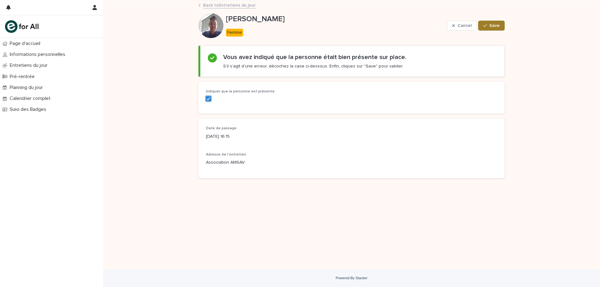
click at [487, 24] on icon "button" at bounding box center [485, 25] width 4 height 4
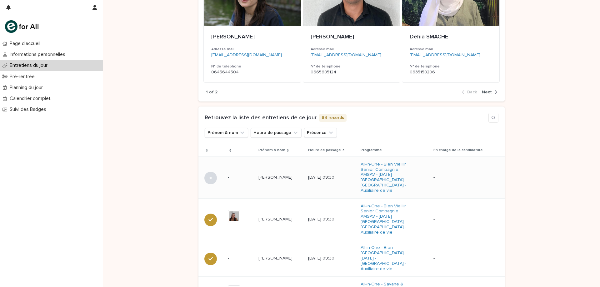
scroll to position [125, 0]
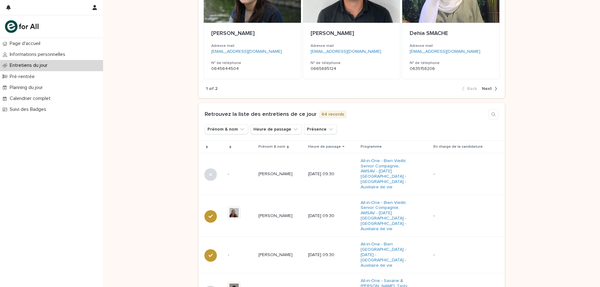
click at [353, 148] on div "Heure de passage" at bounding box center [331, 146] width 47 height 7
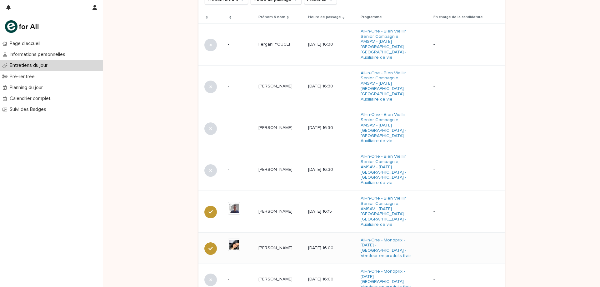
scroll to position [245, 0]
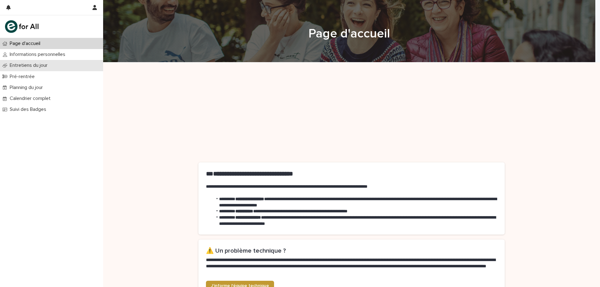
click at [25, 62] on p "Entretiens du jour" at bounding box center [29, 65] width 45 height 6
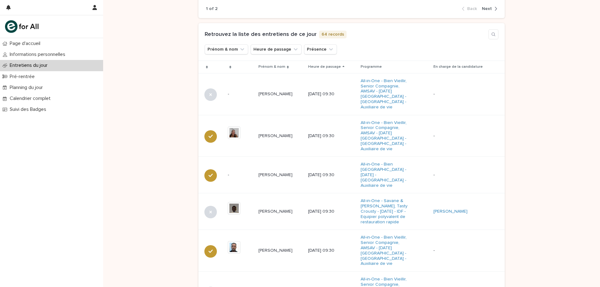
scroll to position [222, 0]
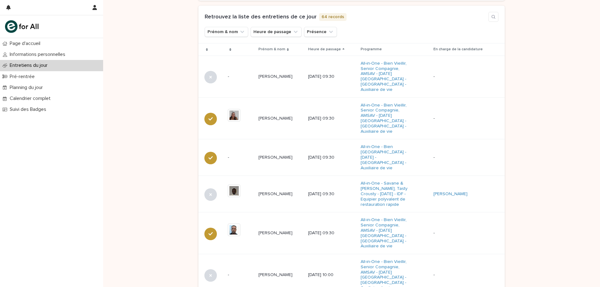
click at [353, 49] on div "Heure de passage" at bounding box center [331, 49] width 47 height 7
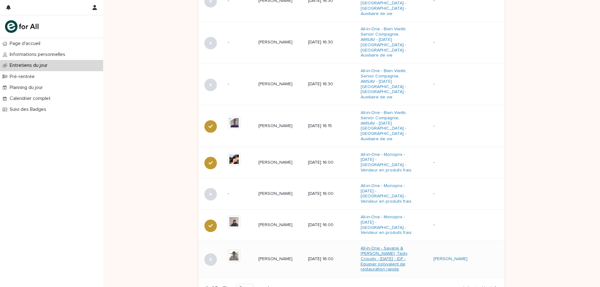
scroll to position [347, 0]
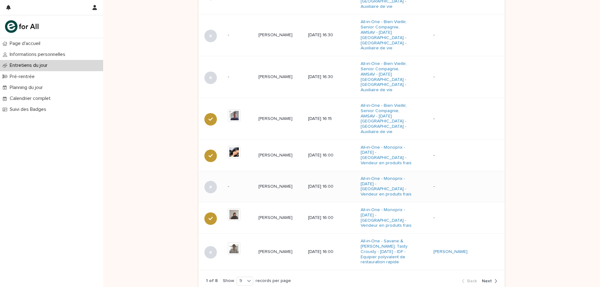
click at [291, 183] on p "[PERSON_NAME]" at bounding box center [275, 186] width 35 height 7
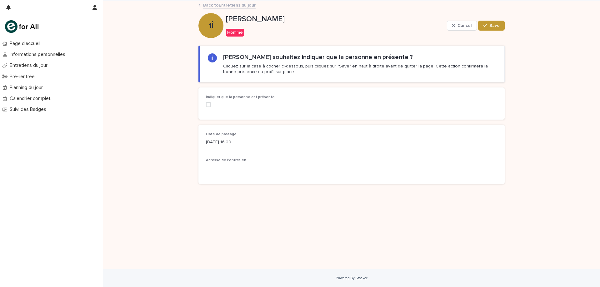
click at [208, 104] on span at bounding box center [208, 104] width 5 height 5
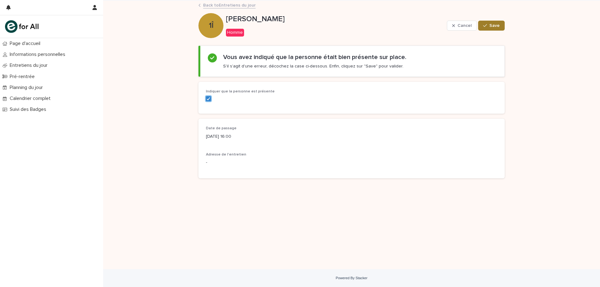
click at [492, 28] on button "Save" at bounding box center [491, 26] width 27 height 10
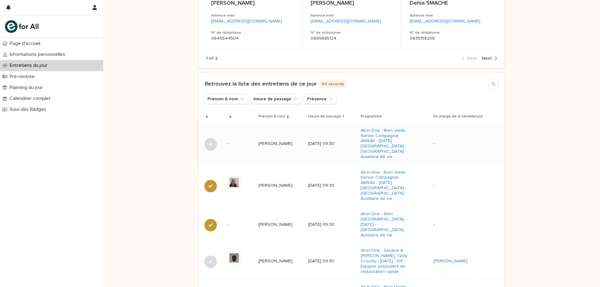
scroll to position [156, 0]
click at [344, 114] on icon at bounding box center [343, 115] width 2 height 3
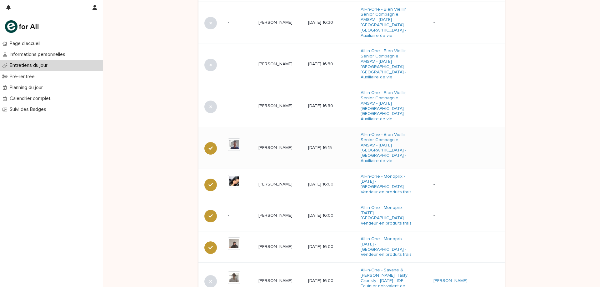
scroll to position [307, 0]
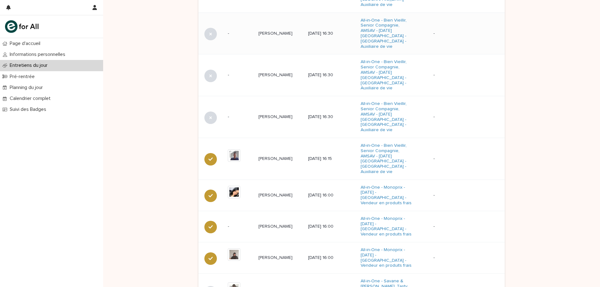
click at [273, 30] on p "[PERSON_NAME]" at bounding box center [275, 33] width 35 height 7
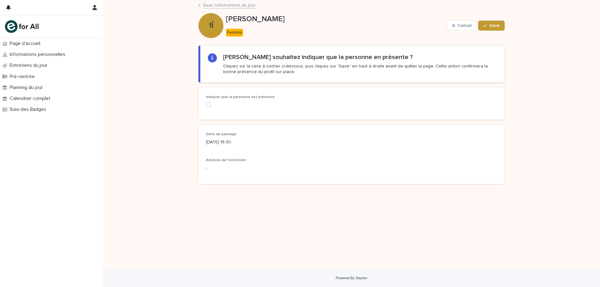
click at [210, 105] on span at bounding box center [208, 104] width 5 height 5
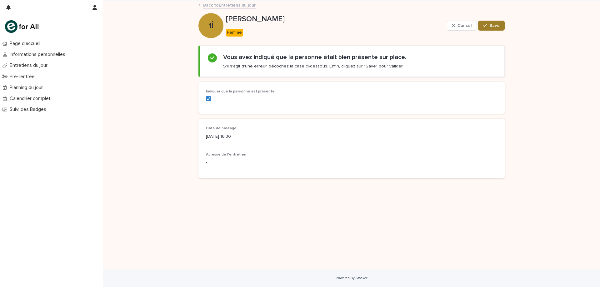
click at [495, 27] on span "Save" at bounding box center [494, 25] width 10 height 4
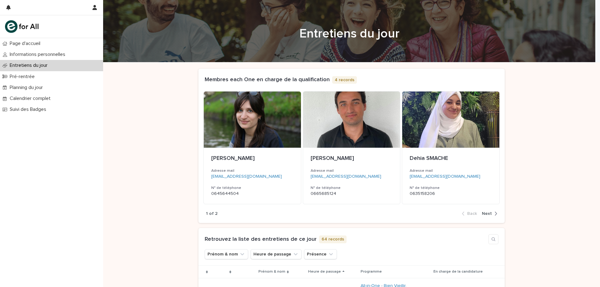
scroll to position [62, 0]
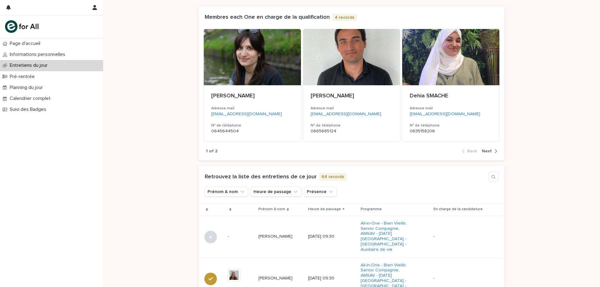
click at [344, 209] on icon at bounding box center [343, 209] width 2 height 3
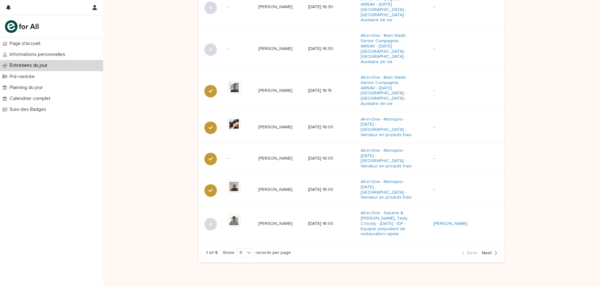
scroll to position [379, 0]
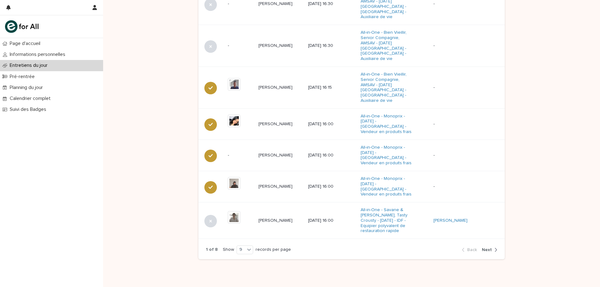
click at [485, 248] on span "Next" at bounding box center [487, 250] width 10 height 4
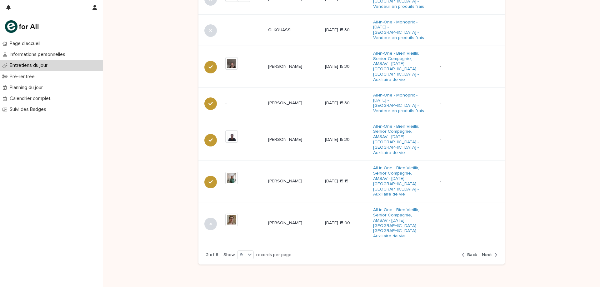
click at [486, 253] on span "Next" at bounding box center [487, 255] width 10 height 4
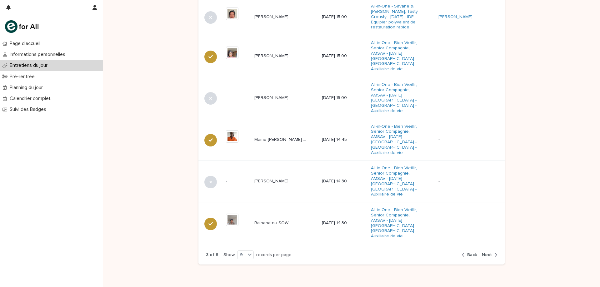
click at [471, 245] on div "3 of 8 Show 9 records per page Back Next" at bounding box center [351, 254] width 306 height 19
click at [471, 253] on span "Back" at bounding box center [472, 255] width 10 height 4
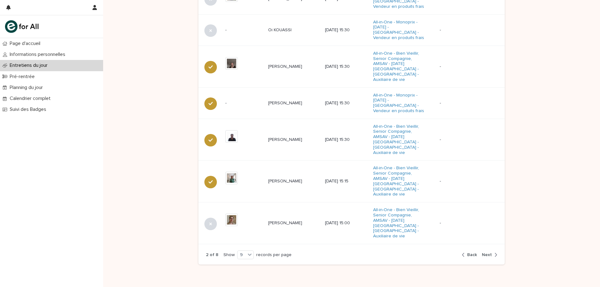
click at [471, 253] on span "Back" at bounding box center [472, 255] width 10 height 4
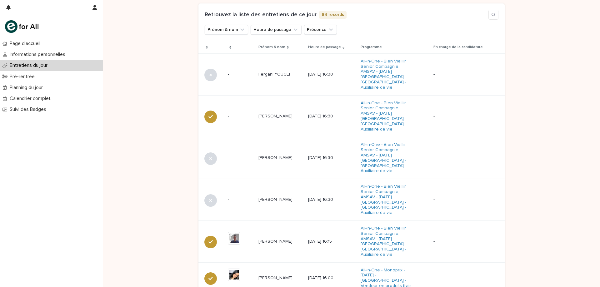
scroll to position [222, 0]
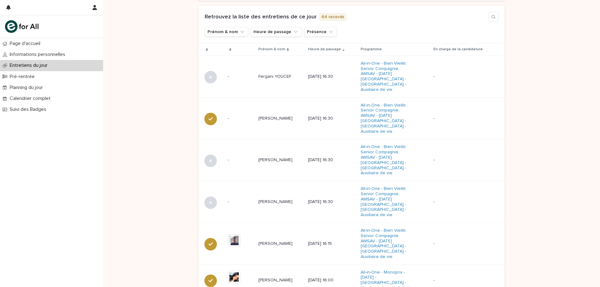
click at [273, 156] on p "[PERSON_NAME]" at bounding box center [275, 159] width 35 height 7
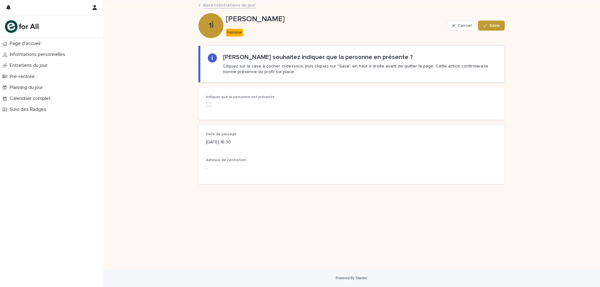
click at [208, 105] on span at bounding box center [208, 104] width 5 height 5
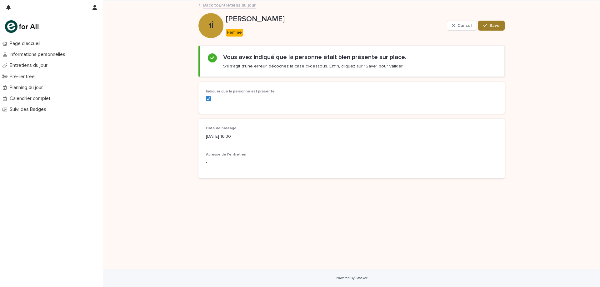
click at [491, 28] on button "Save" at bounding box center [491, 26] width 27 height 10
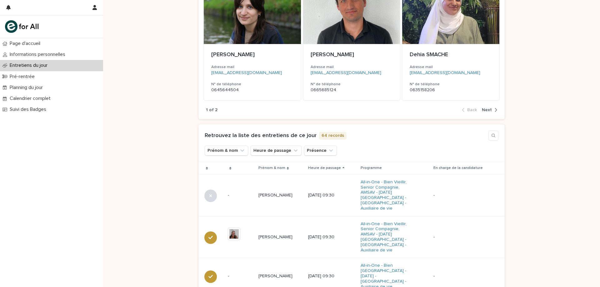
scroll to position [125, 0]
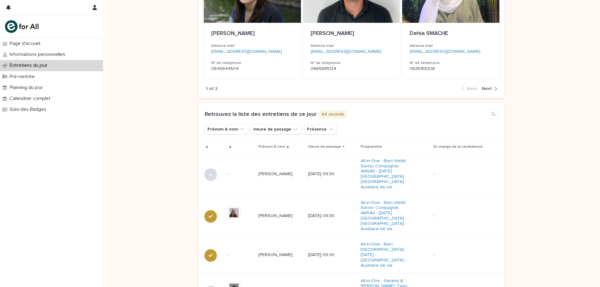
click at [344, 146] on icon at bounding box center [343, 147] width 2 height 3
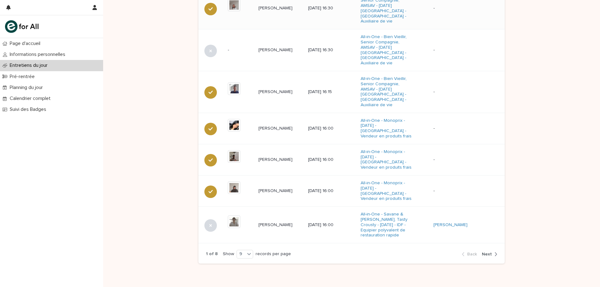
scroll to position [379, 0]
